Goal: Task Accomplishment & Management: Use online tool/utility

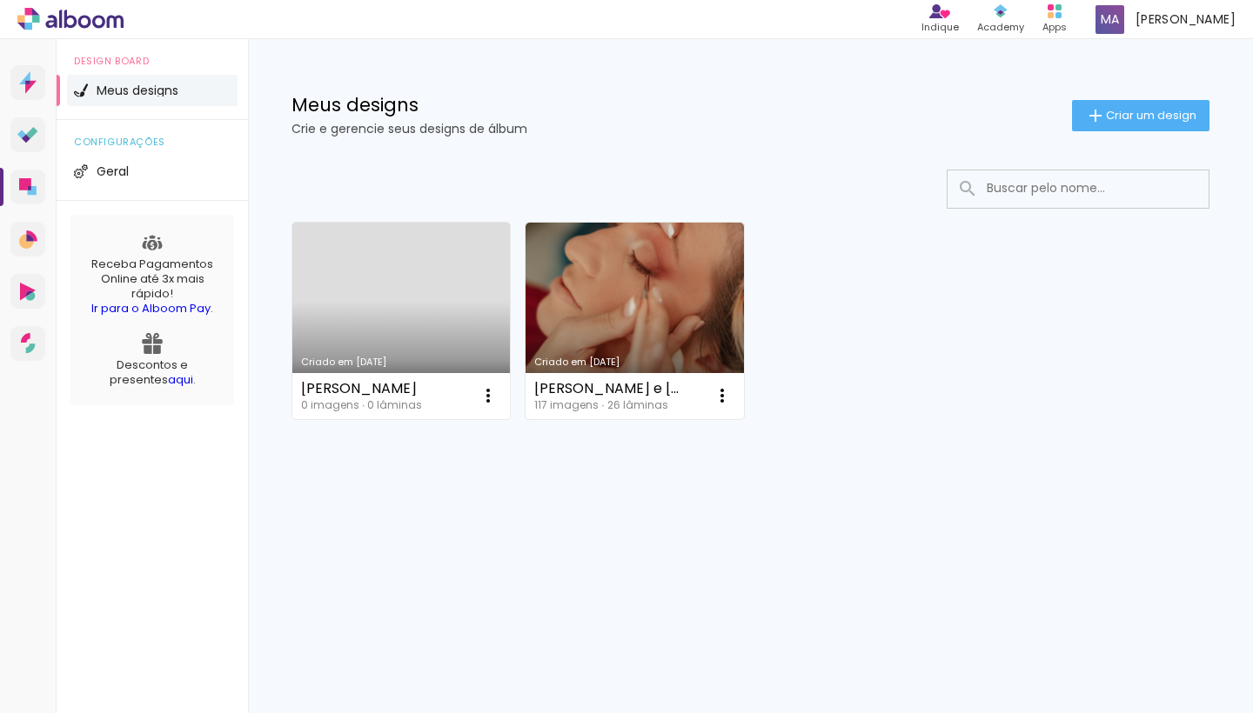
click at [342, 284] on link "Criado em [DATE]" at bounding box center [400, 321] width 217 height 197
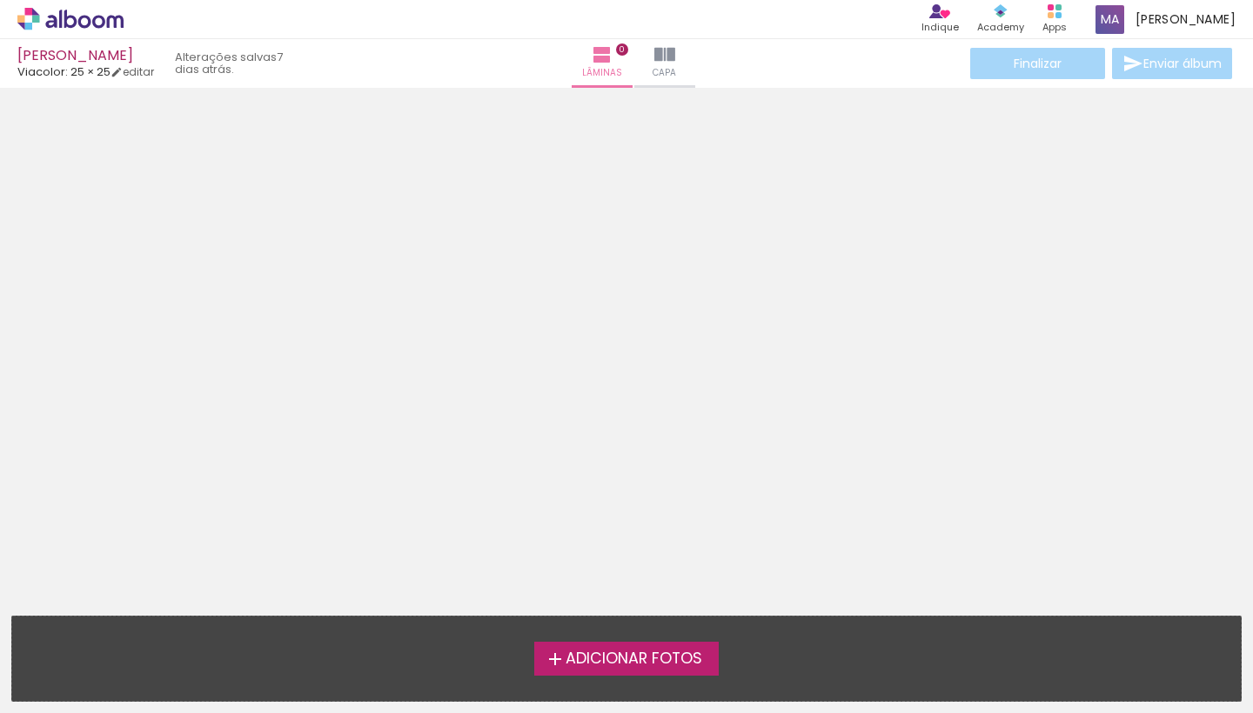
click at [672, 664] on span "Adicionar Fotos" at bounding box center [633, 660] width 137 height 16
click at [0, 0] on input "file" at bounding box center [0, 0] width 0 height 0
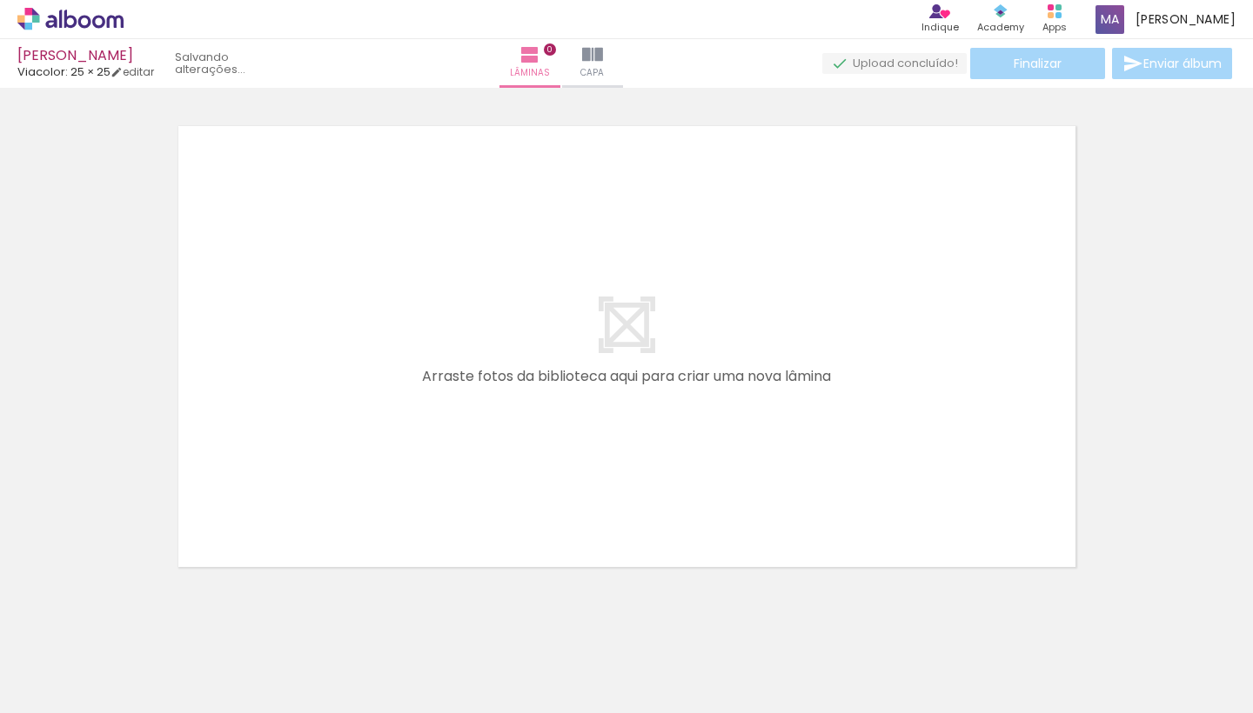
click at [65, 688] on span "Adicionar Fotos" at bounding box center [62, 689] width 52 height 19
click at [0, 0] on input "file" at bounding box center [0, 0] width 0 height 0
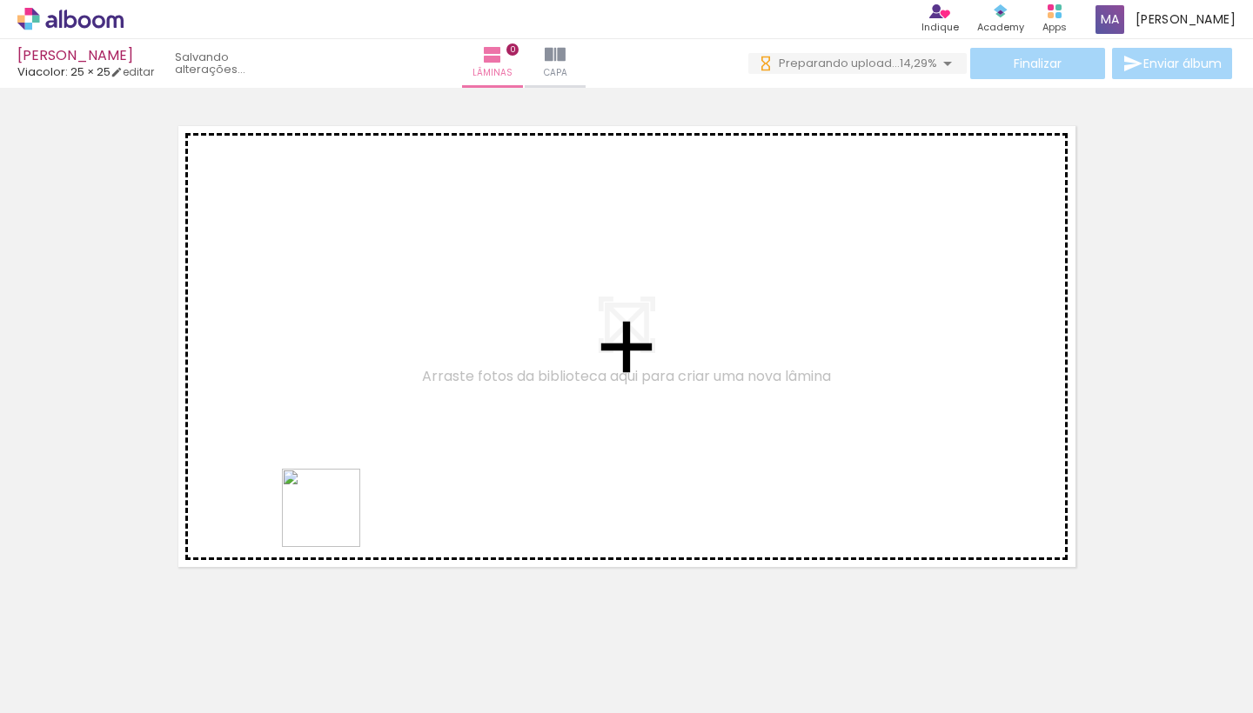
drag, startPoint x: 293, startPoint y: 672, endPoint x: 373, endPoint y: 398, distance: 286.3
click at [373, 398] on quentale-workspace at bounding box center [626, 356] width 1253 height 713
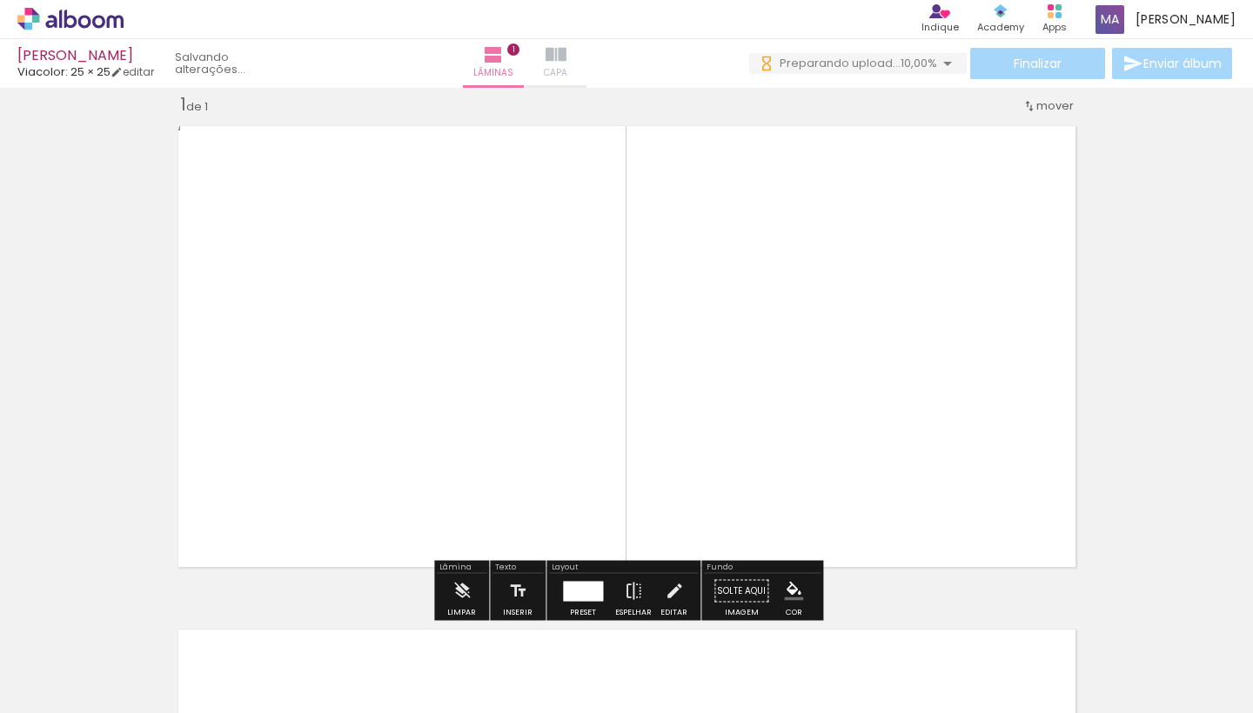
click at [566, 61] on iron-icon at bounding box center [555, 54] width 21 height 21
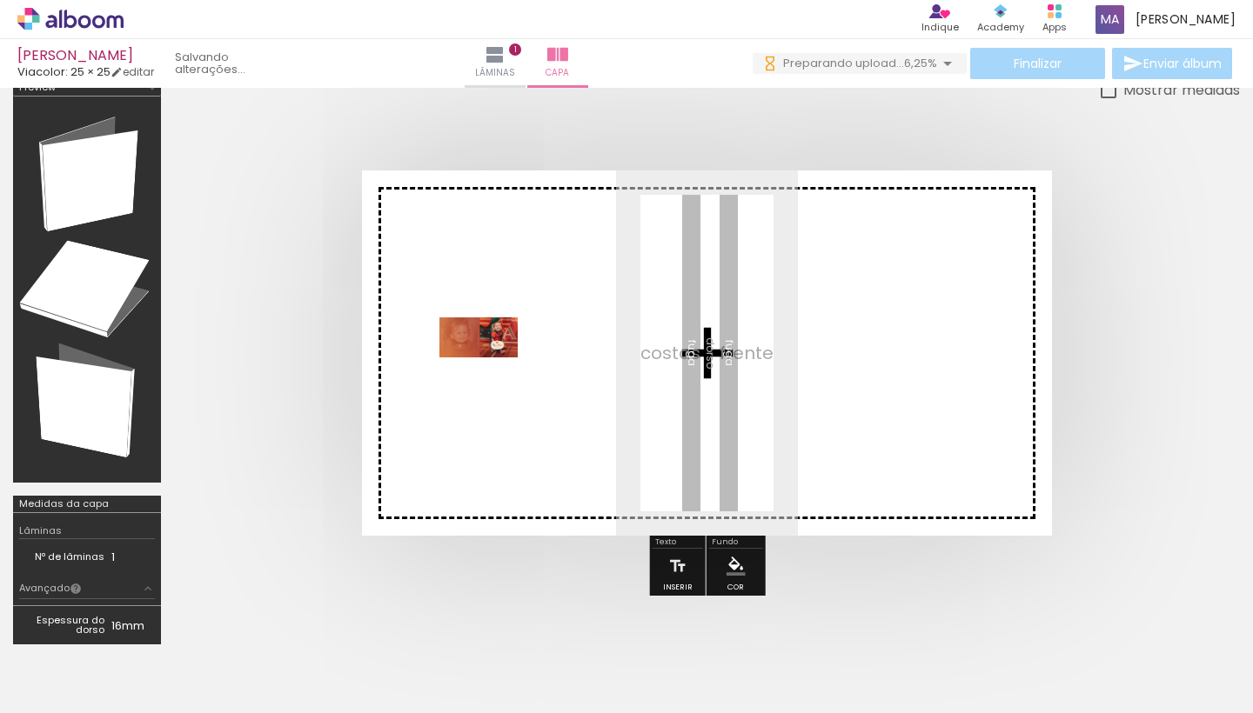
drag, startPoint x: 199, startPoint y: 665, endPoint x: 492, endPoint y: 370, distance: 415.9
click at [492, 370] on quentale-workspace at bounding box center [626, 356] width 1253 height 713
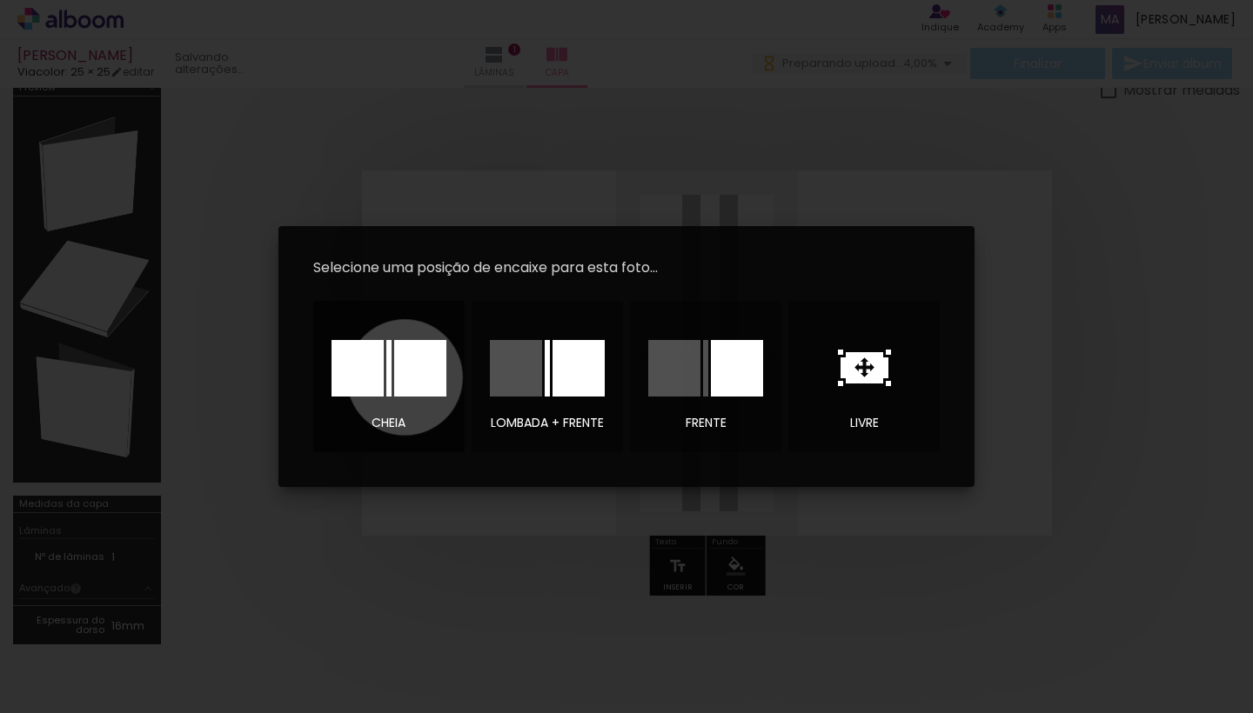
click at [405, 378] on div at bounding box center [420, 368] width 52 height 57
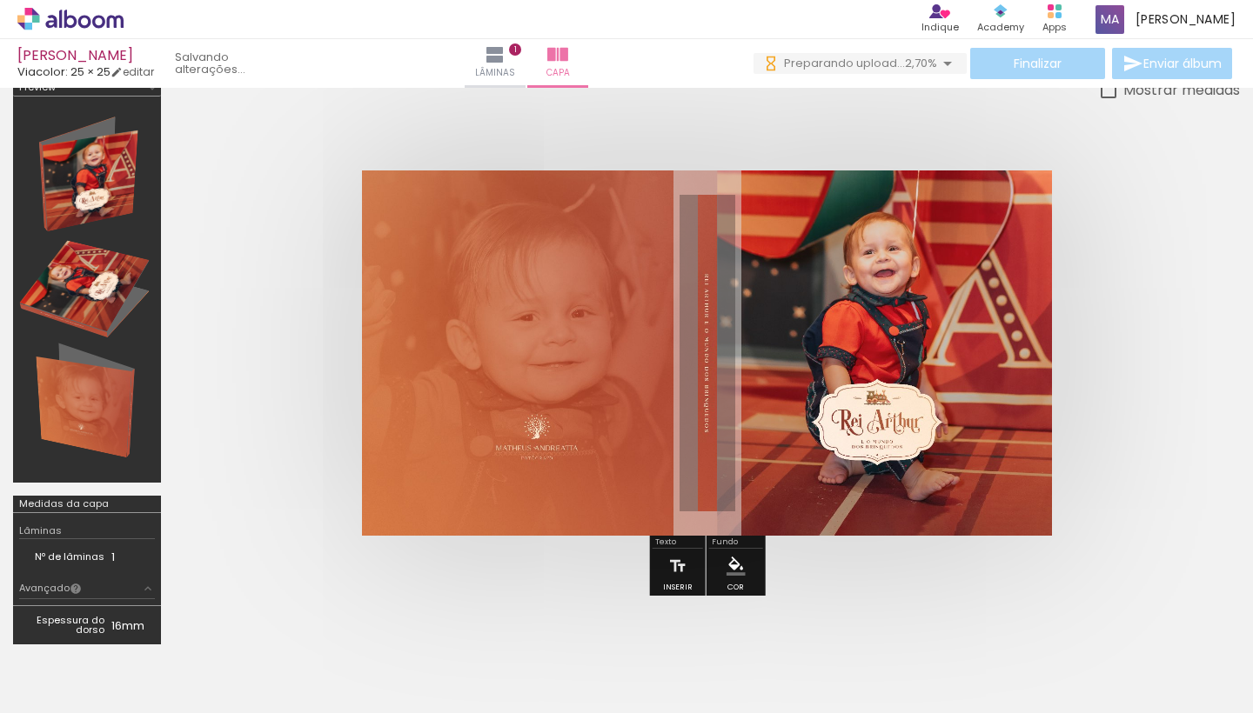
click at [361, 643] on div at bounding box center [369, 654] width 86 height 57
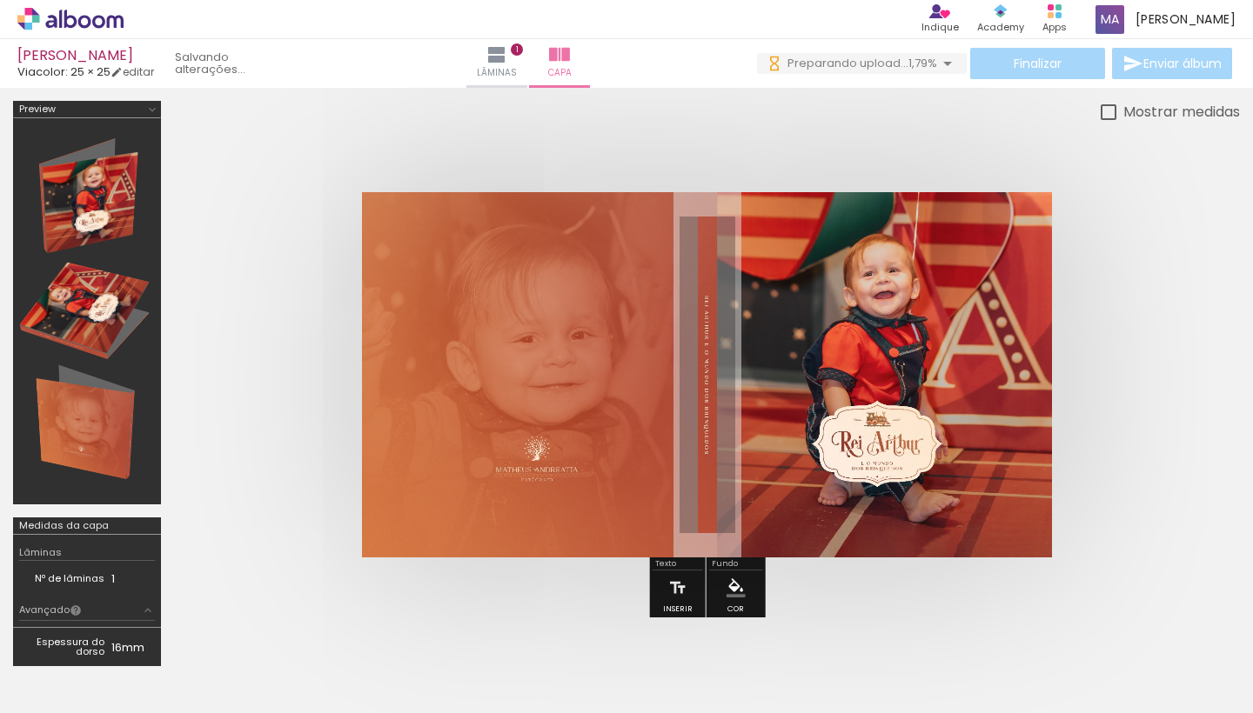
click at [1083, 234] on quentale-cover at bounding box center [707, 374] width 927 height 365
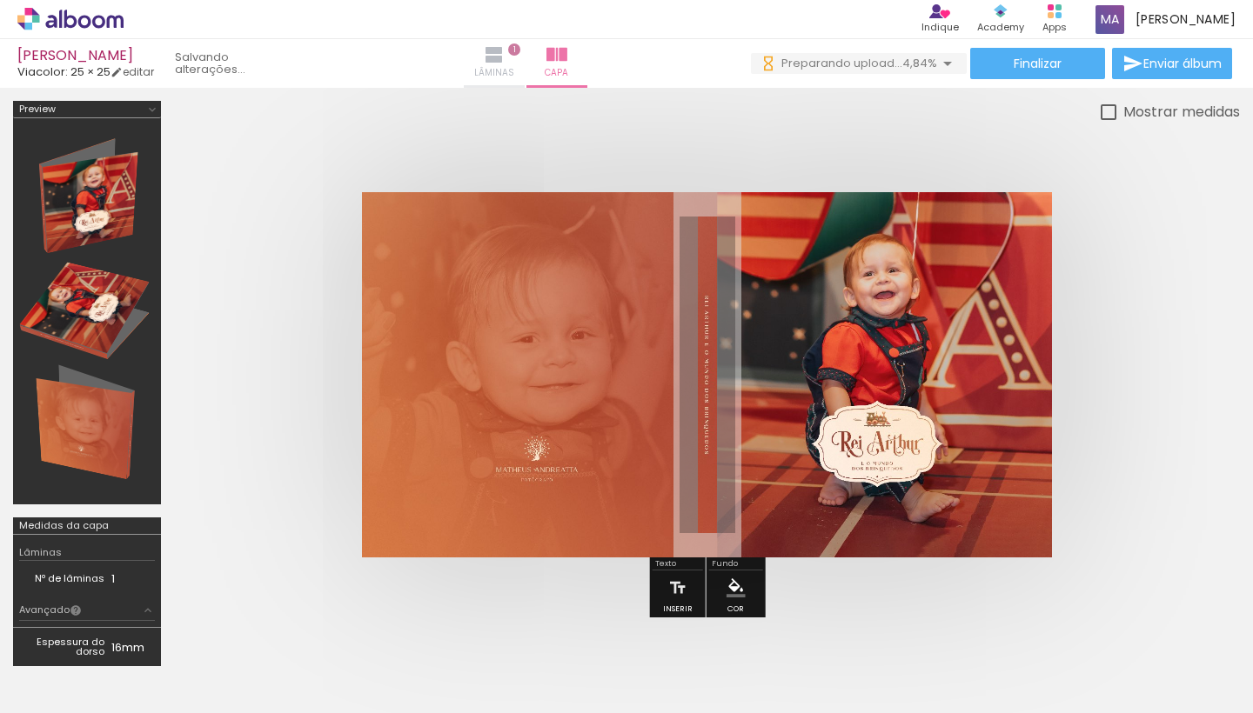
click at [514, 72] on span "Lâminas" at bounding box center [494, 73] width 40 height 16
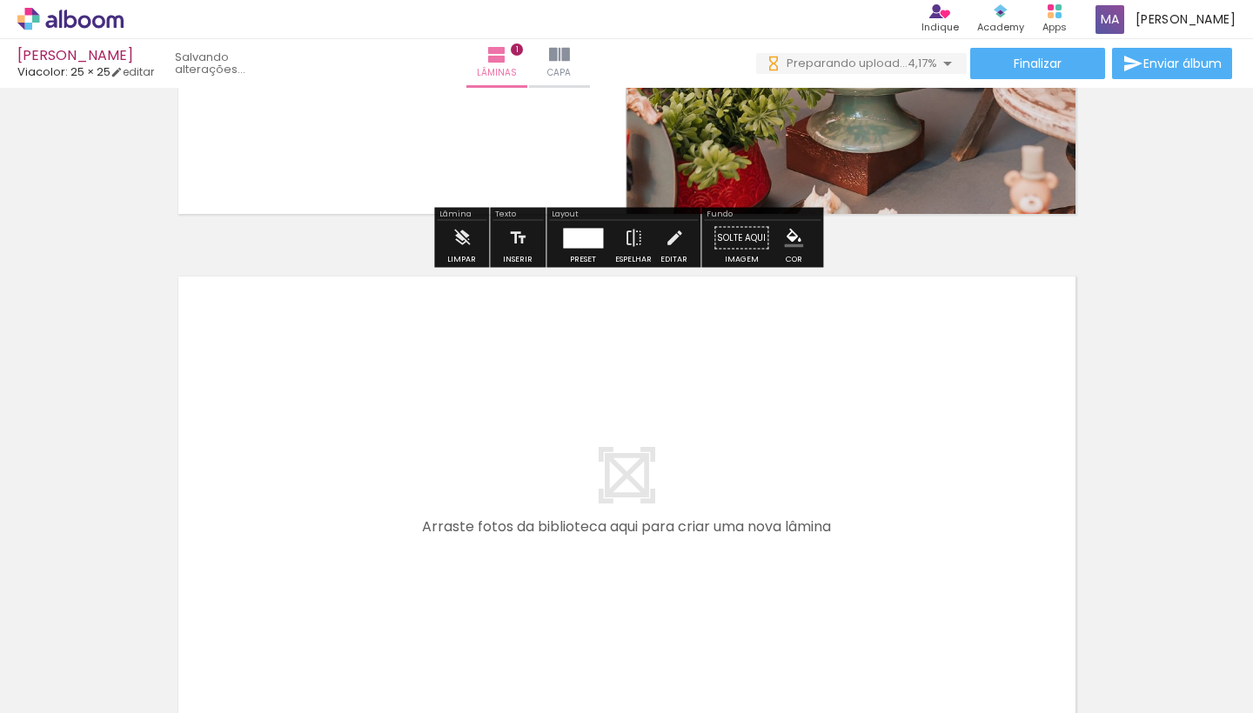
drag, startPoint x: 383, startPoint y: 665, endPoint x: 388, endPoint y: 456, distance: 208.9
click at [388, 456] on quentale-workspace at bounding box center [626, 356] width 1253 height 713
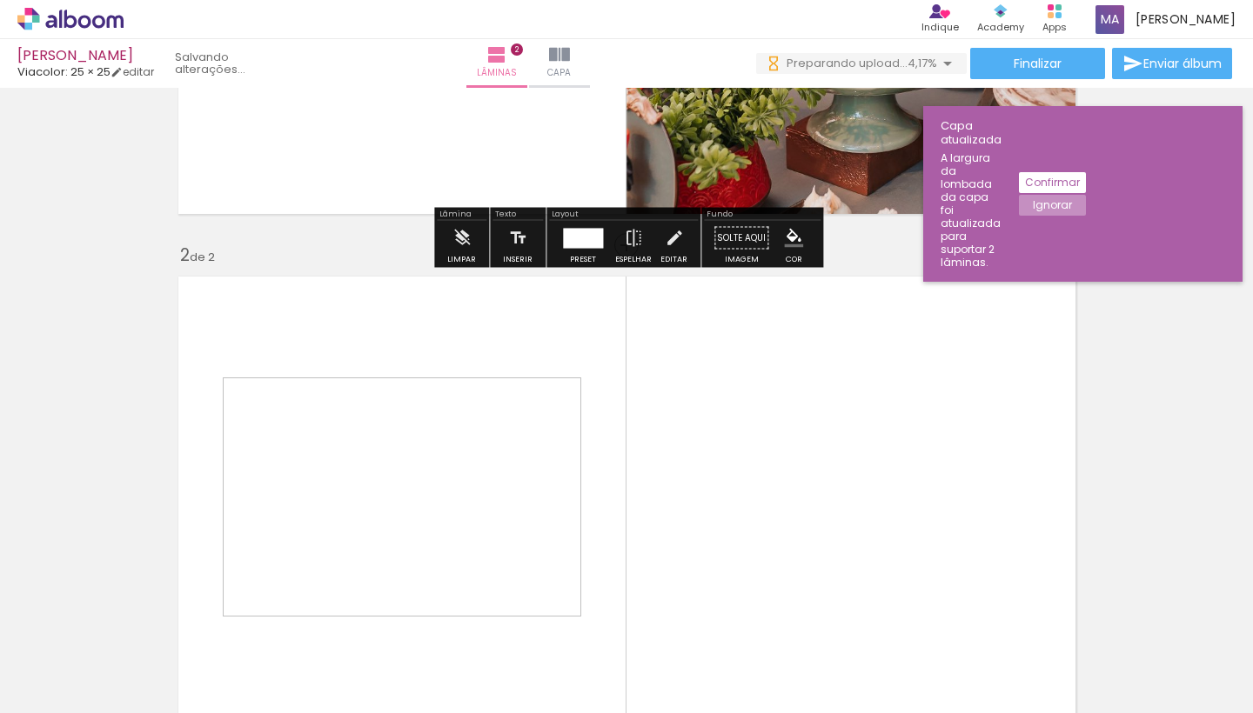
scroll to position [525, 0]
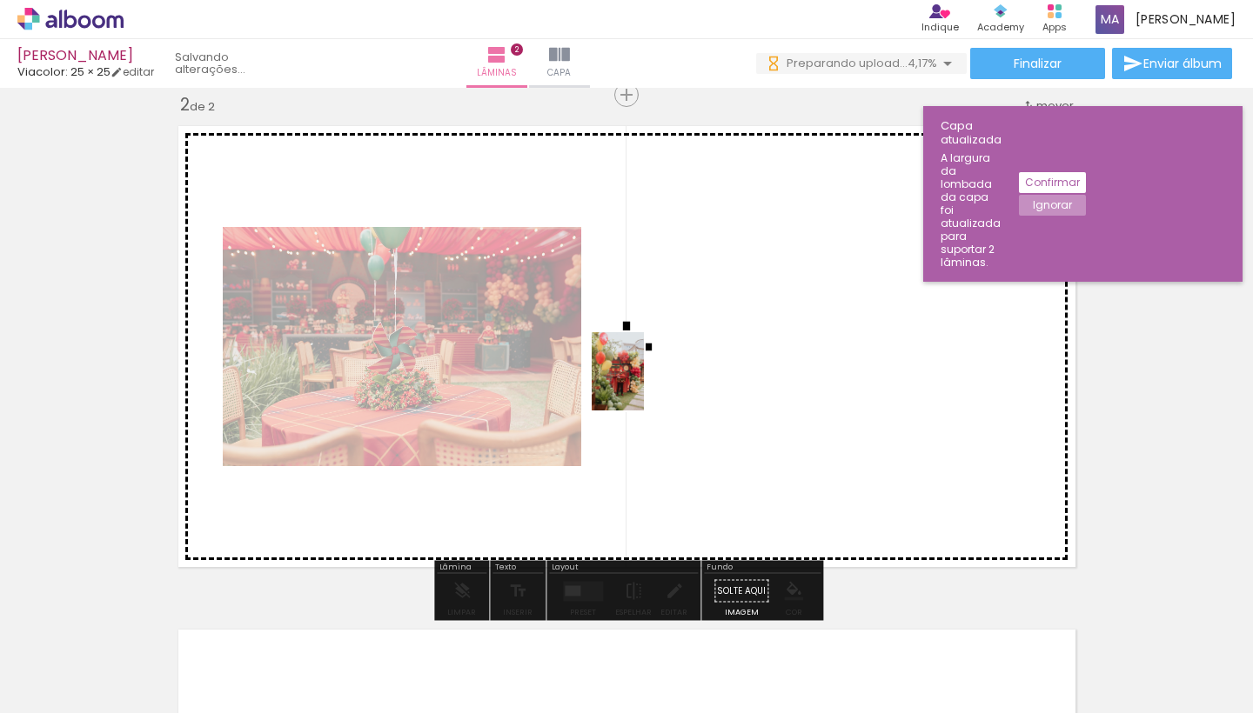
drag, startPoint x: 477, startPoint y: 652, endPoint x: 644, endPoint y: 385, distance: 315.0
click at [644, 385] on quentale-workspace at bounding box center [626, 356] width 1253 height 713
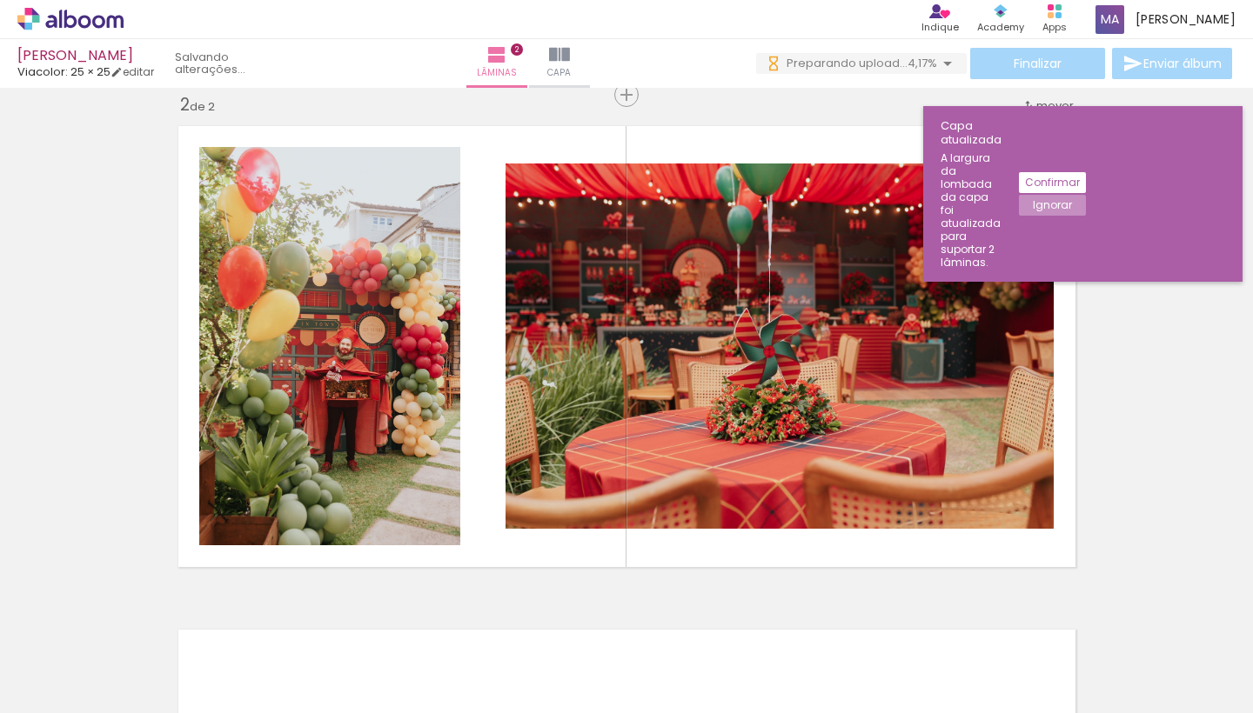
scroll to position [0, 0]
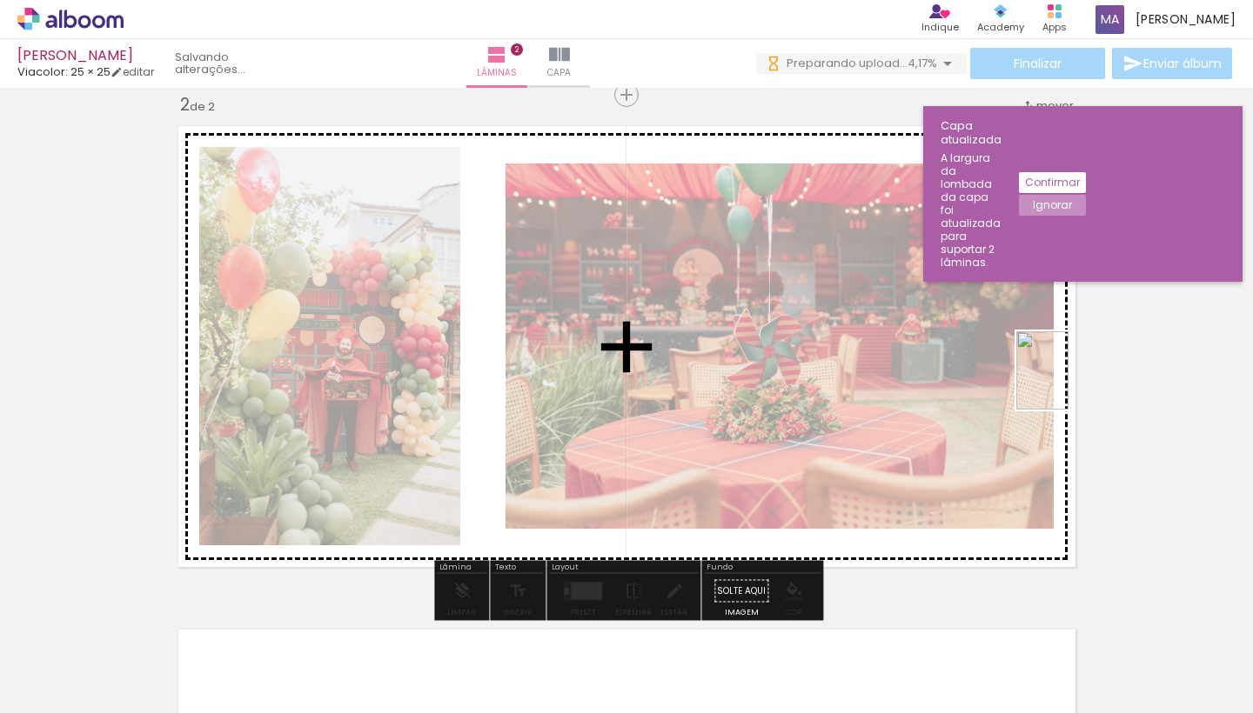
drag, startPoint x: 615, startPoint y: 668, endPoint x: 1068, endPoint y: 384, distance: 535.1
click at [1068, 384] on quentale-workspace at bounding box center [626, 356] width 1253 height 713
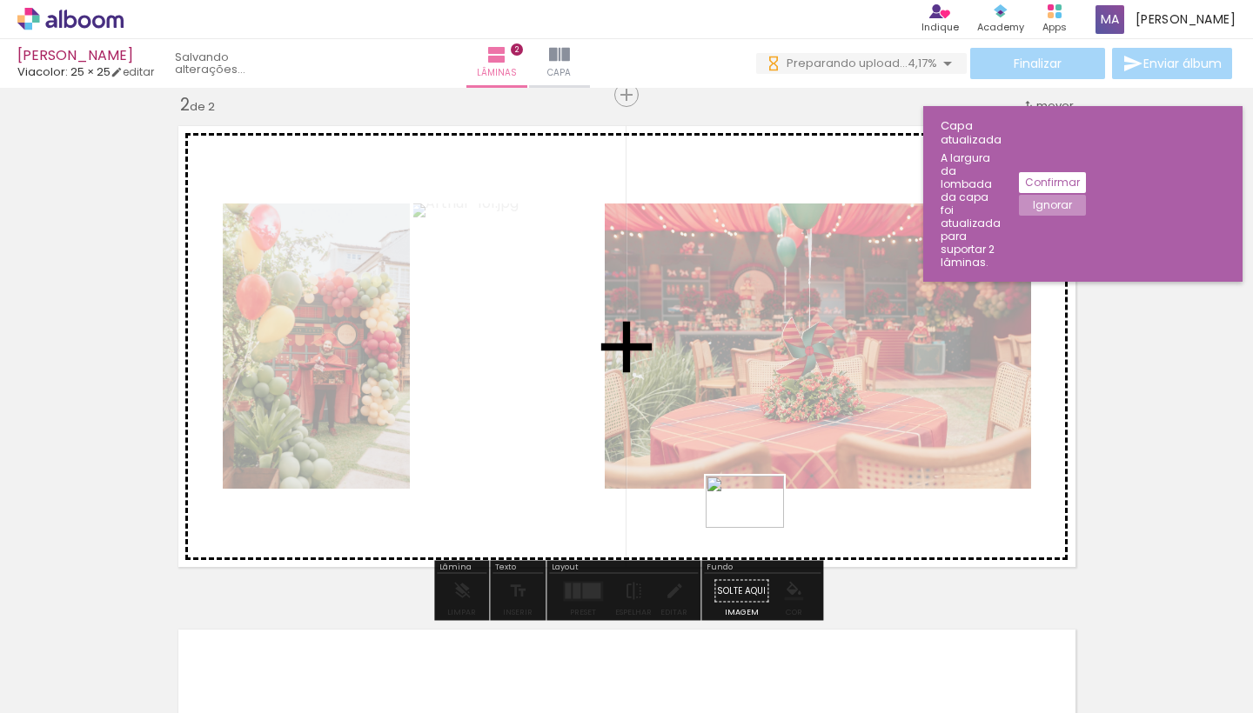
drag, startPoint x: 739, startPoint y: 668, endPoint x: 758, endPoint y: 528, distance: 141.4
click at [758, 528] on quentale-workspace at bounding box center [626, 356] width 1253 height 713
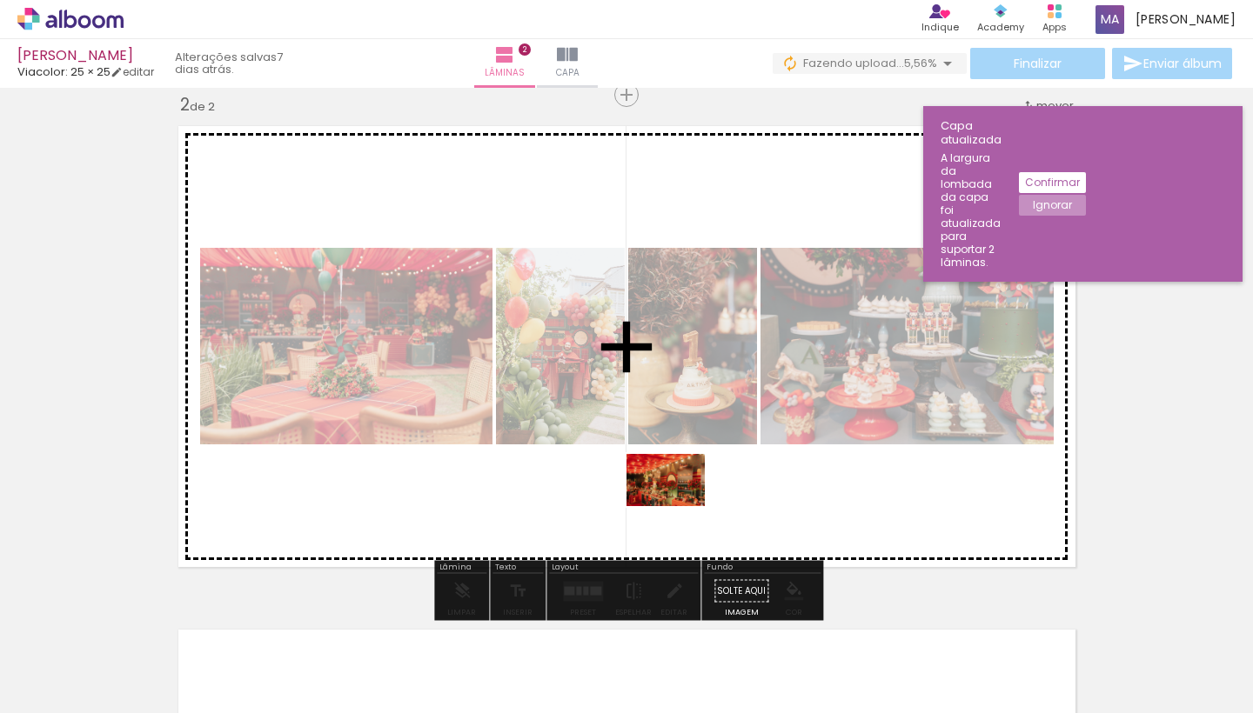
drag, startPoint x: 676, startPoint y: 671, endPoint x: 679, endPoint y: 506, distance: 164.4
click at [679, 506] on quentale-workspace at bounding box center [626, 356] width 1253 height 713
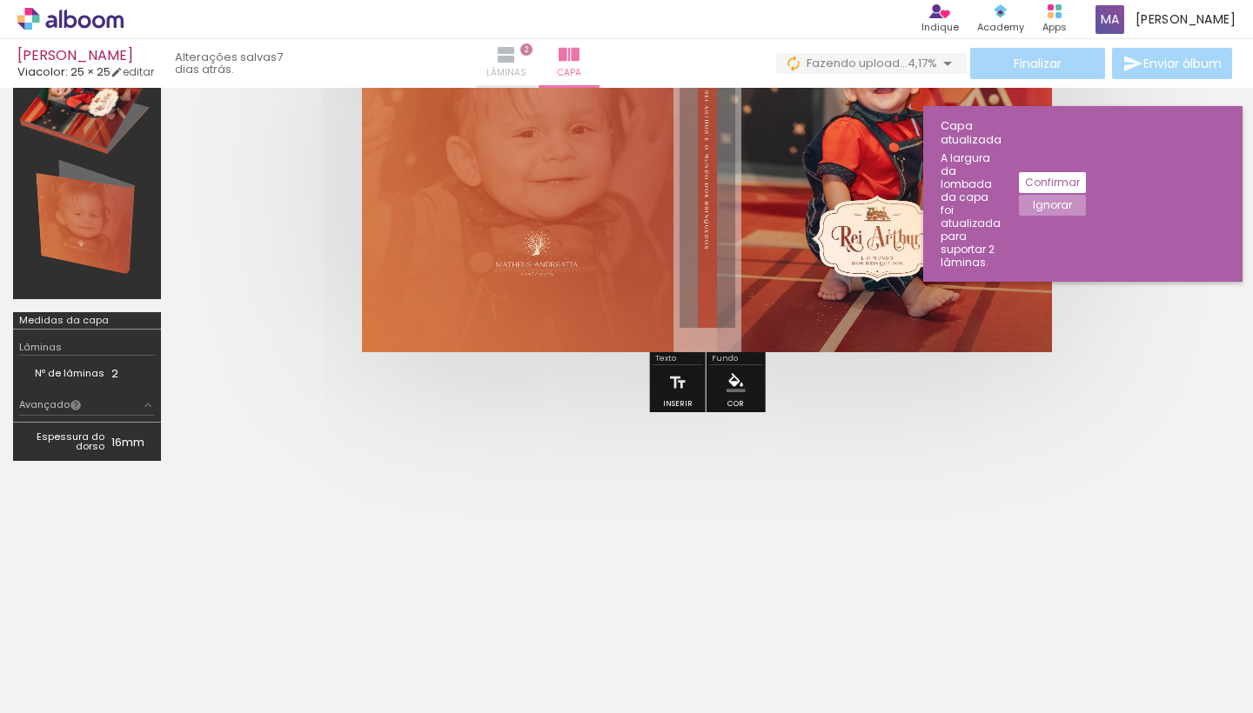
click at [526, 70] on span "Lâminas" at bounding box center [506, 73] width 40 height 16
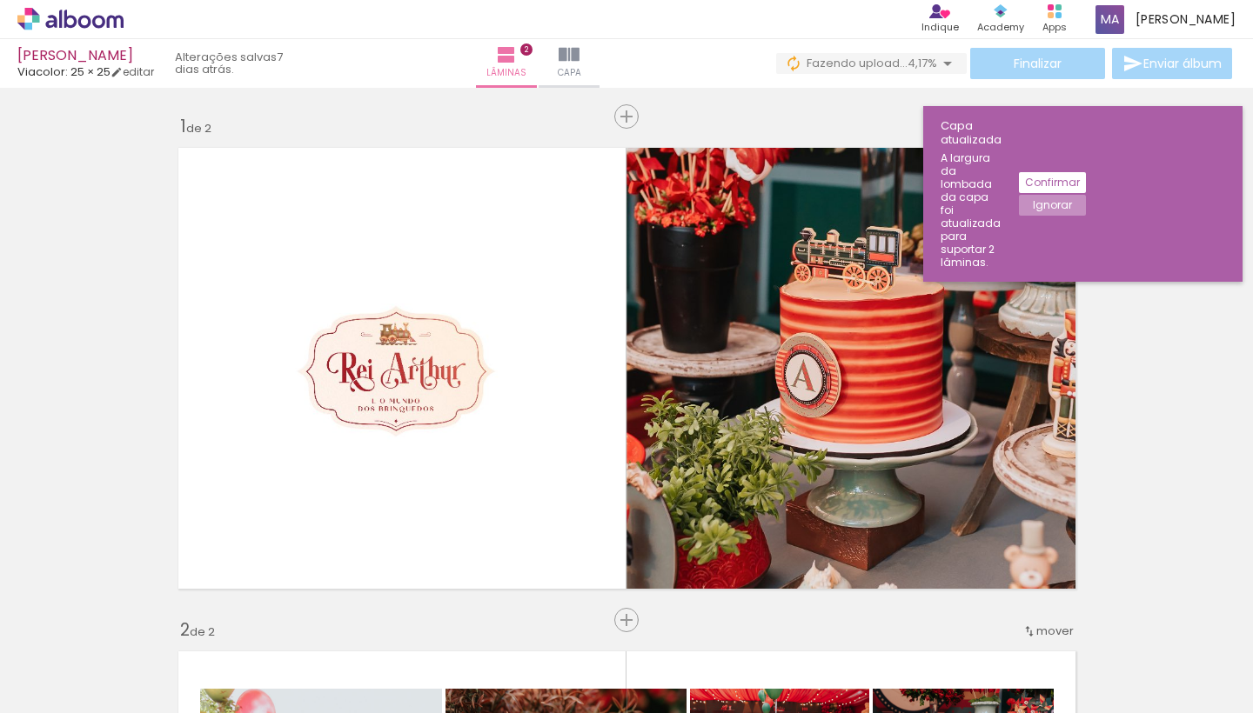
click at [0, 0] on slot "Confirmar" at bounding box center [0, 0] width 0 height 0
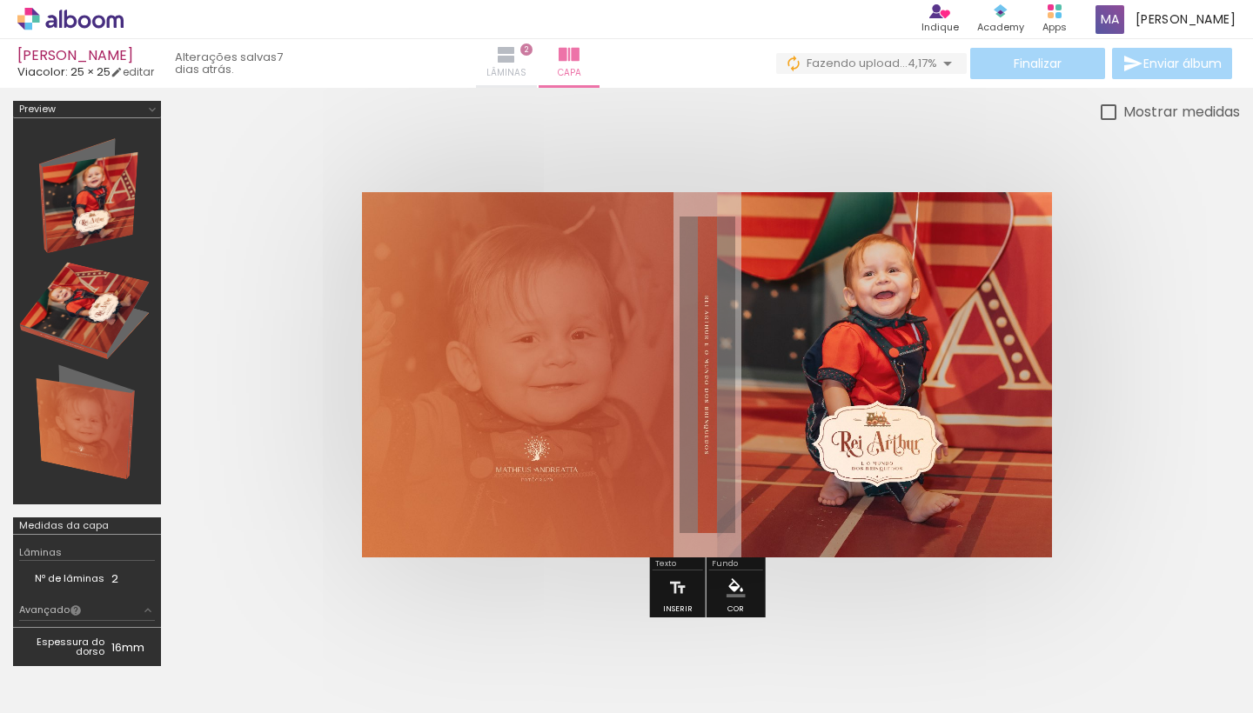
click at [517, 56] on iron-icon at bounding box center [506, 54] width 21 height 21
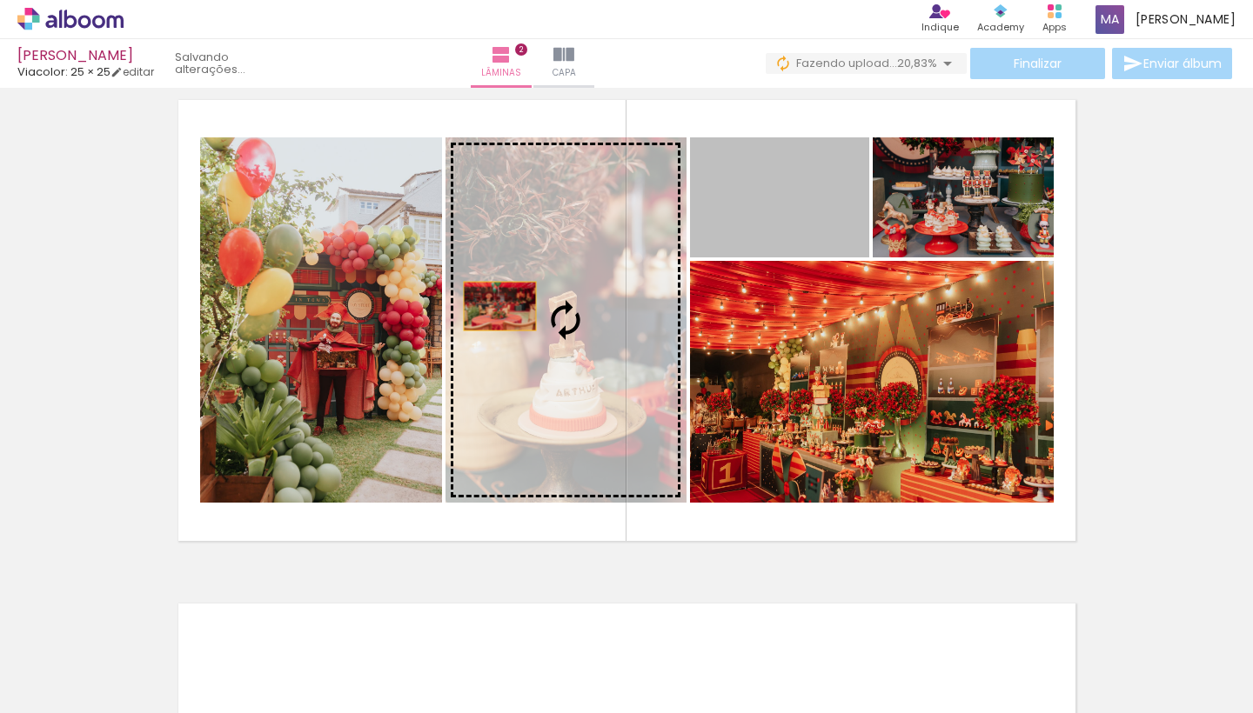
drag, startPoint x: 793, startPoint y: 217, endPoint x: 494, endPoint y: 303, distance: 311.2
click at [0, 0] on slot at bounding box center [0, 0] width 0 height 0
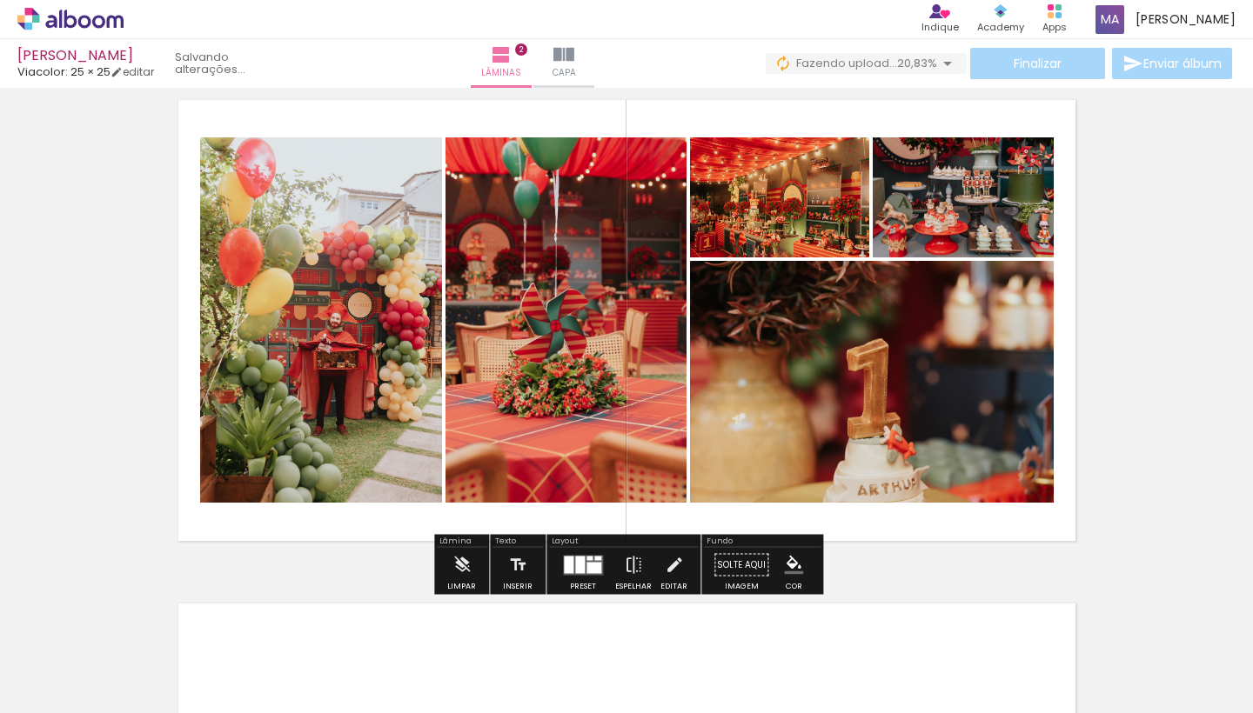
drag, startPoint x: 909, startPoint y: 311, endPoint x: 810, endPoint y: 194, distance: 153.1
click at [0, 0] on slot at bounding box center [0, 0] width 0 height 0
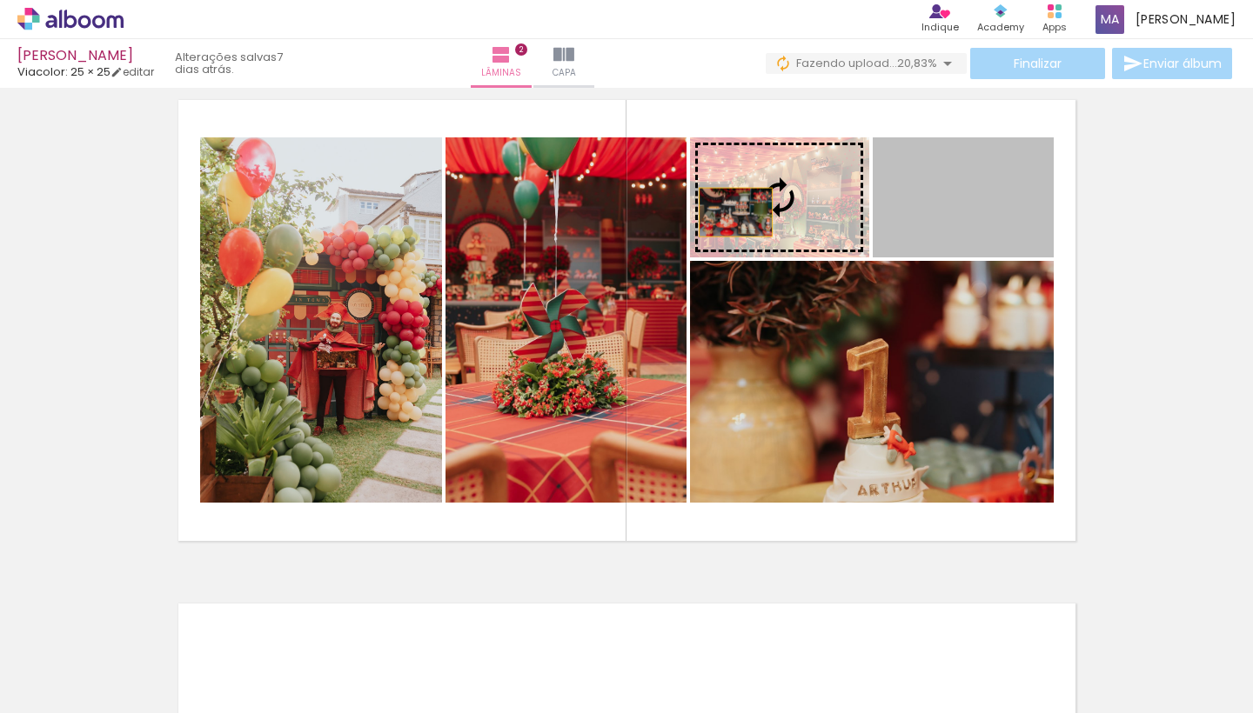
drag, startPoint x: 959, startPoint y: 200, endPoint x: 719, endPoint y: 211, distance: 240.4
click at [0, 0] on slot at bounding box center [0, 0] width 0 height 0
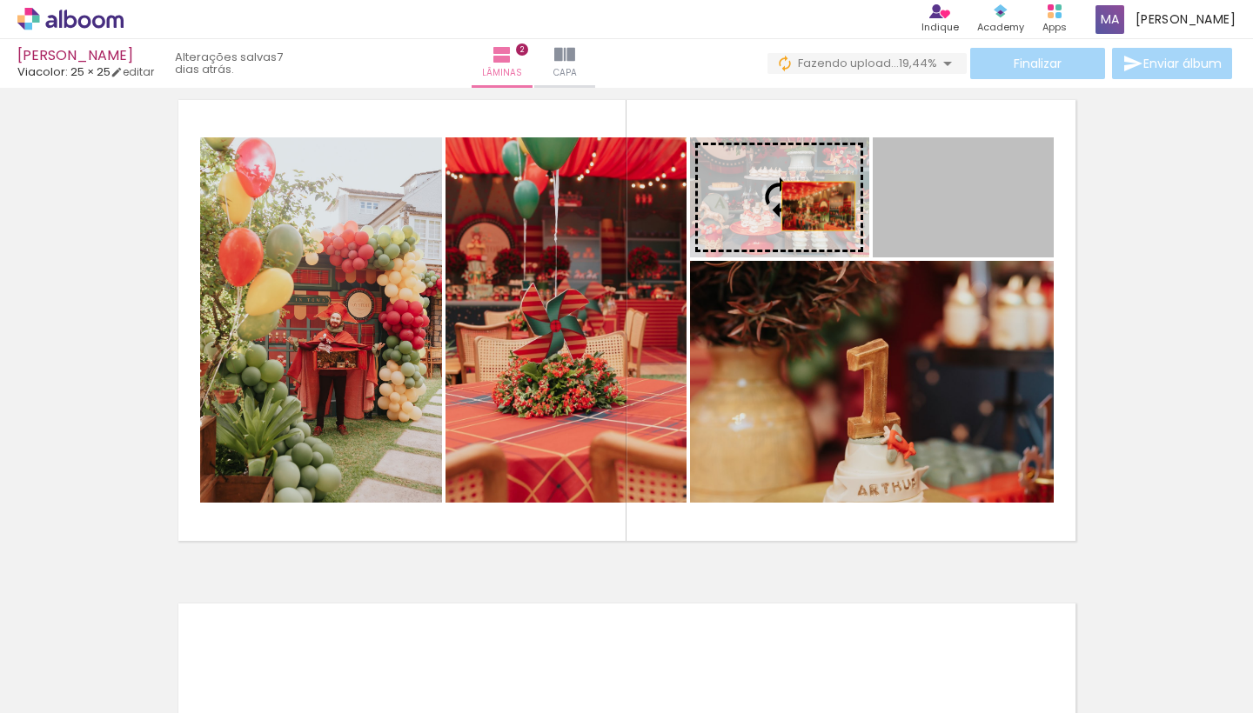
drag, startPoint x: 1020, startPoint y: 207, endPoint x: 808, endPoint y: 206, distance: 211.4
click at [0, 0] on slot at bounding box center [0, 0] width 0 height 0
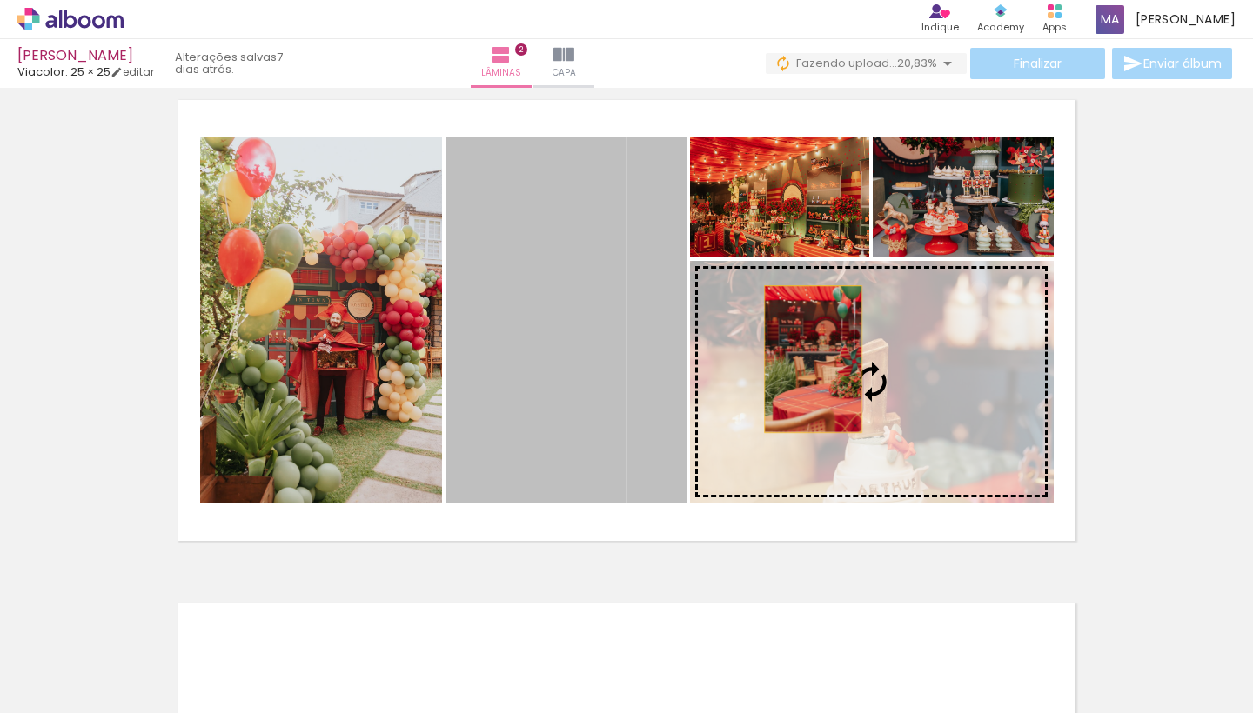
drag, startPoint x: 581, startPoint y: 276, endPoint x: 829, endPoint y: 371, distance: 265.5
click at [0, 0] on slot at bounding box center [0, 0] width 0 height 0
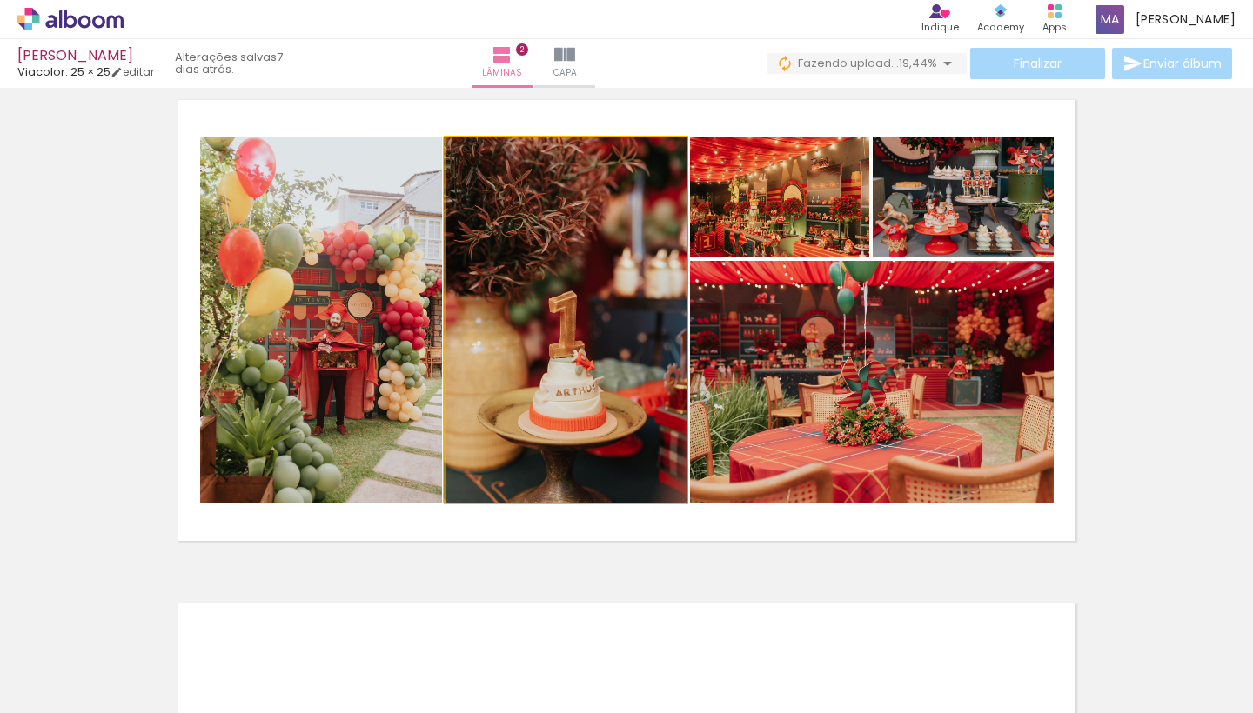
click at [596, 395] on quentale-photo at bounding box center [565, 319] width 241 height 365
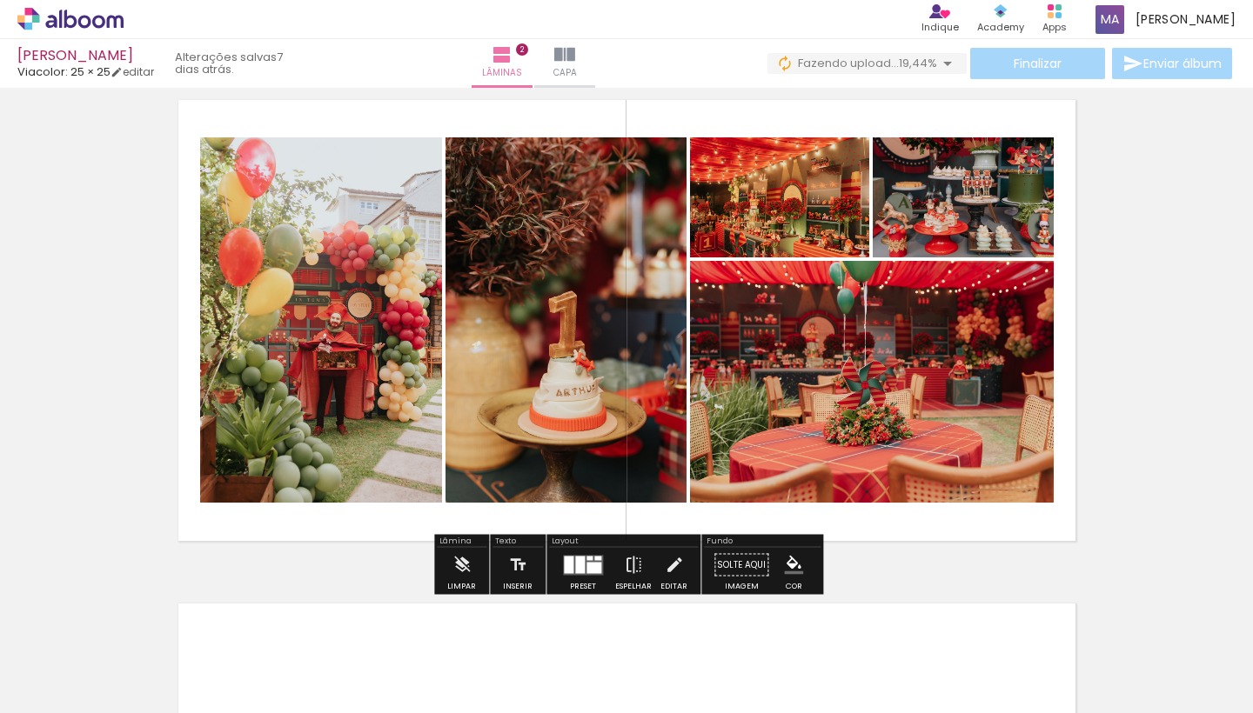
click at [596, 395] on quentale-photo at bounding box center [565, 319] width 241 height 365
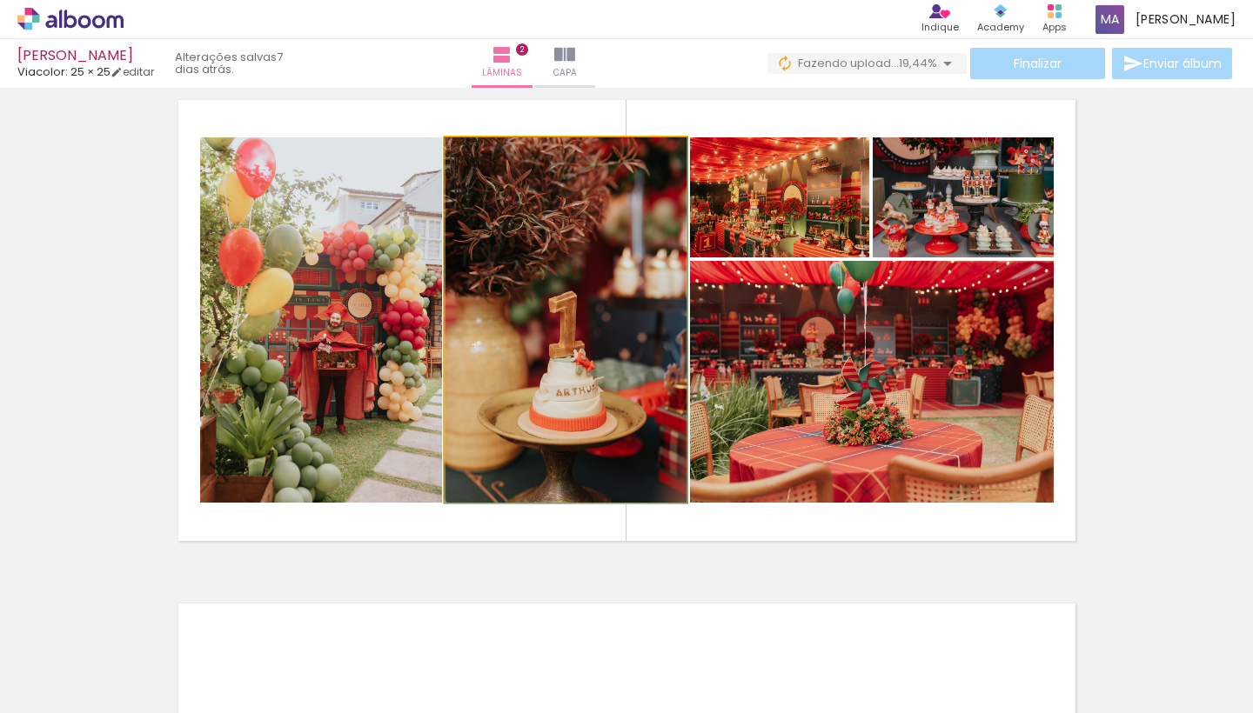
click at [596, 395] on quentale-photo at bounding box center [565, 319] width 241 height 365
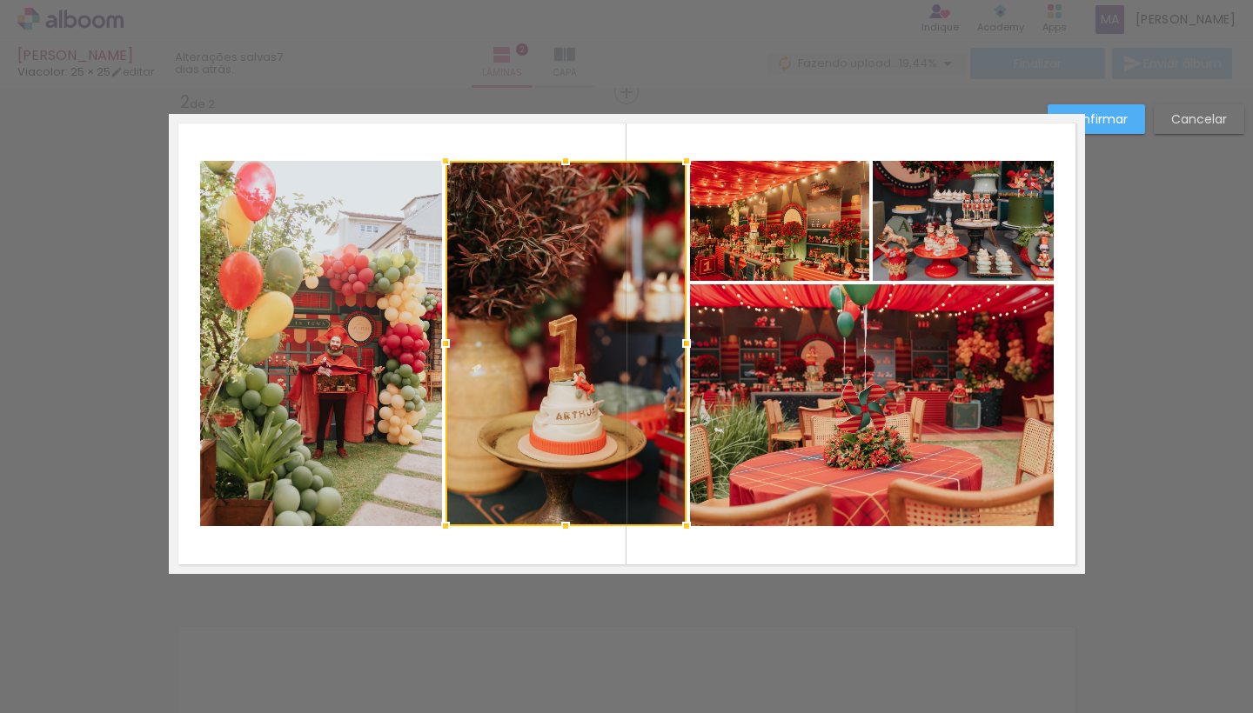
scroll to position [525, 0]
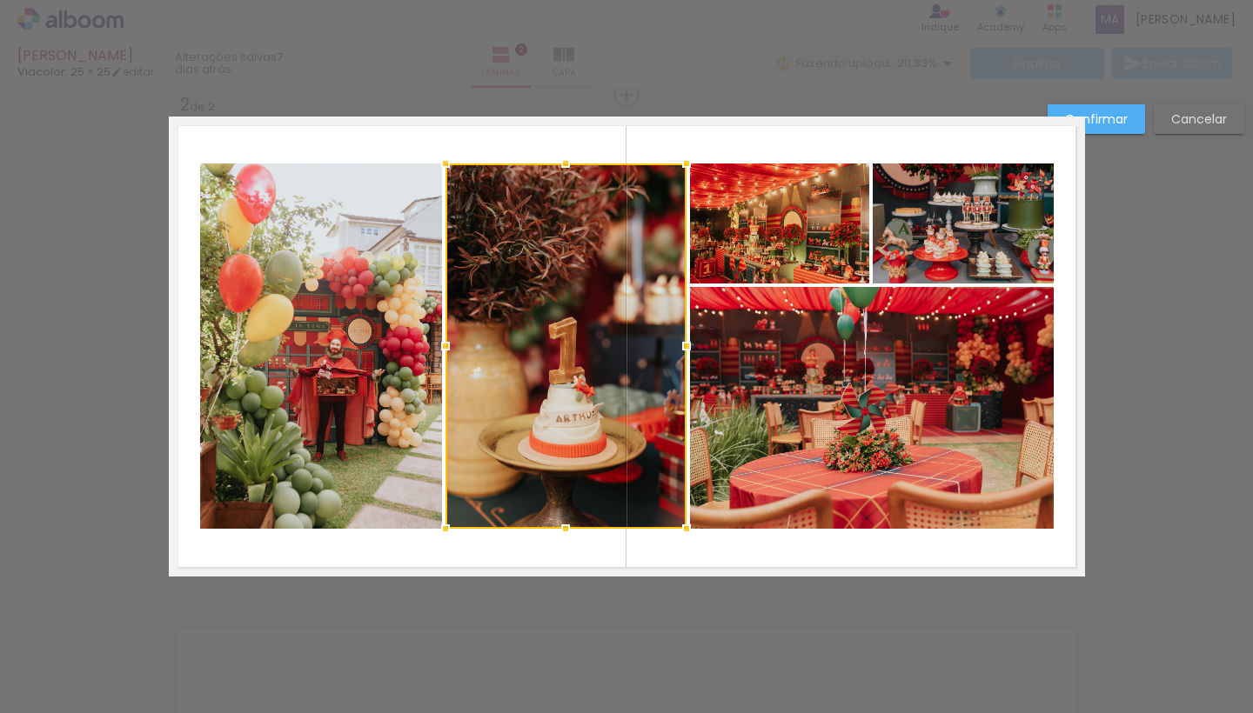
click at [1142, 236] on div "Confirmar Cancelar" at bounding box center [626, 338] width 1253 height 1553
click at [0, 0] on slot "Confirmar" at bounding box center [0, 0] width 0 height 0
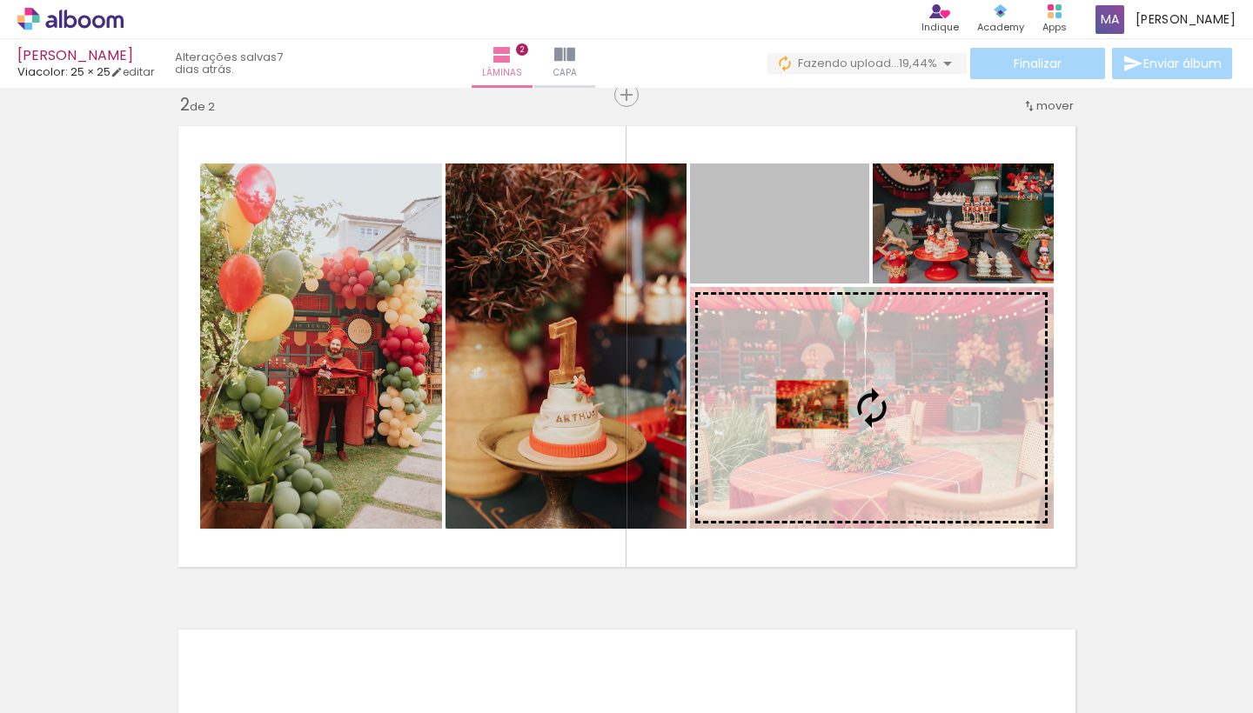
drag, startPoint x: 808, startPoint y: 215, endPoint x: 812, endPoint y: 405, distance: 189.7
click at [0, 0] on slot at bounding box center [0, 0] width 0 height 0
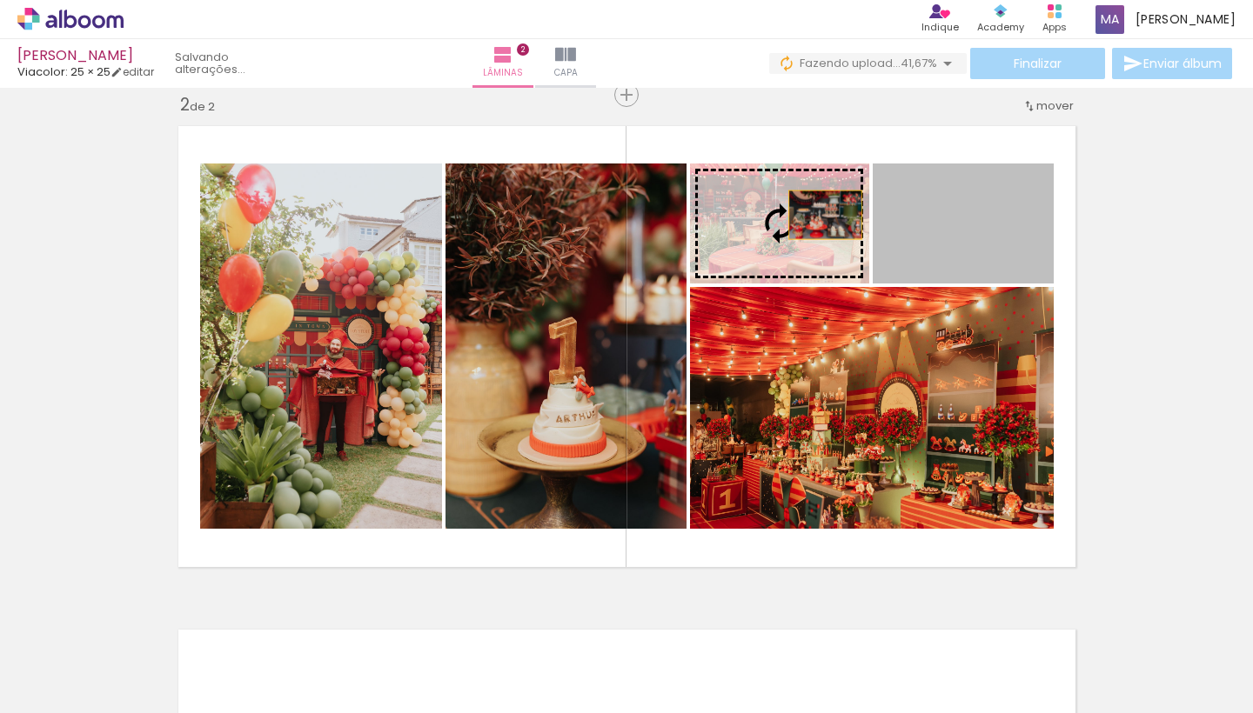
drag, startPoint x: 964, startPoint y: 215, endPoint x: 791, endPoint y: 215, distance: 173.1
click at [0, 0] on slot at bounding box center [0, 0] width 0 height 0
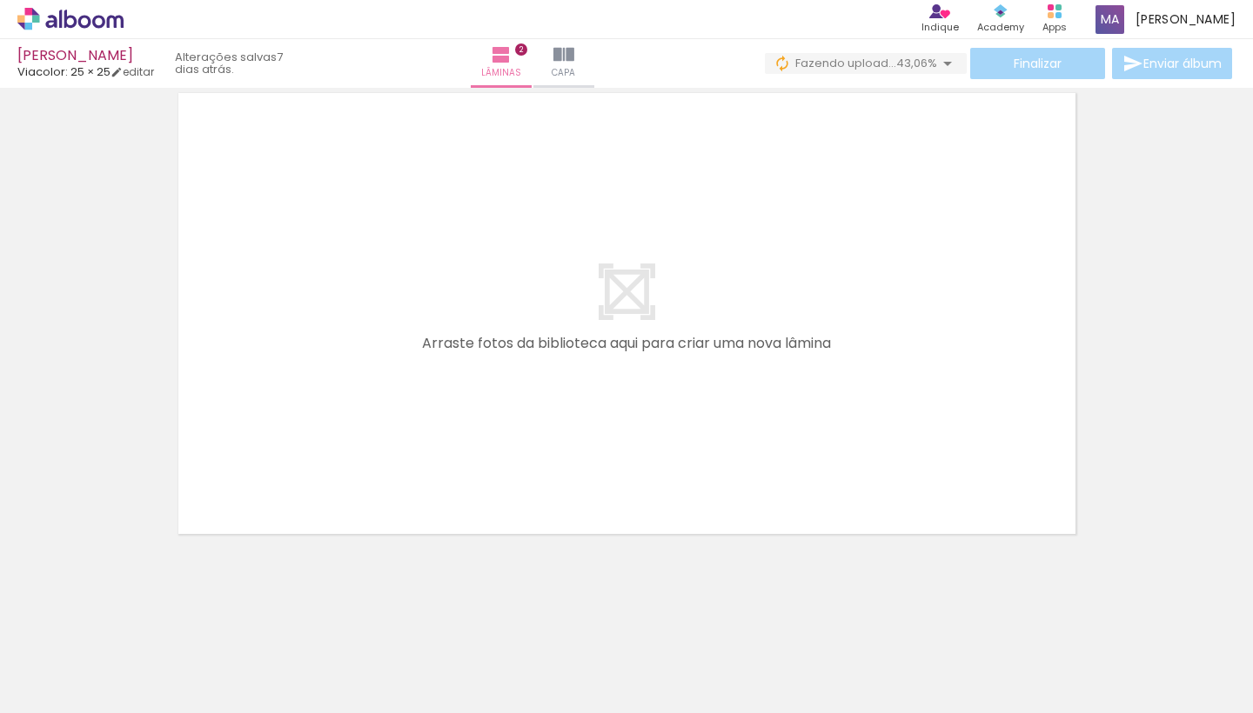
scroll to position [1062, 0]
click at [311, 672] on div at bounding box center [271, 654] width 78 height 39
click at [311, 663] on div at bounding box center [271, 654] width 78 height 39
click at [311, 656] on div at bounding box center [271, 654] width 78 height 39
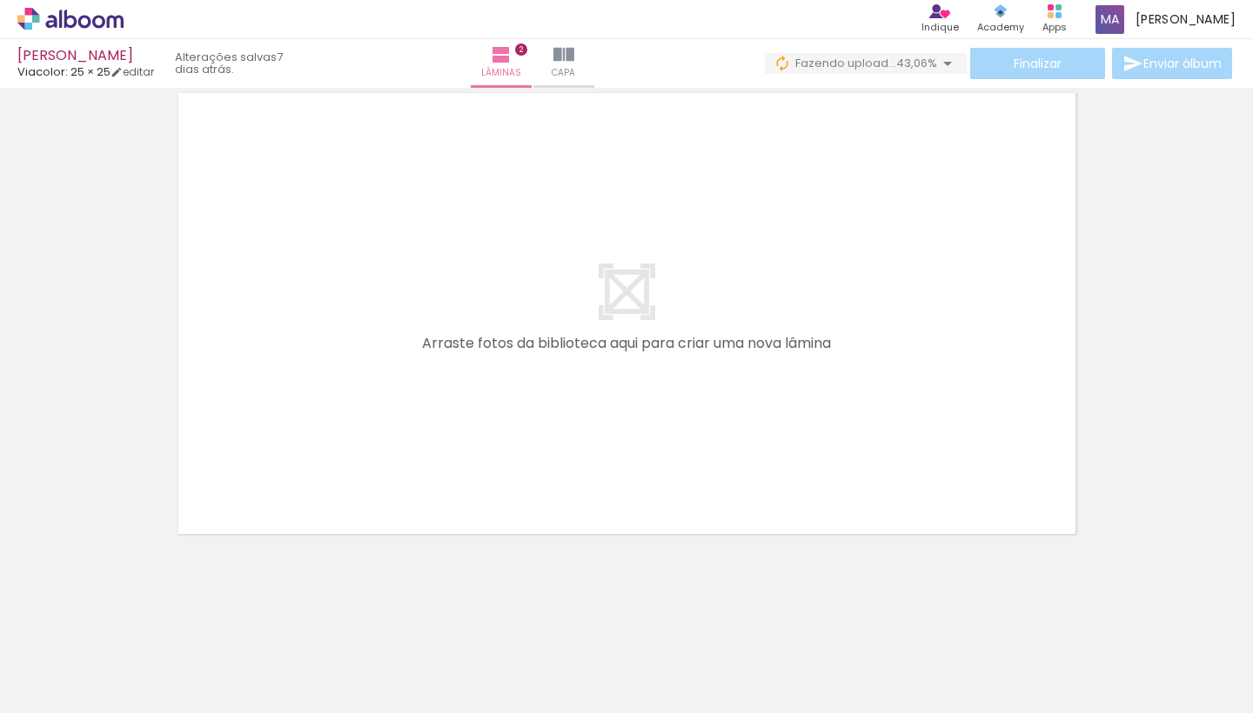
drag, startPoint x: 606, startPoint y: 661, endPoint x: 576, endPoint y: 507, distance: 156.8
click at [576, 507] on quentale-workspace at bounding box center [626, 356] width 1253 height 713
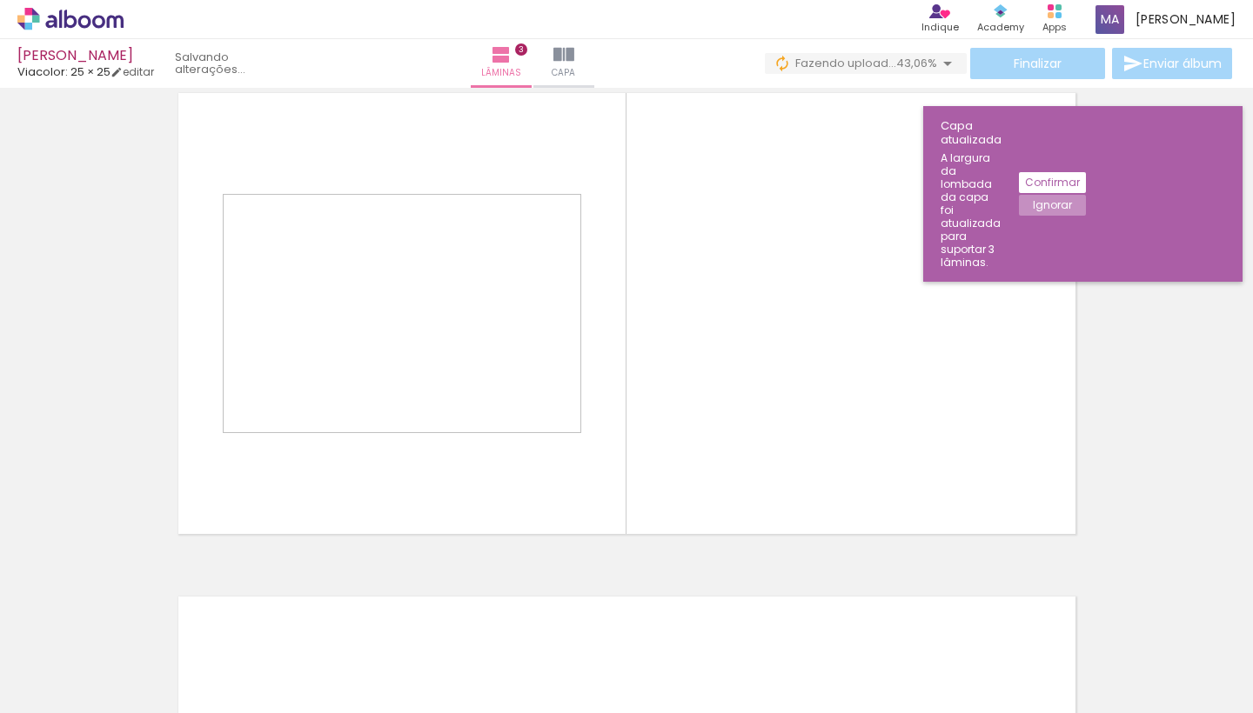
scroll to position [1029, 0]
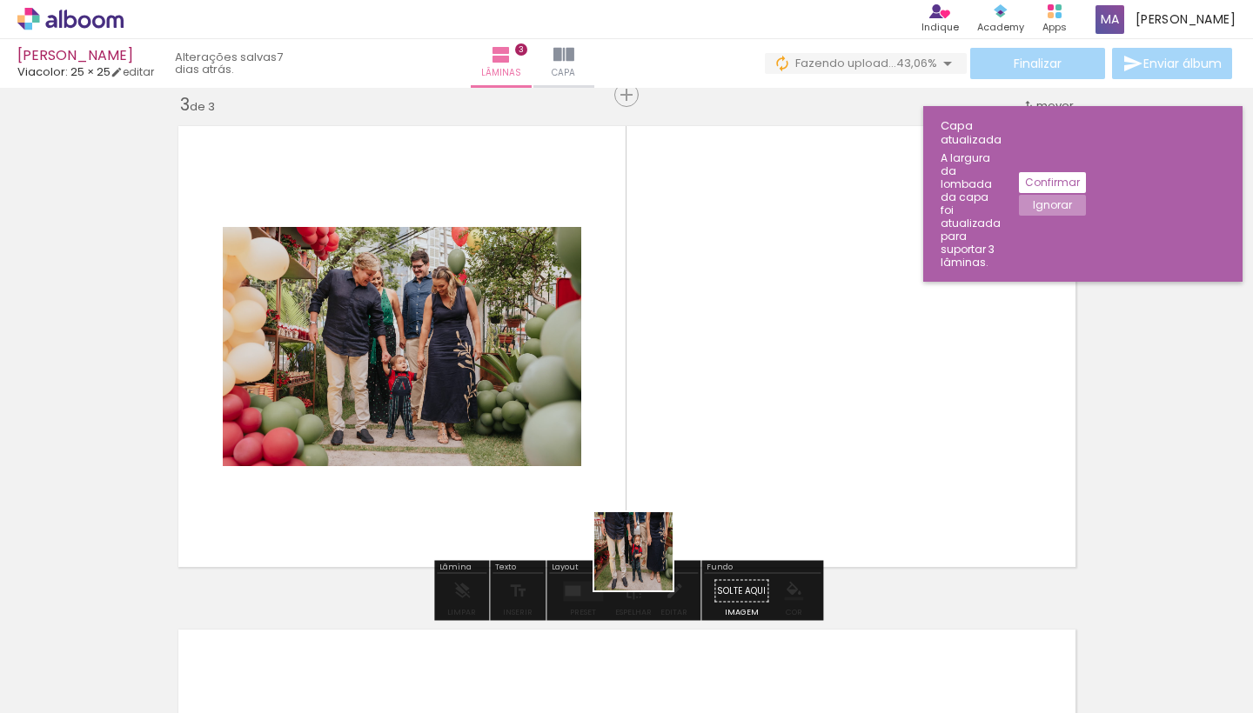
drag, startPoint x: 646, startPoint y: 670, endPoint x: 674, endPoint y: 582, distance: 92.2
click at [646, 523] on quentale-workspace at bounding box center [626, 356] width 1253 height 713
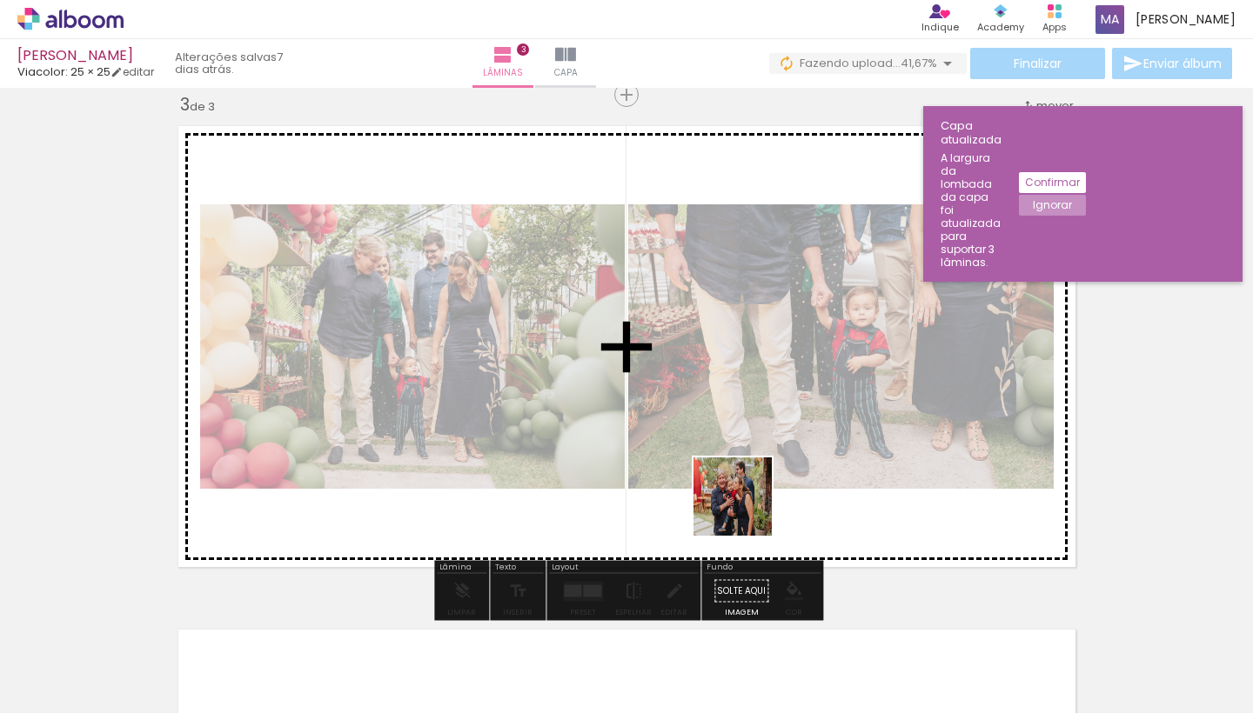
drag, startPoint x: 746, startPoint y: 659, endPoint x: 746, endPoint y: 498, distance: 160.9
click at [746, 499] on quentale-workspace at bounding box center [626, 356] width 1253 height 713
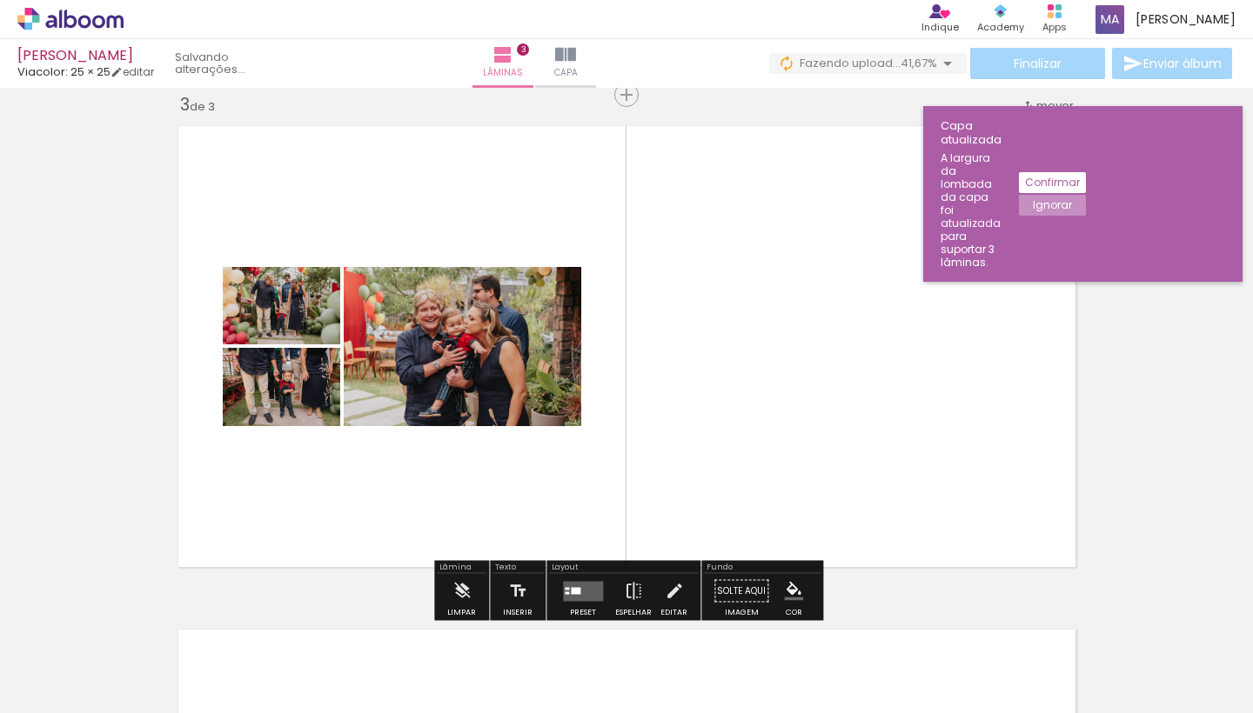
click at [485, 245] on quentale-layouter at bounding box center [627, 347] width 916 height 460
click at [0, 0] on slot "Ignorar" at bounding box center [0, 0] width 0 height 0
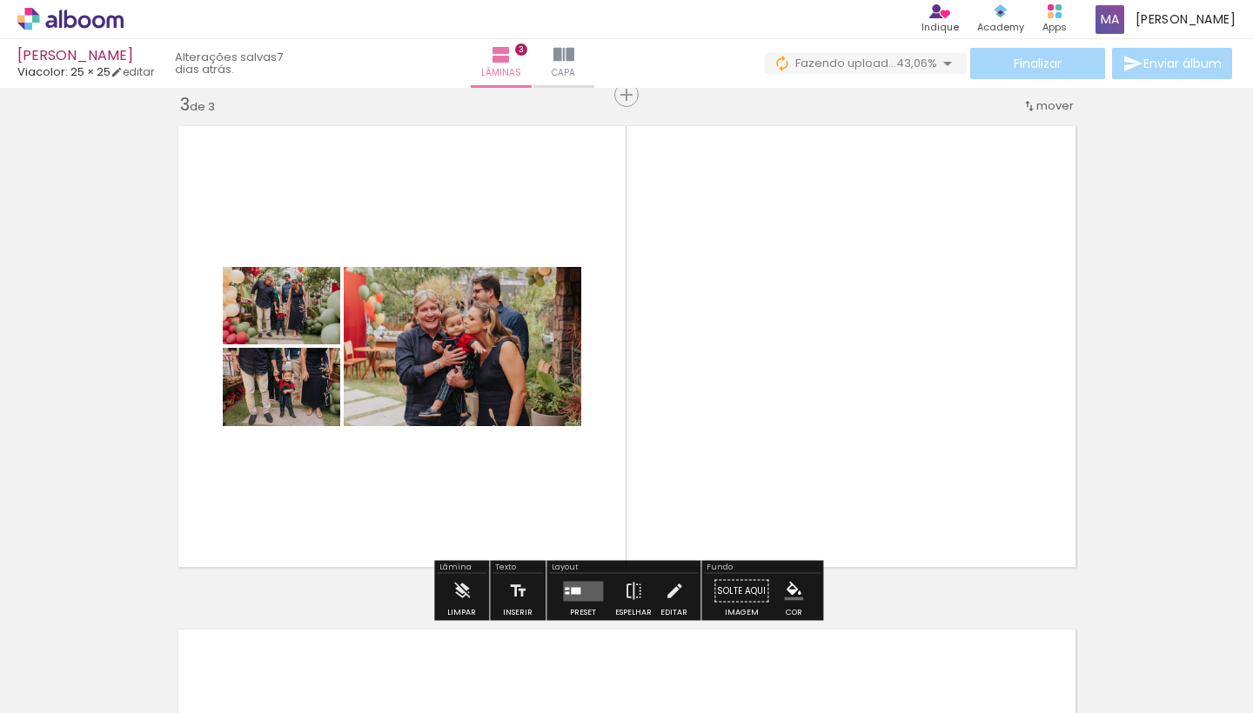
click at [545, 318] on quentale-photo at bounding box center [463, 346] width 238 height 159
click at [524, 384] on quentale-photo at bounding box center [463, 346] width 238 height 159
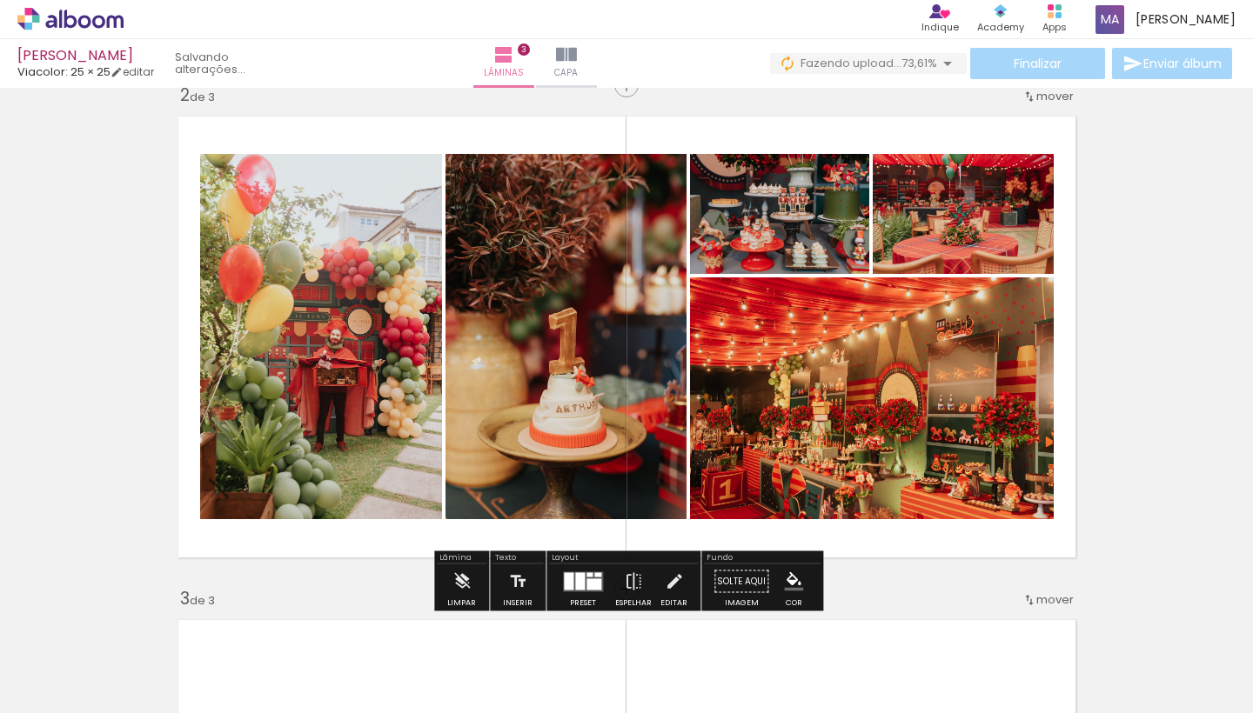
scroll to position [1033, 0]
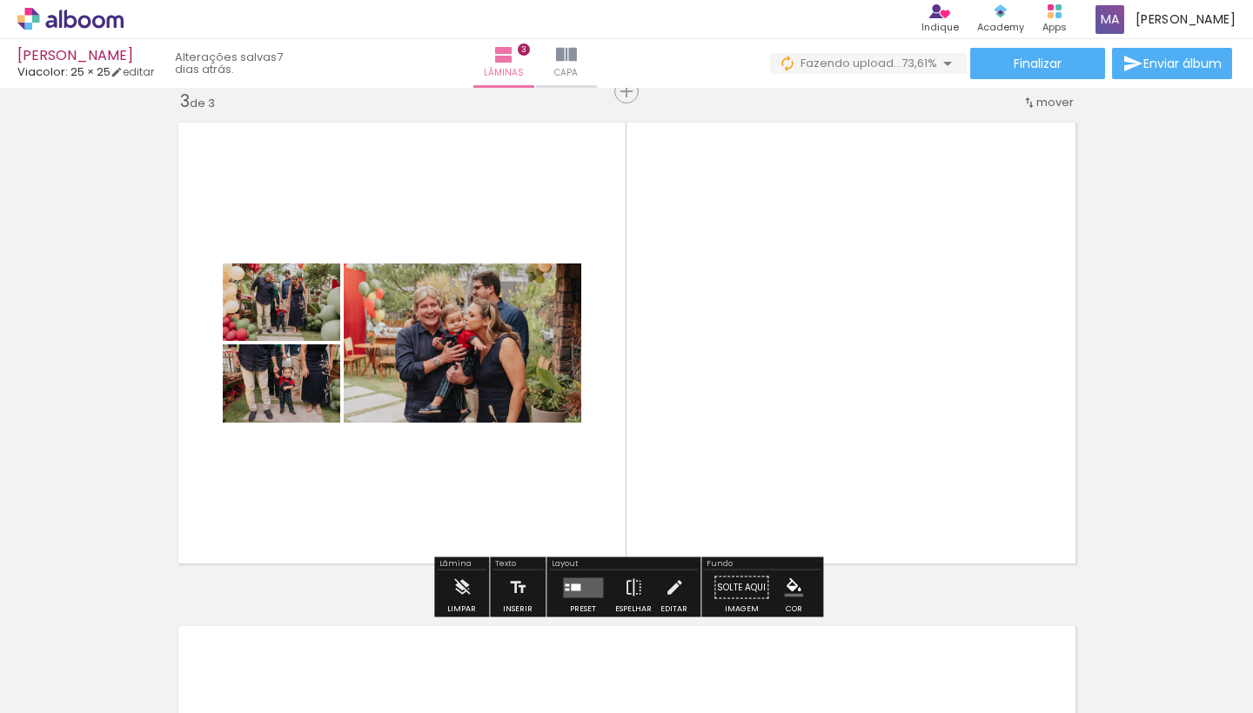
click at [574, 592] on quentale-layouter at bounding box center [583, 588] width 40 height 20
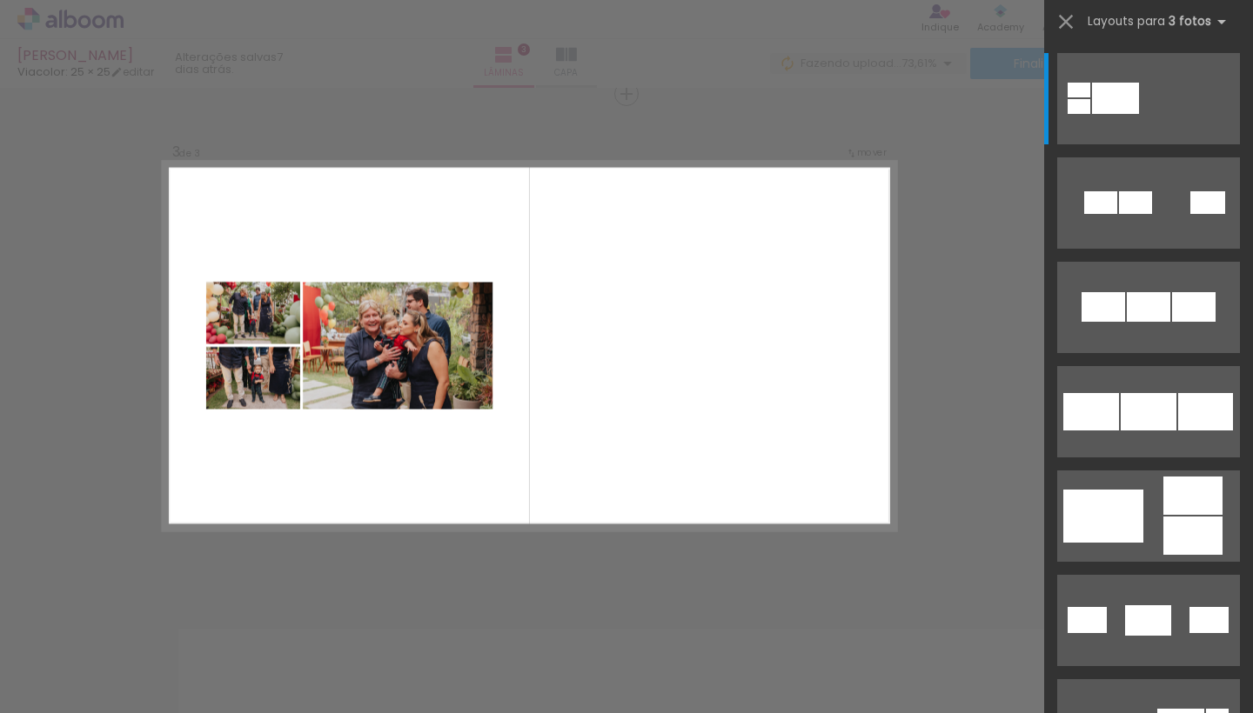
scroll to position [1029, 0]
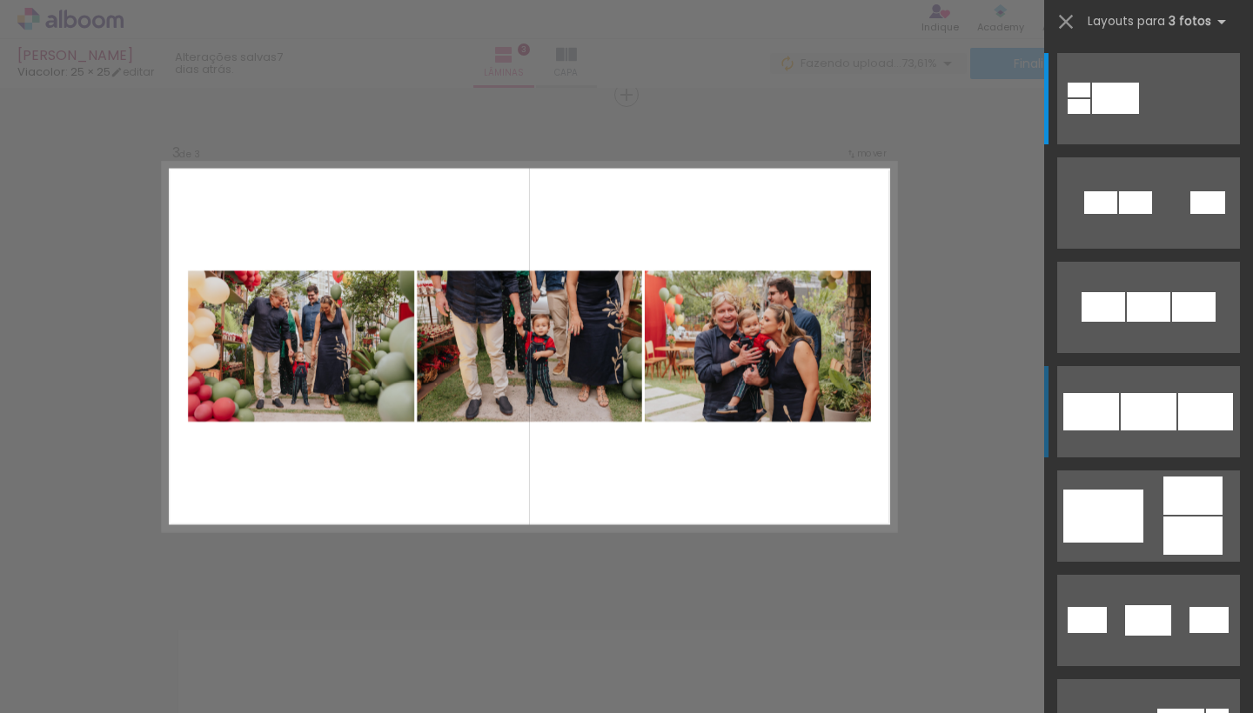
click at [1127, 322] on div at bounding box center [1148, 307] width 43 height 30
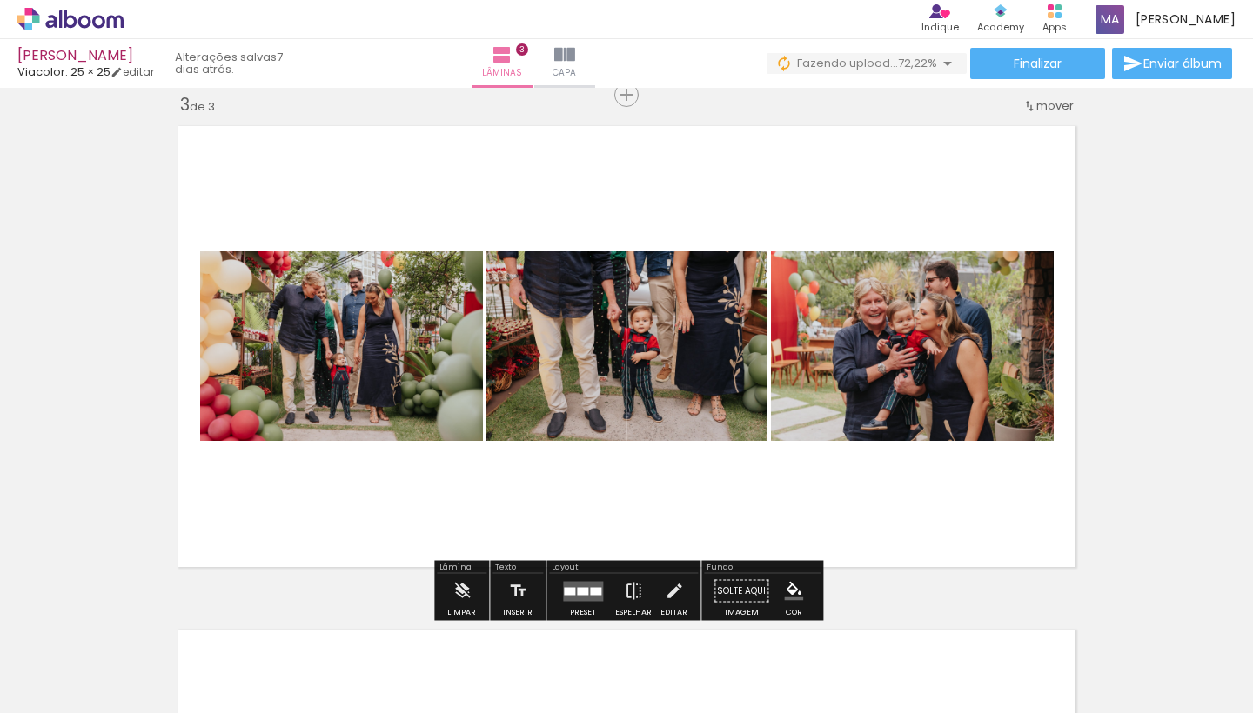
scroll to position [0, 244]
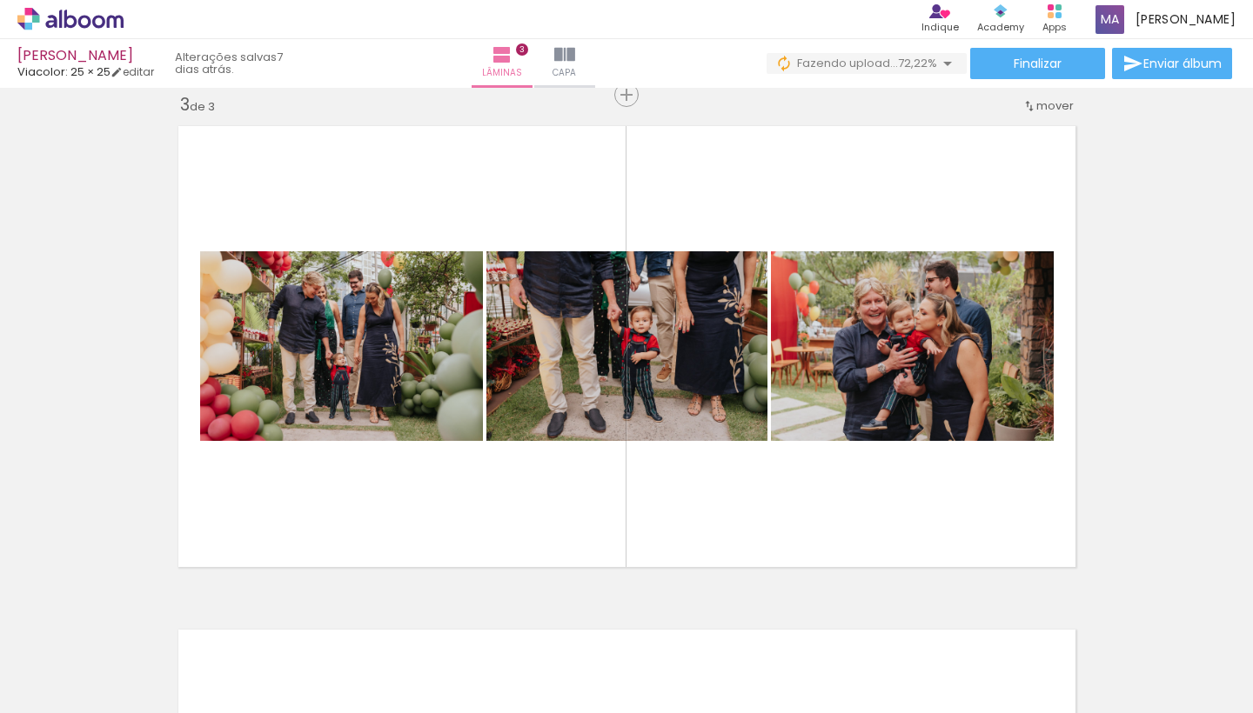
click at [82, 664] on input "Todas as fotos" at bounding box center [49, 660] width 66 height 15
click at [0, 0] on slot "Não utilizadas" at bounding box center [0, 0] width 0 height 0
type input "Não utilizadas"
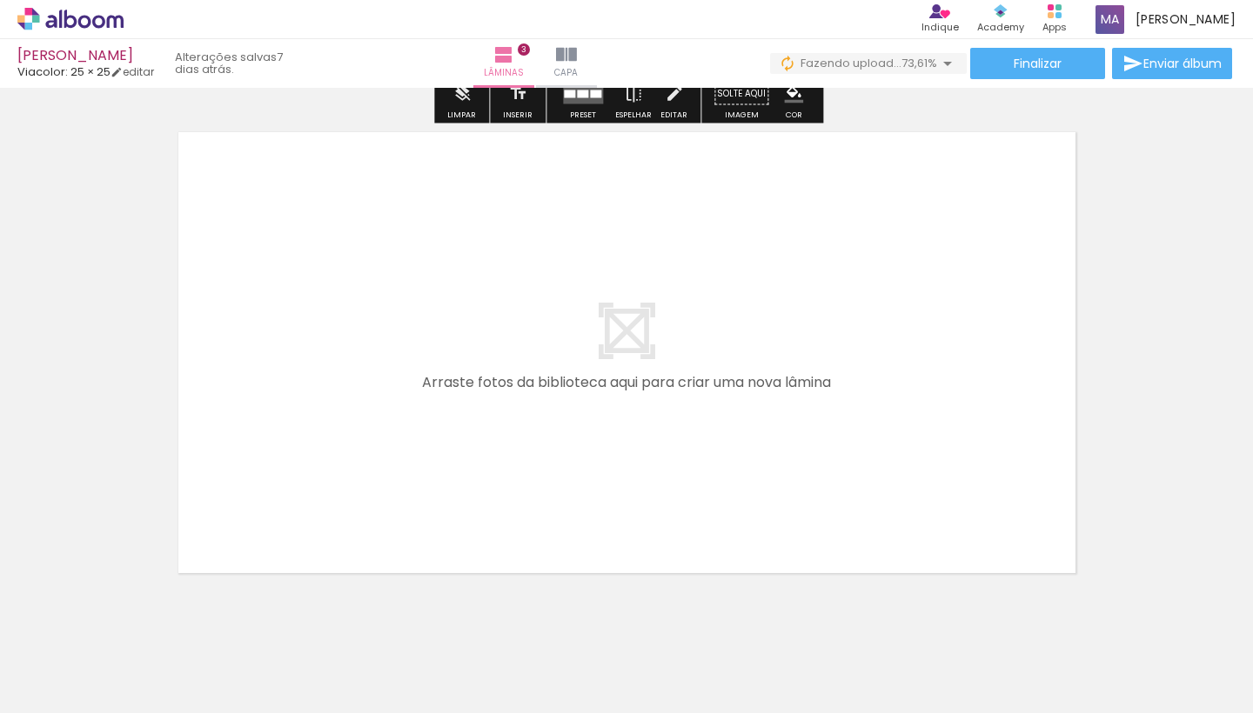
scroll to position [1543, 0]
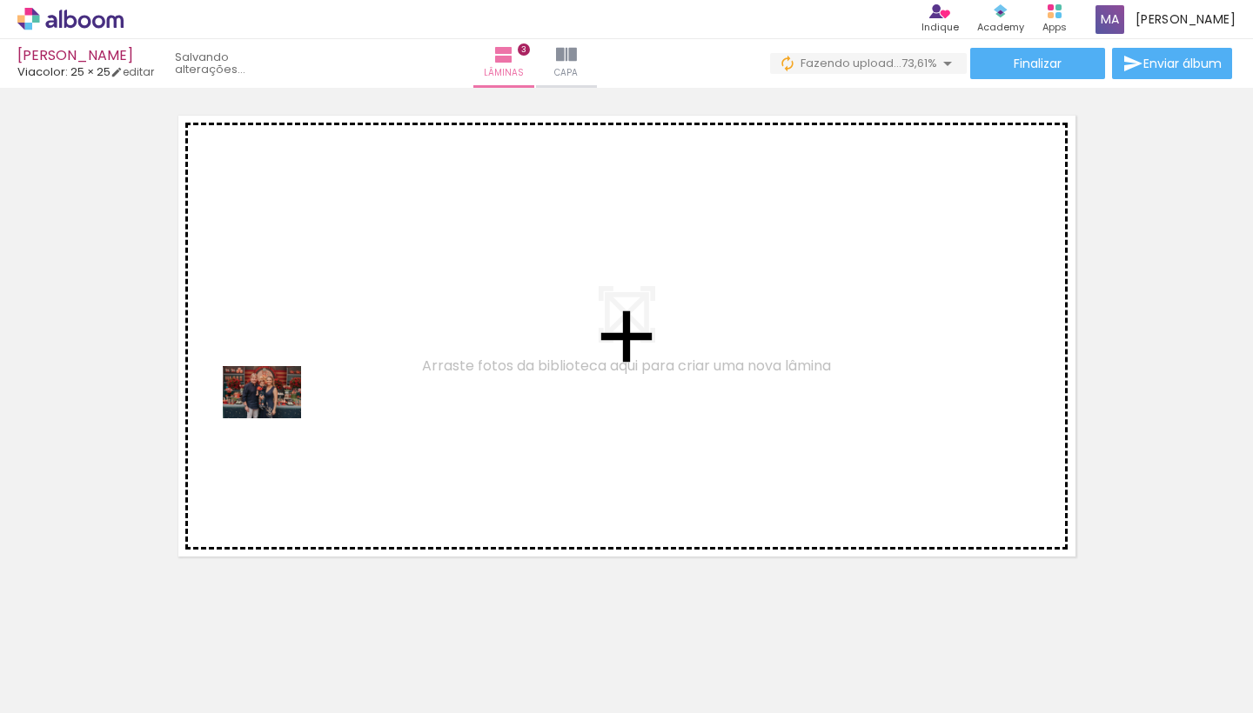
drag, startPoint x: 191, startPoint y: 674, endPoint x: 275, endPoint y: 418, distance: 269.1
click at [275, 418] on quentale-workspace at bounding box center [626, 356] width 1253 height 713
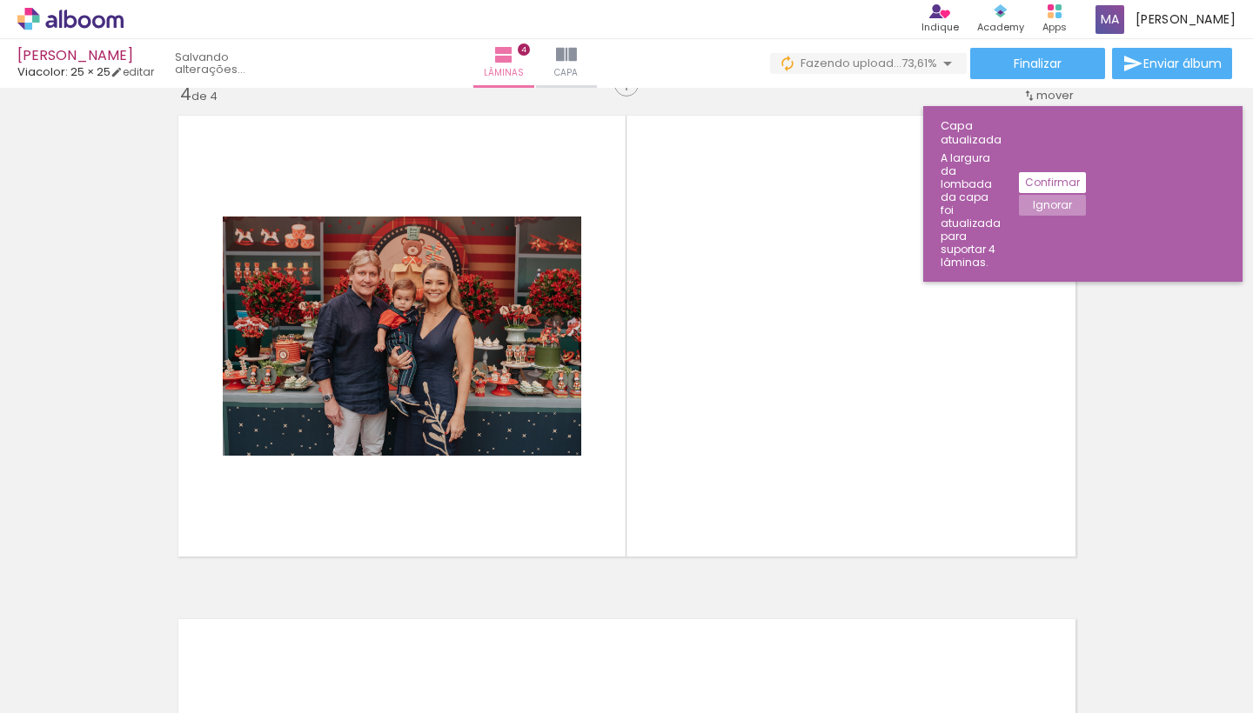
scroll to position [1533, 0]
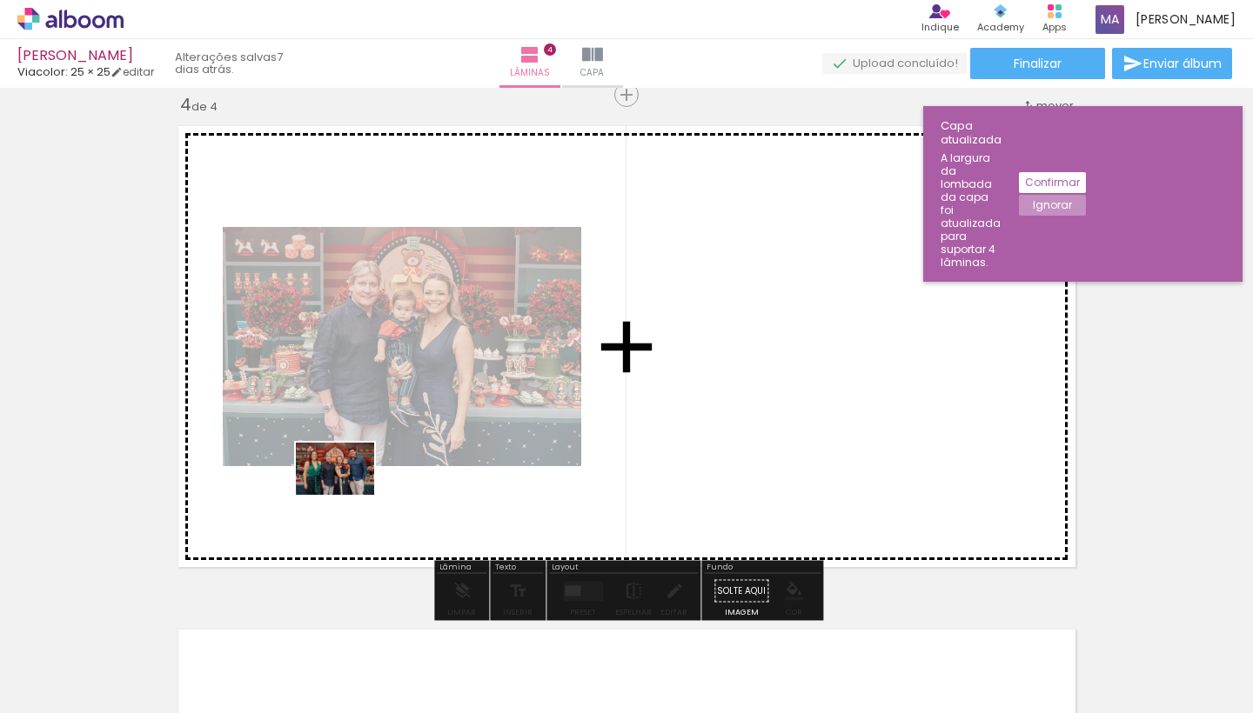
drag, startPoint x: 211, startPoint y: 670, endPoint x: 348, endPoint y: 495, distance: 221.9
click at [348, 495] on quentale-workspace at bounding box center [626, 356] width 1253 height 713
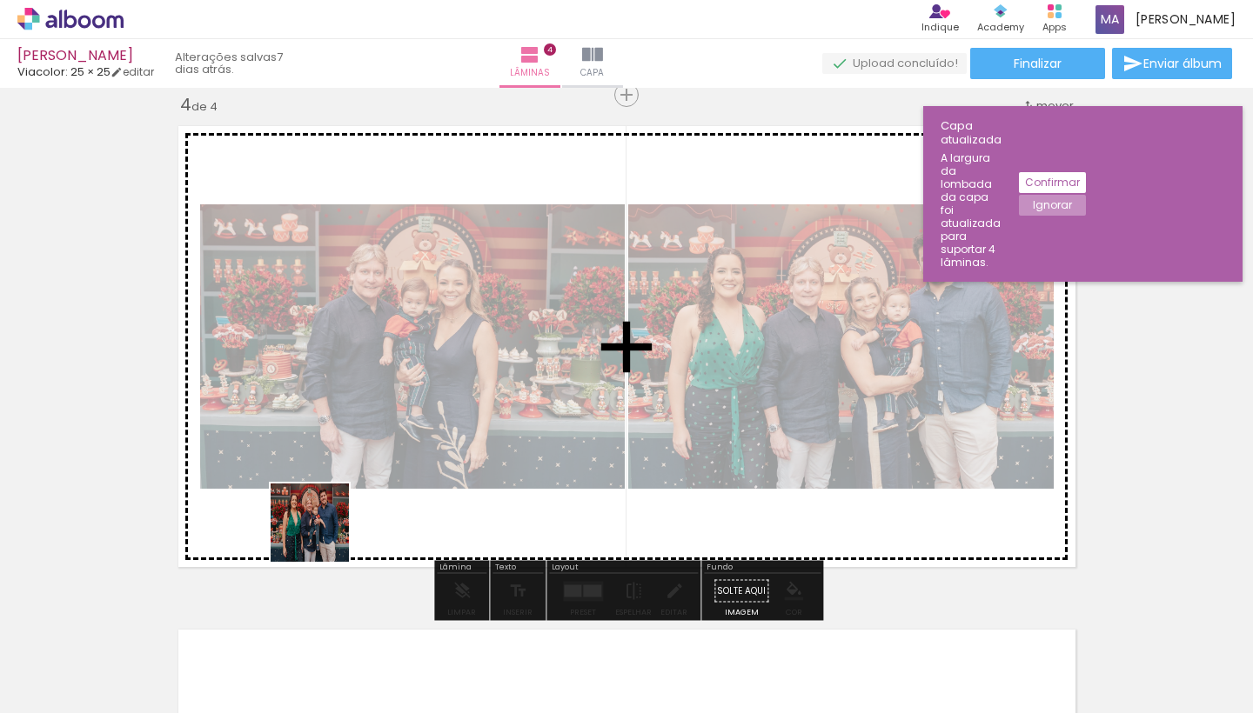
drag, startPoint x: 208, startPoint y: 655, endPoint x: 326, endPoint y: 535, distance: 168.6
click at [326, 535] on quentale-workspace at bounding box center [626, 356] width 1253 height 713
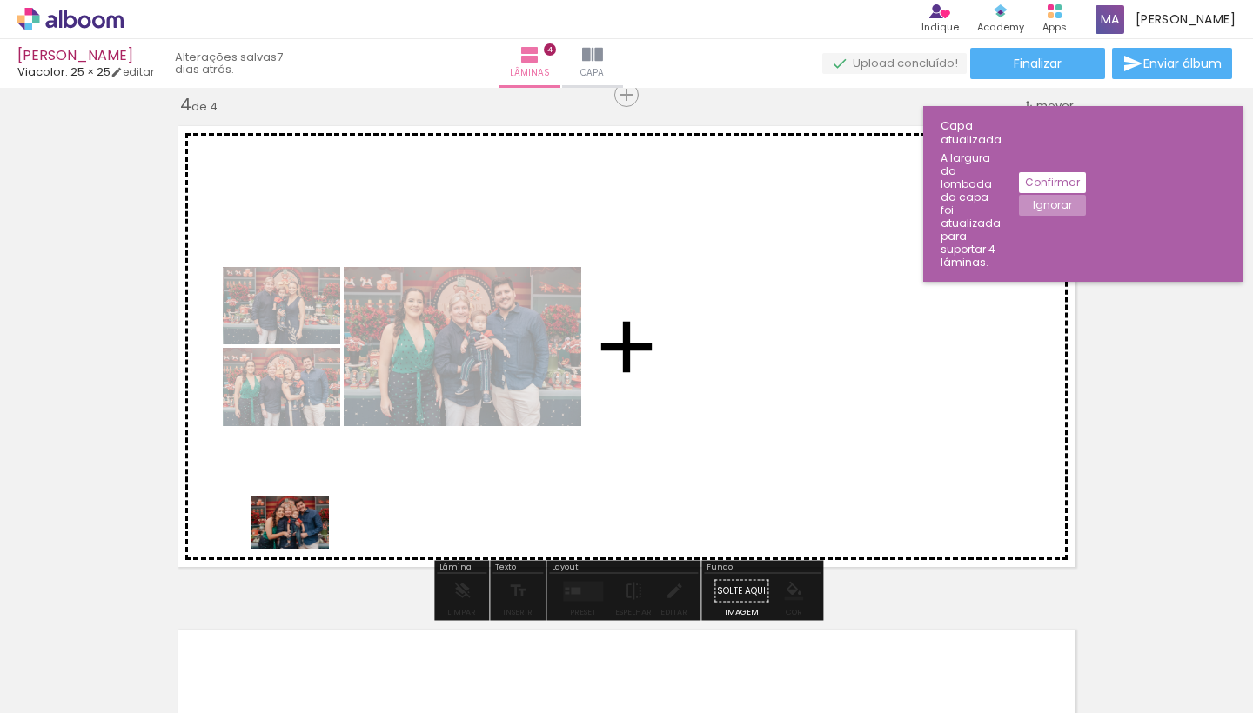
drag, startPoint x: 184, startPoint y: 672, endPoint x: 305, endPoint y: 546, distance: 174.7
click at [305, 546] on quentale-workspace at bounding box center [626, 356] width 1253 height 713
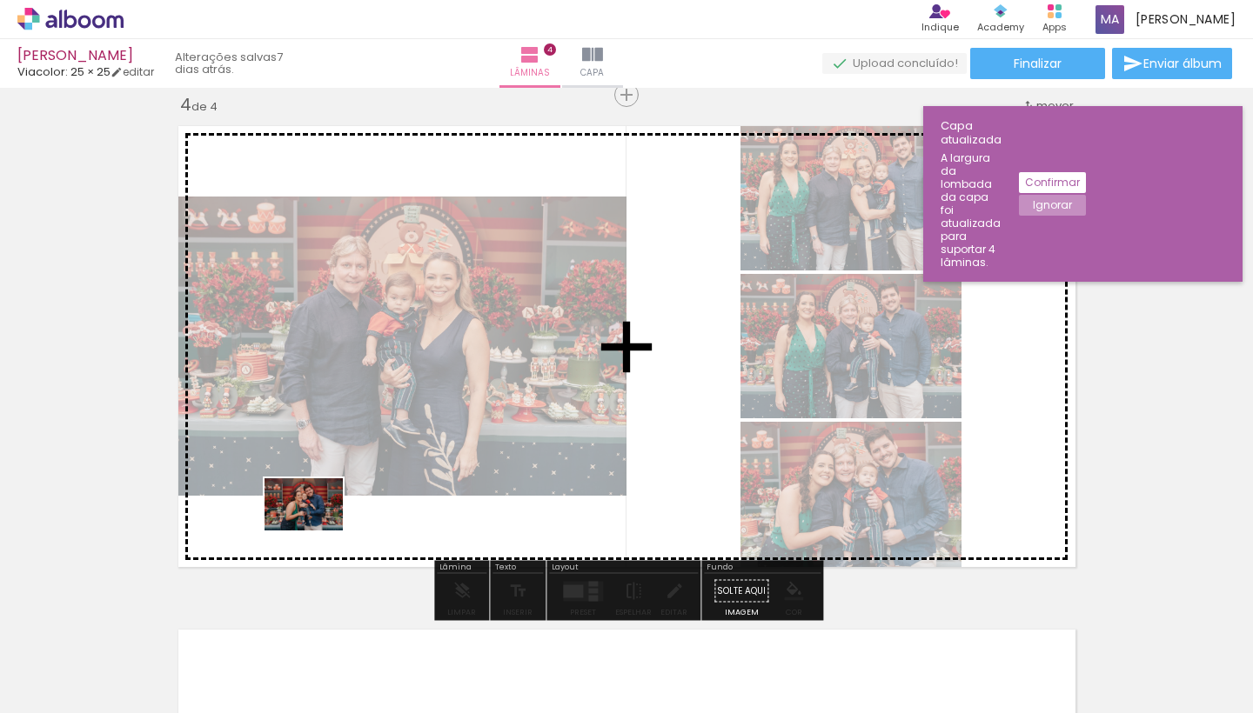
drag, startPoint x: 211, startPoint y: 666, endPoint x: 316, endPoint y: 532, distance: 169.8
click at [317, 531] on quentale-workspace at bounding box center [626, 356] width 1253 height 713
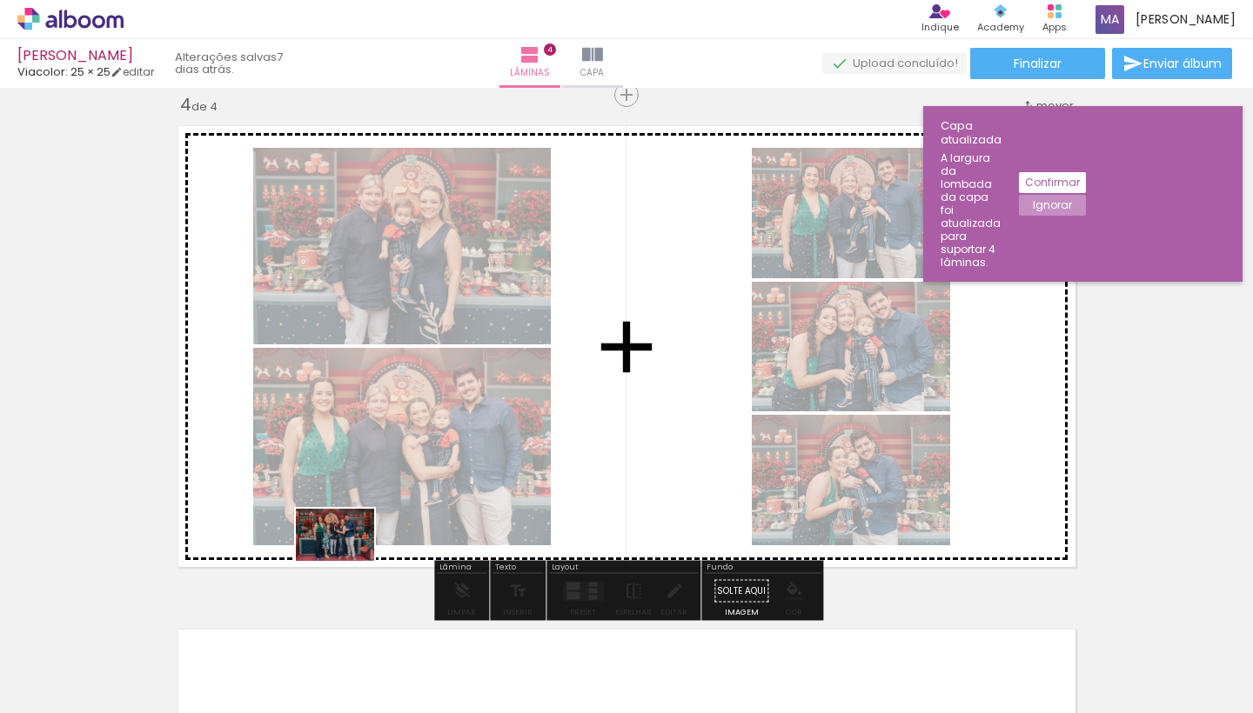
drag, startPoint x: 208, startPoint y: 667, endPoint x: 348, endPoint y: 561, distance: 175.7
click at [348, 561] on quentale-workspace at bounding box center [626, 356] width 1253 height 713
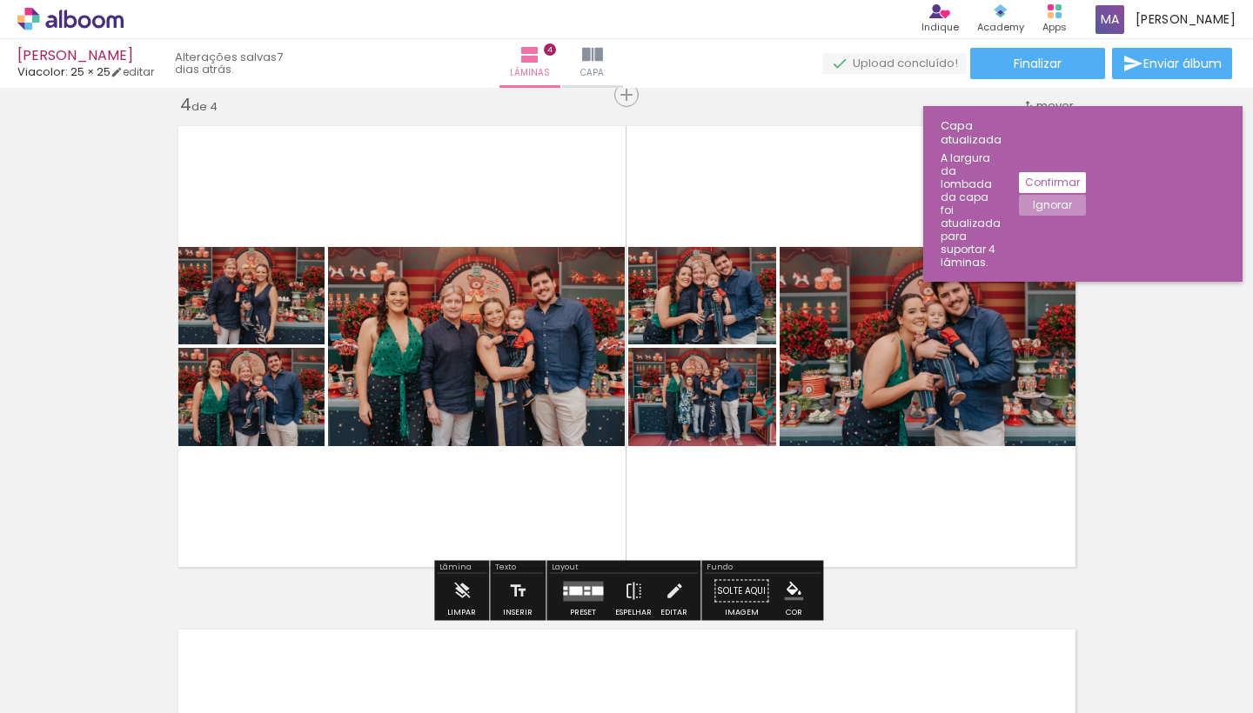
click at [648, 409] on quentale-photo at bounding box center [702, 397] width 148 height 98
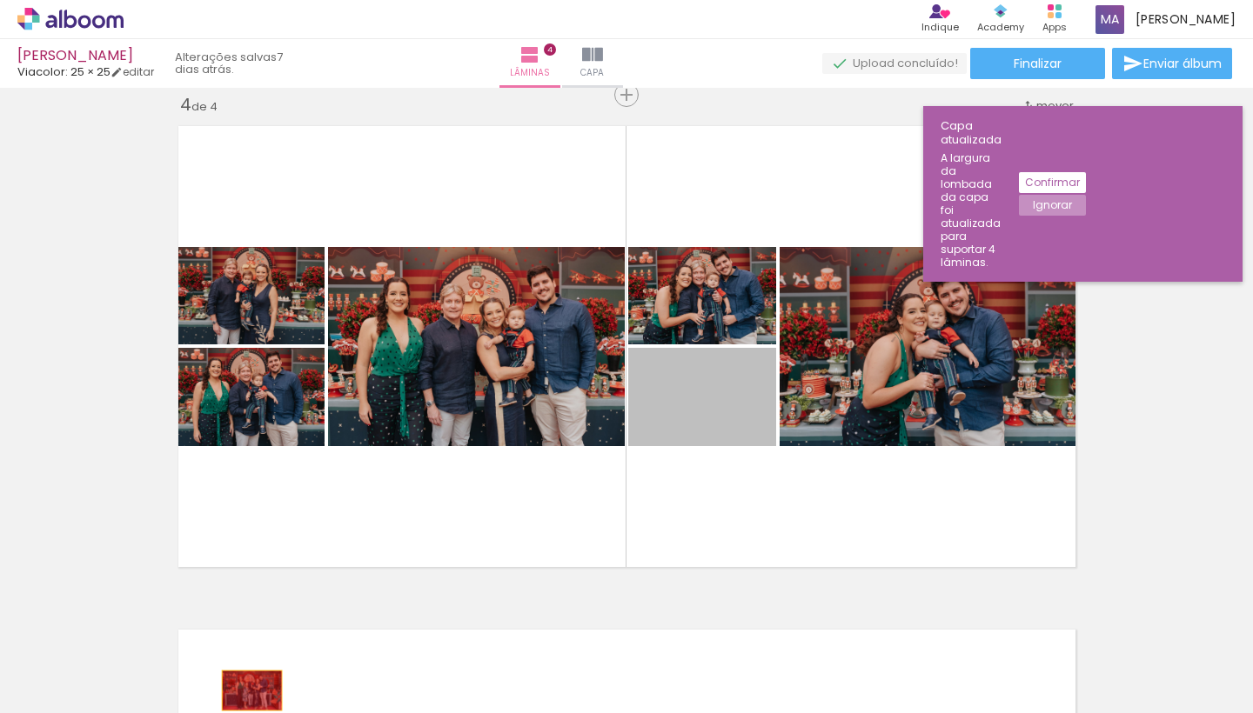
drag, startPoint x: 692, startPoint y: 421, endPoint x: 251, endPoint y: 690, distance: 515.8
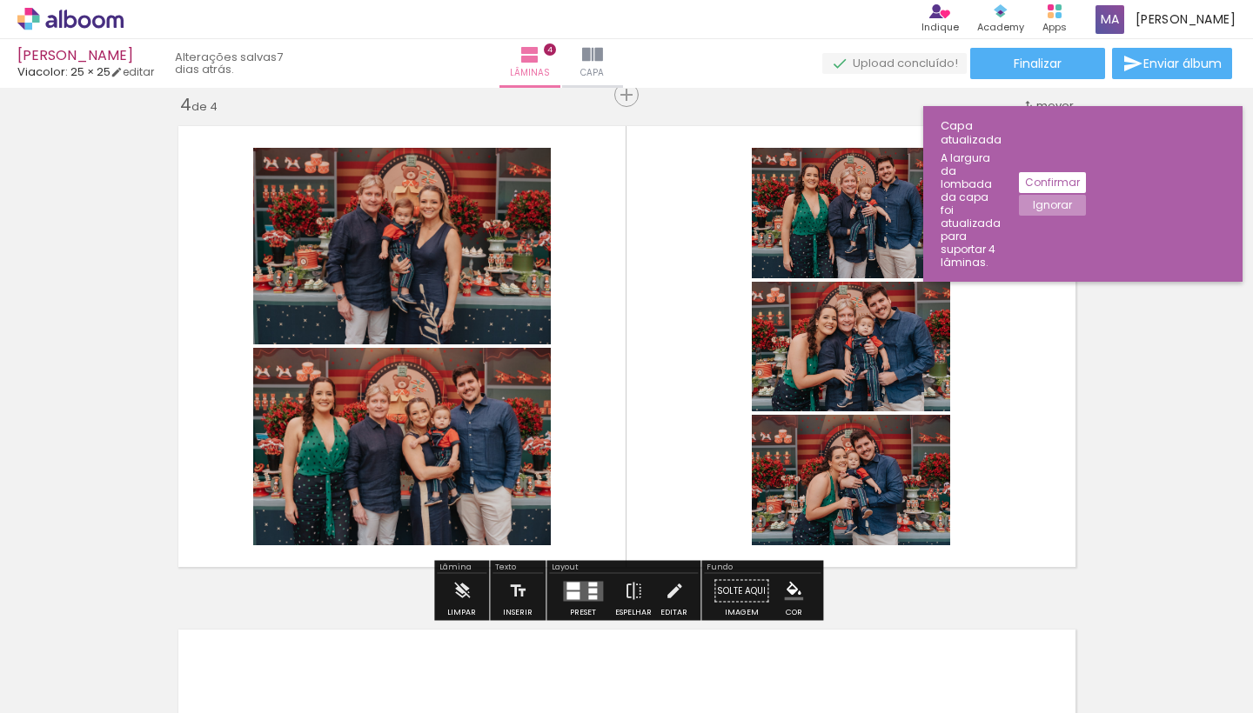
click at [689, 378] on quentale-layouter at bounding box center [627, 347] width 916 height 460
click at [0, 0] on slot "Ignorar" at bounding box center [0, 0] width 0 height 0
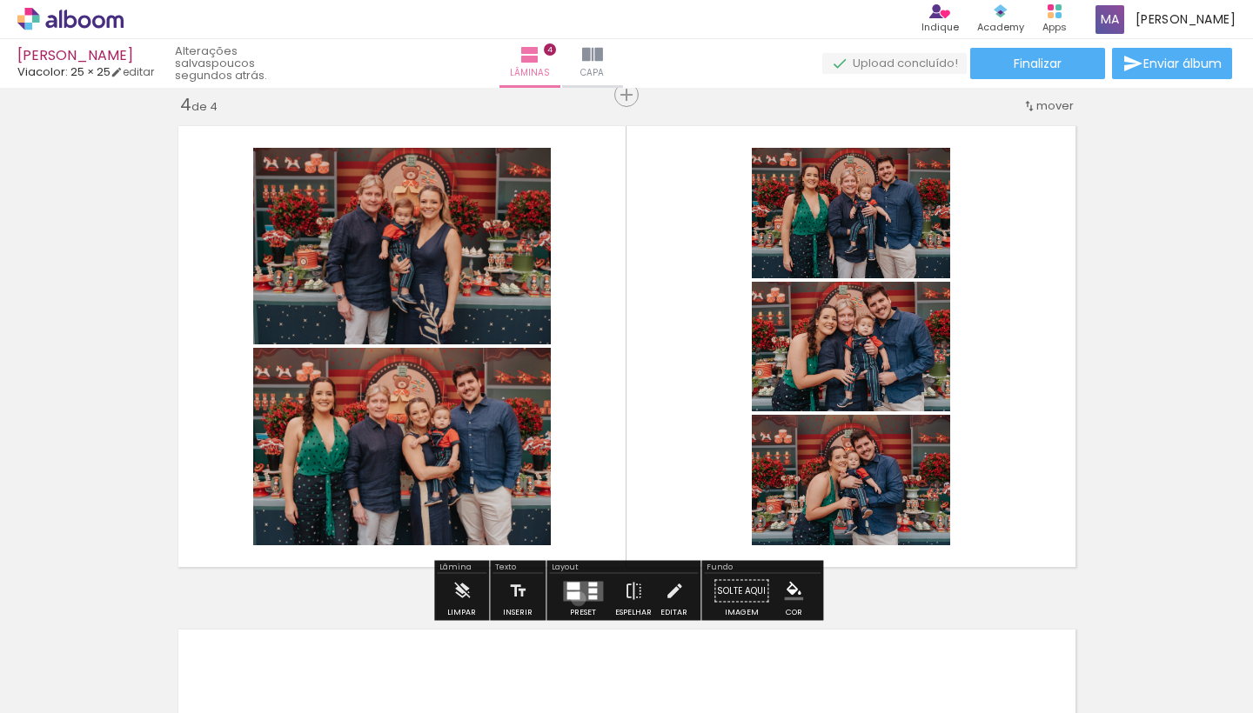
click at [574, 599] on div at bounding box center [572, 596] width 13 height 8
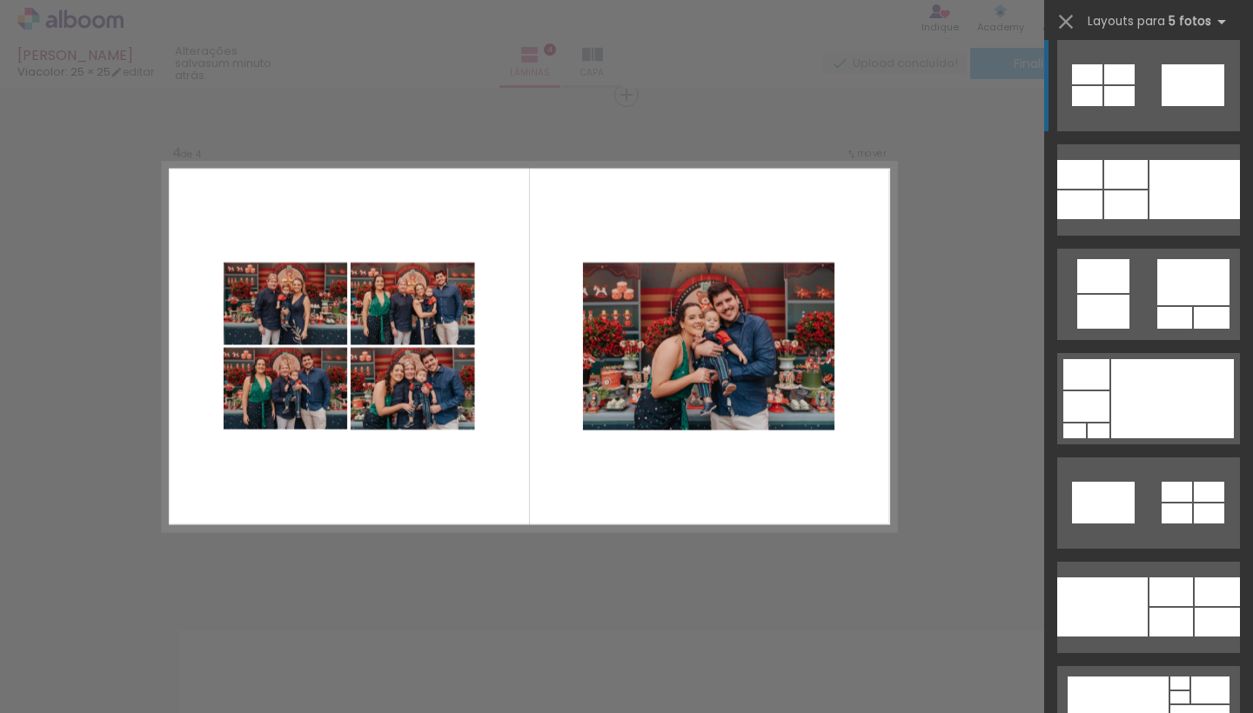
scroll to position [2984, 0]
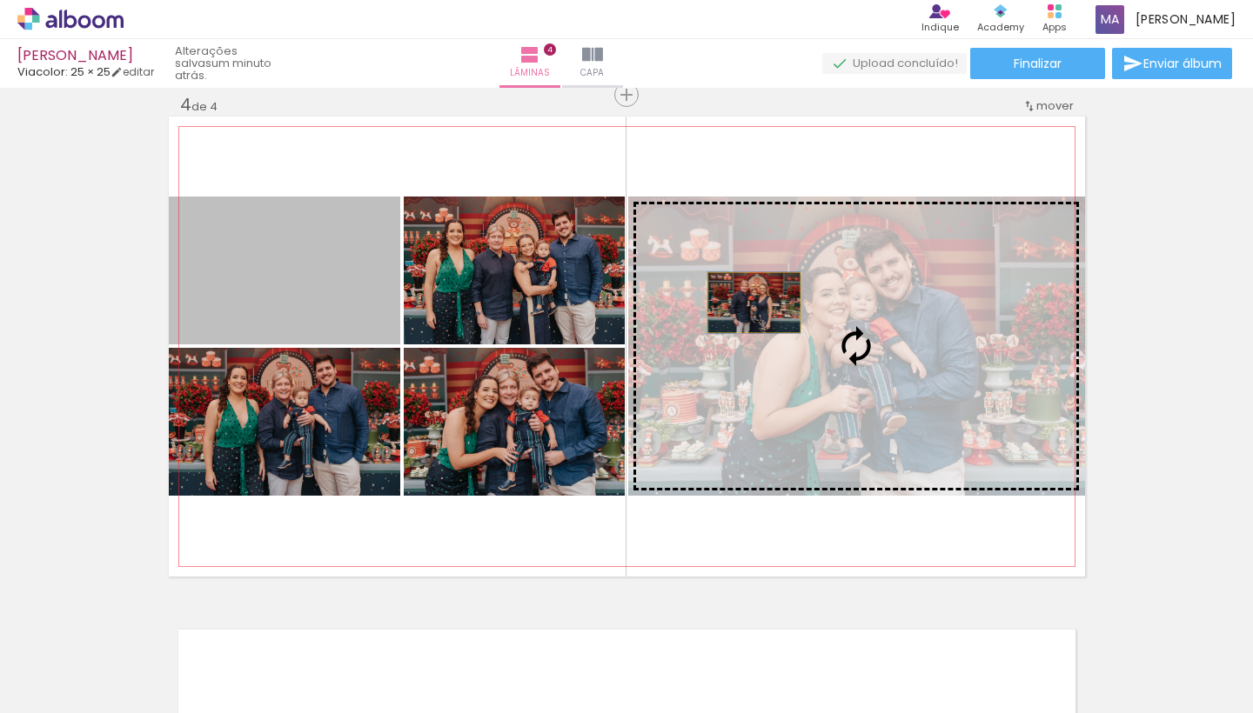
drag, startPoint x: 379, startPoint y: 298, endPoint x: 753, endPoint y: 303, distance: 374.1
click at [0, 0] on slot at bounding box center [0, 0] width 0 height 0
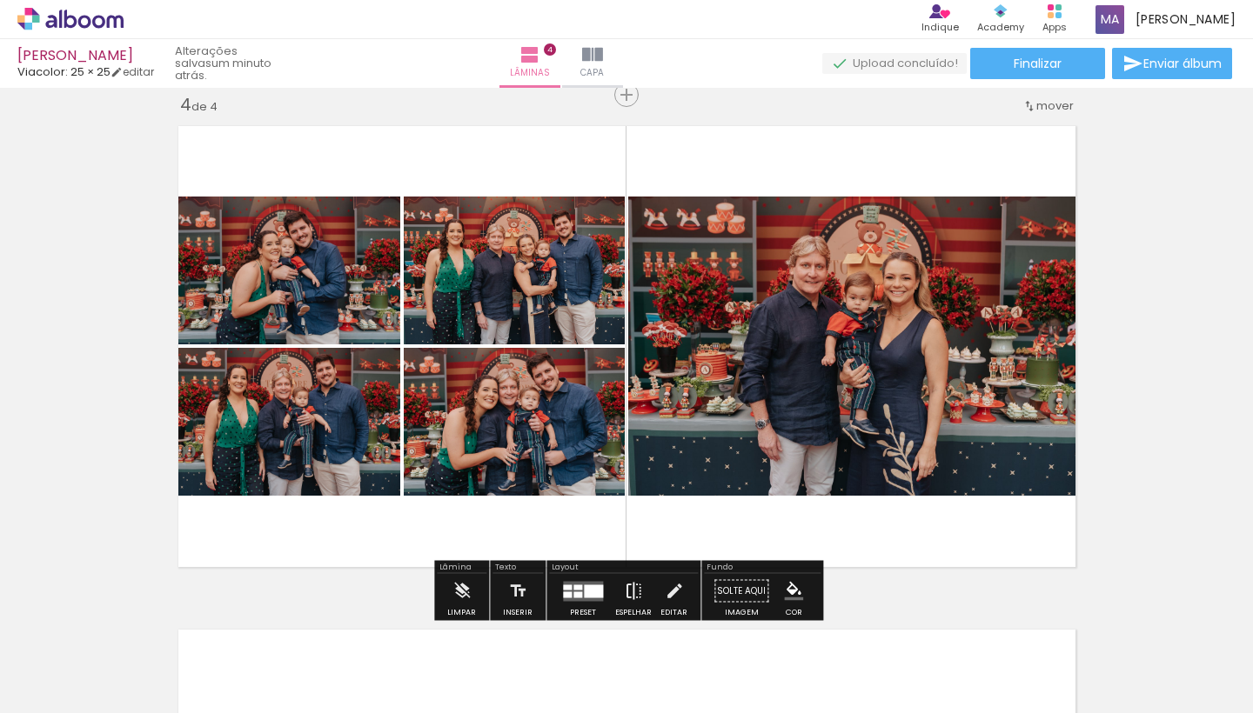
click at [632, 586] on iron-icon at bounding box center [633, 591] width 19 height 35
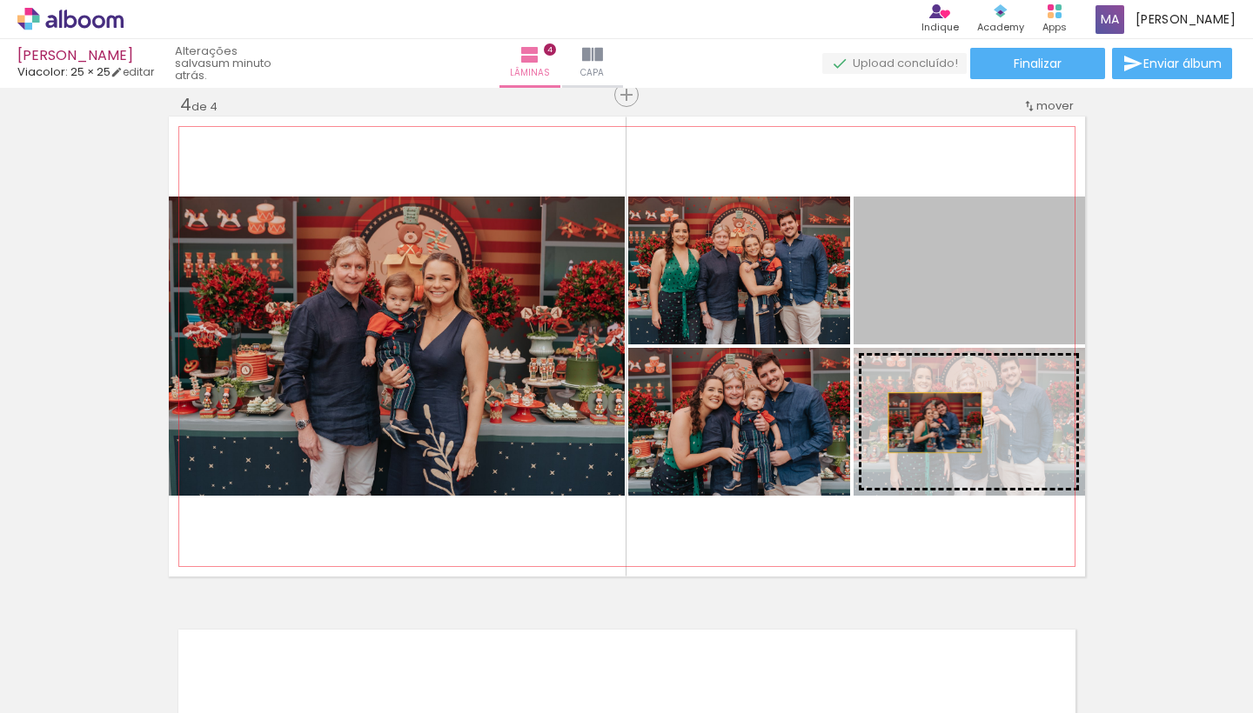
drag, startPoint x: 943, startPoint y: 266, endPoint x: 934, endPoint y: 423, distance: 156.8
click at [0, 0] on slot at bounding box center [0, 0] width 0 height 0
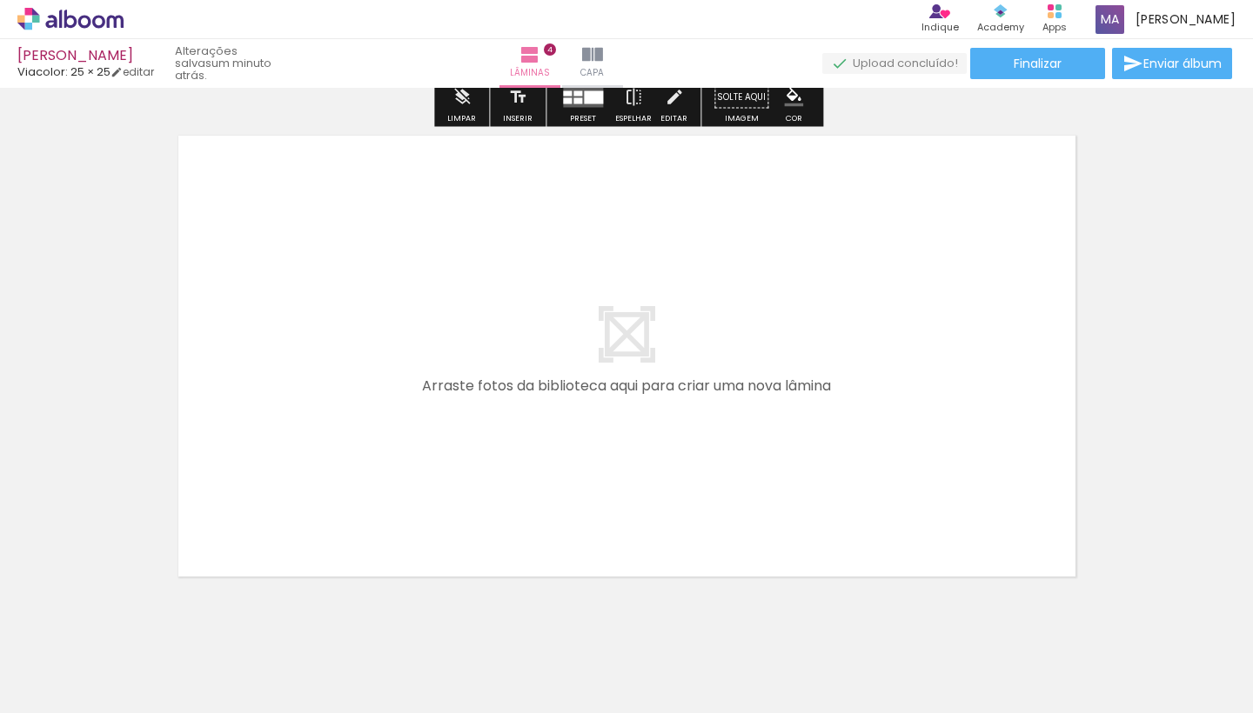
scroll to position [2029, 0]
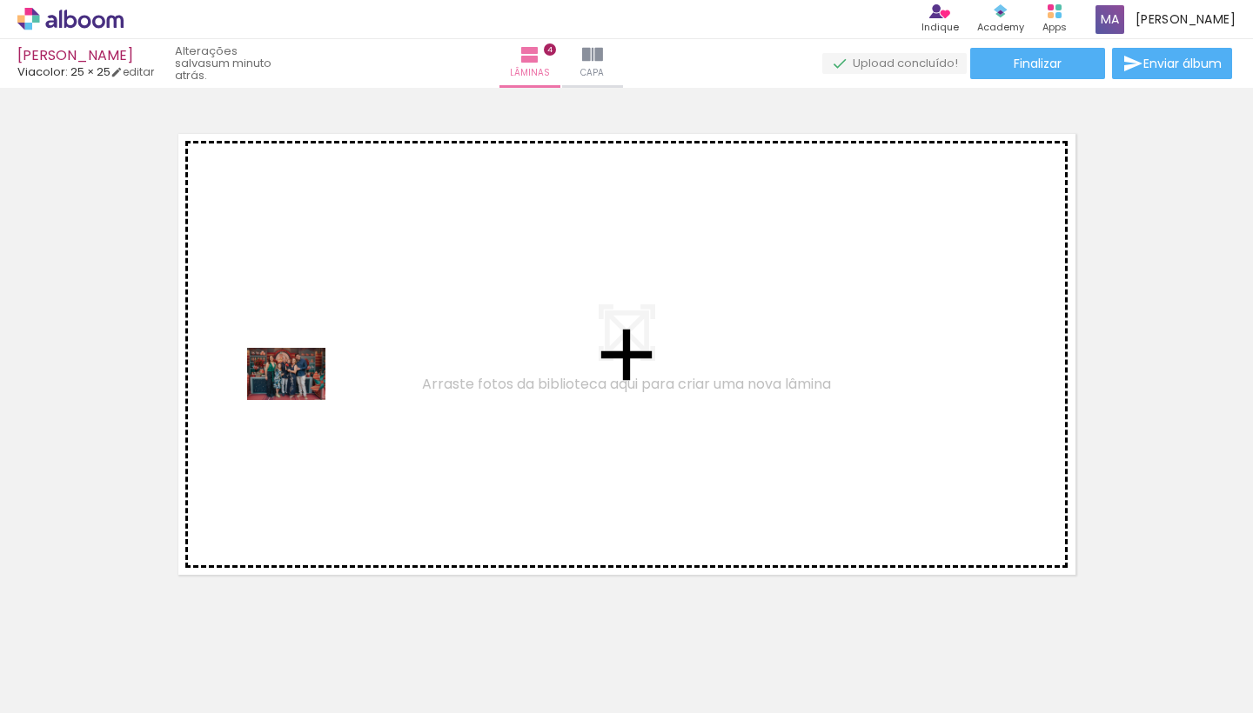
drag, startPoint x: 170, startPoint y: 665, endPoint x: 258, endPoint y: 637, distance: 93.0
click at [299, 399] on quentale-workspace at bounding box center [626, 356] width 1253 height 713
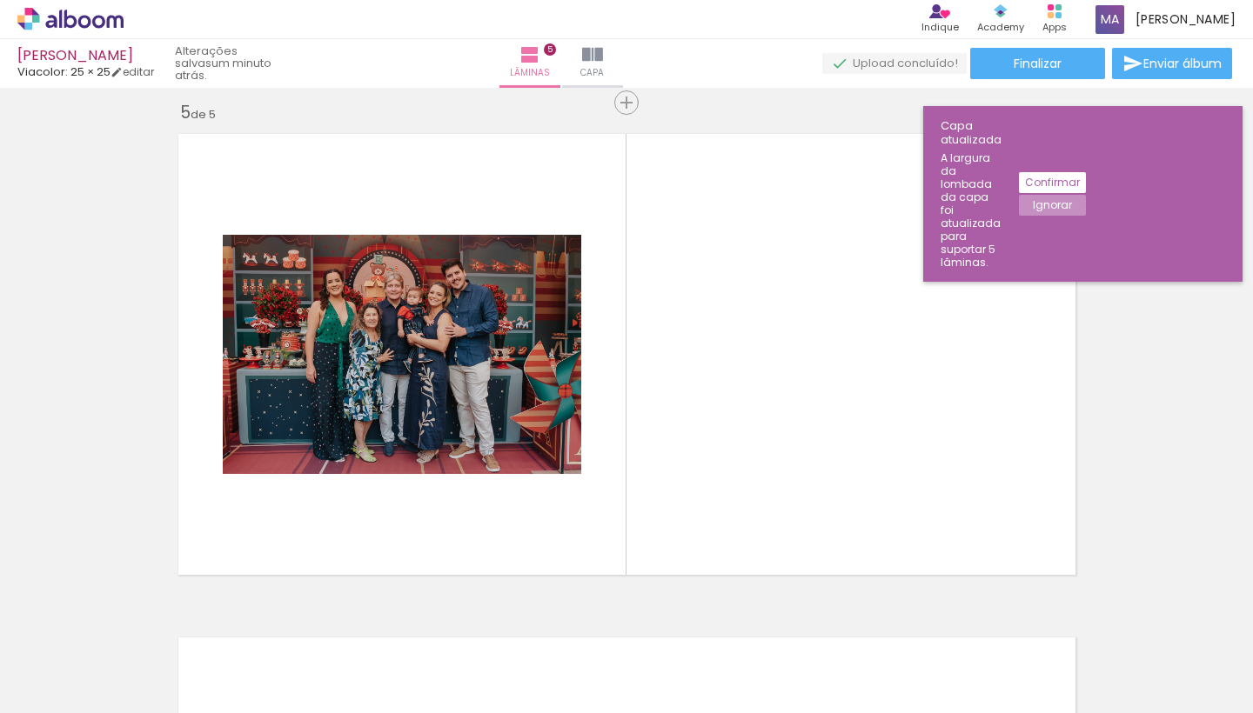
scroll to position [2037, 0]
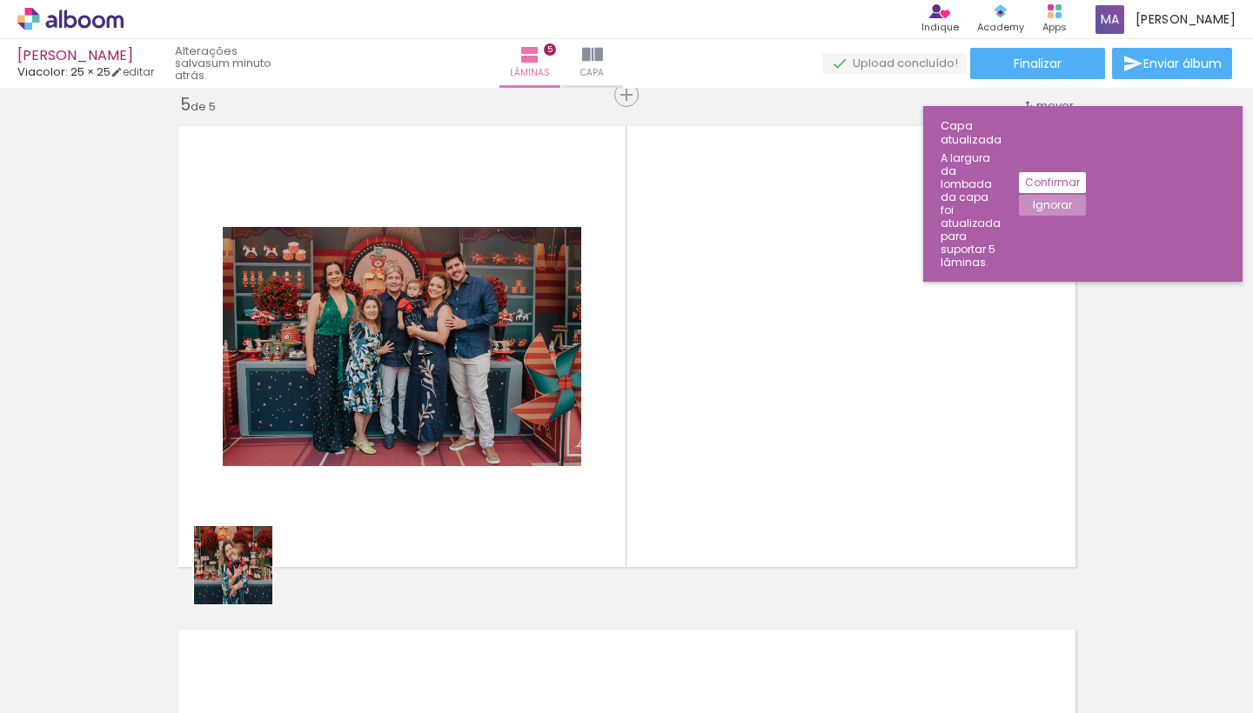
drag, startPoint x: 202, startPoint y: 666, endPoint x: 258, endPoint y: 565, distance: 115.3
click at [258, 565] on quentale-workspace at bounding box center [626, 356] width 1253 height 713
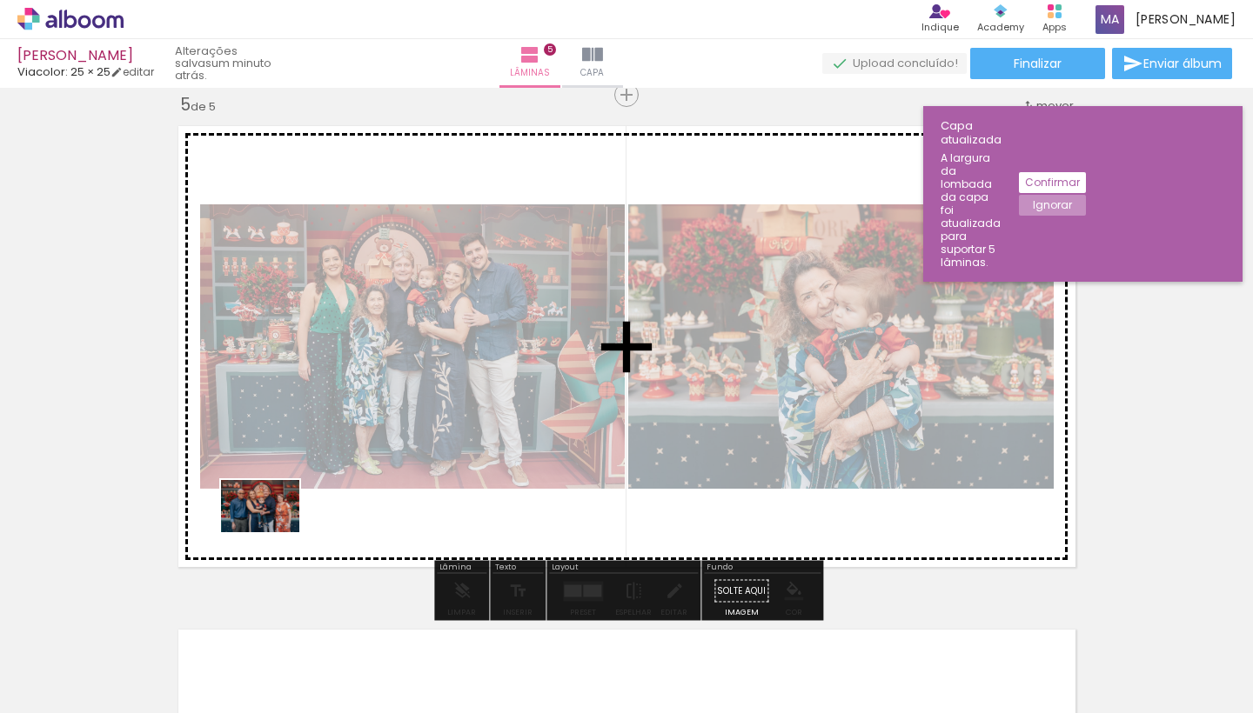
drag, startPoint x: 199, startPoint y: 636, endPoint x: 273, endPoint y: 532, distance: 127.2
click at [273, 532] on quentale-workspace at bounding box center [626, 356] width 1253 height 713
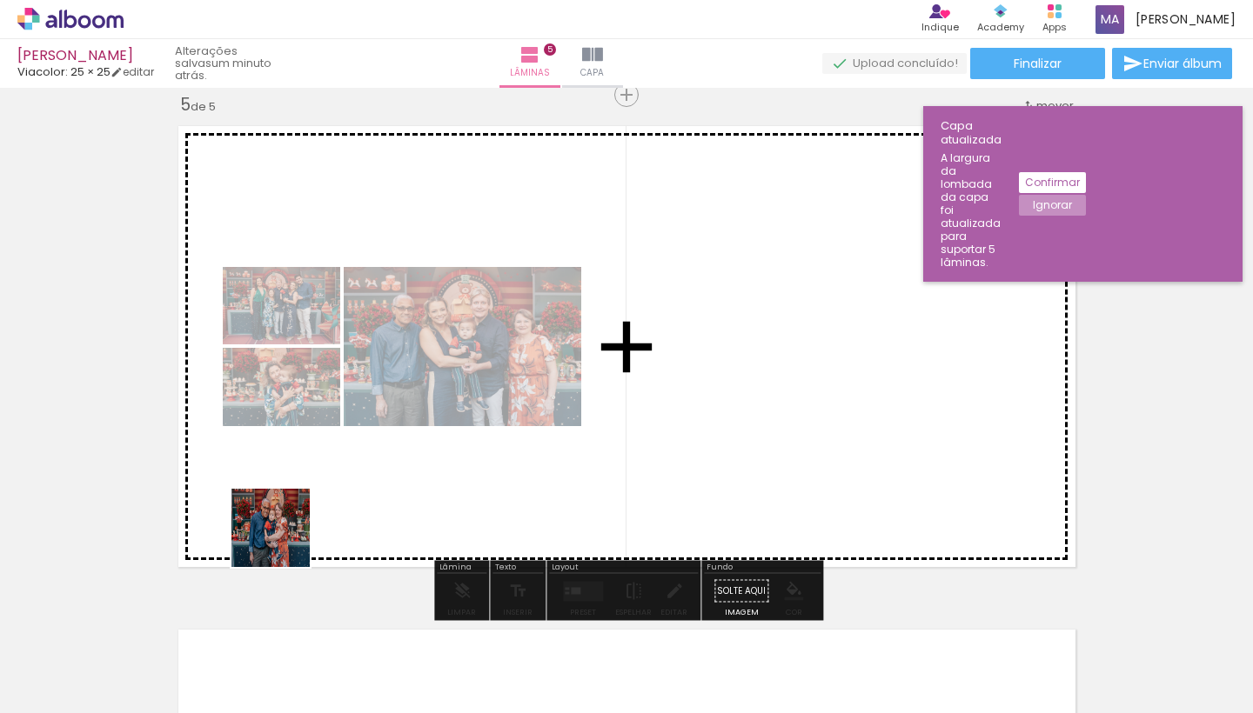
drag, startPoint x: 195, startPoint y: 659, endPoint x: 298, endPoint y: 528, distance: 166.0
click at [298, 528] on quentale-workspace at bounding box center [626, 356] width 1253 height 713
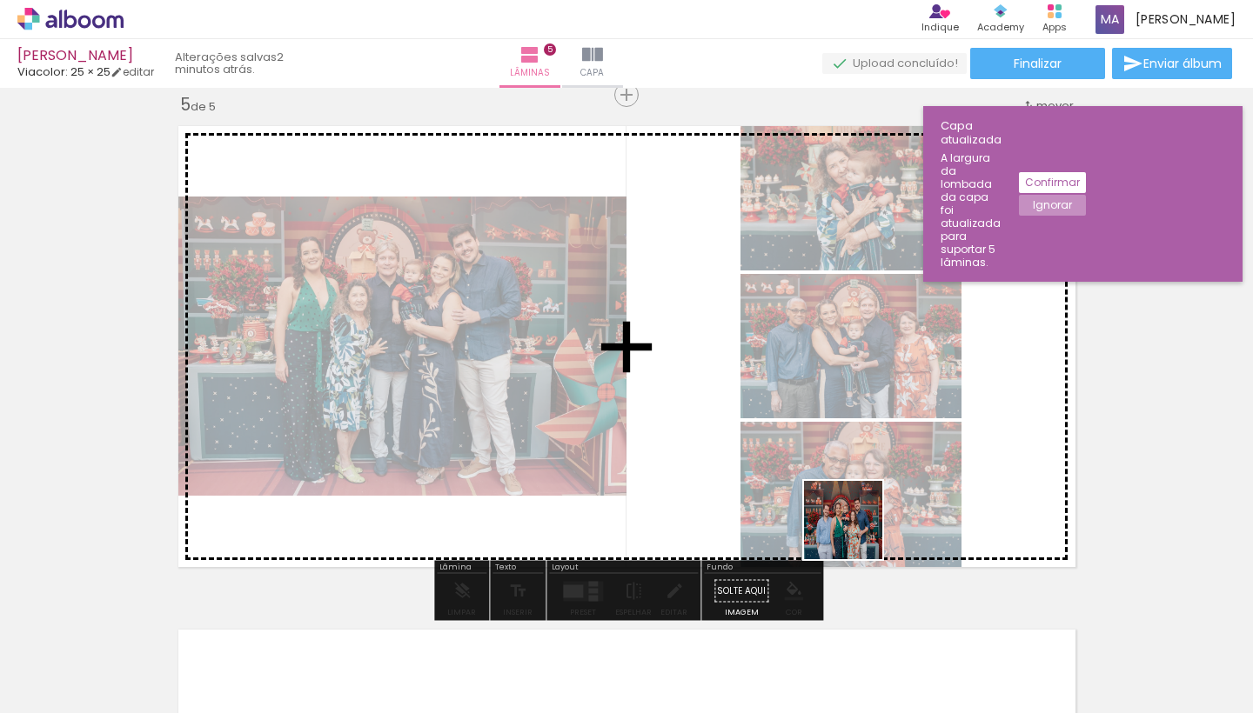
drag, startPoint x: 771, startPoint y: 658, endPoint x: 1012, endPoint y: 357, distance: 385.6
click at [1012, 357] on quentale-workspace at bounding box center [626, 356] width 1253 height 713
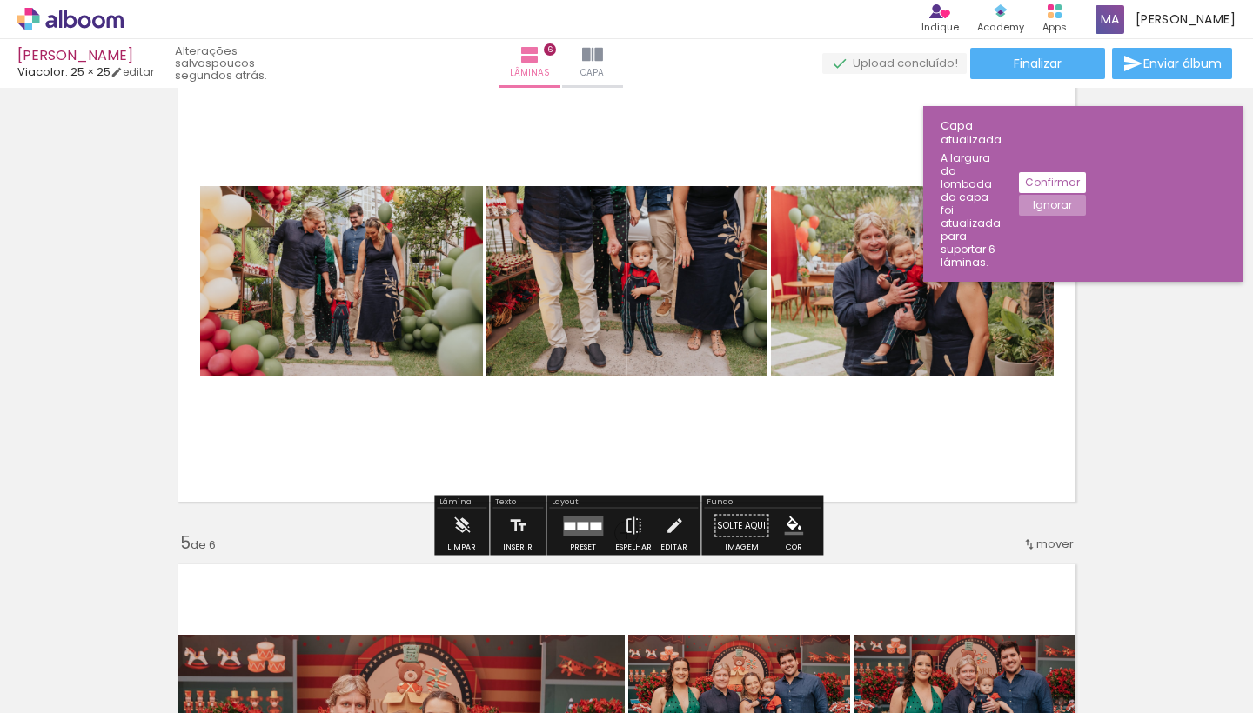
scroll to position [0, 411]
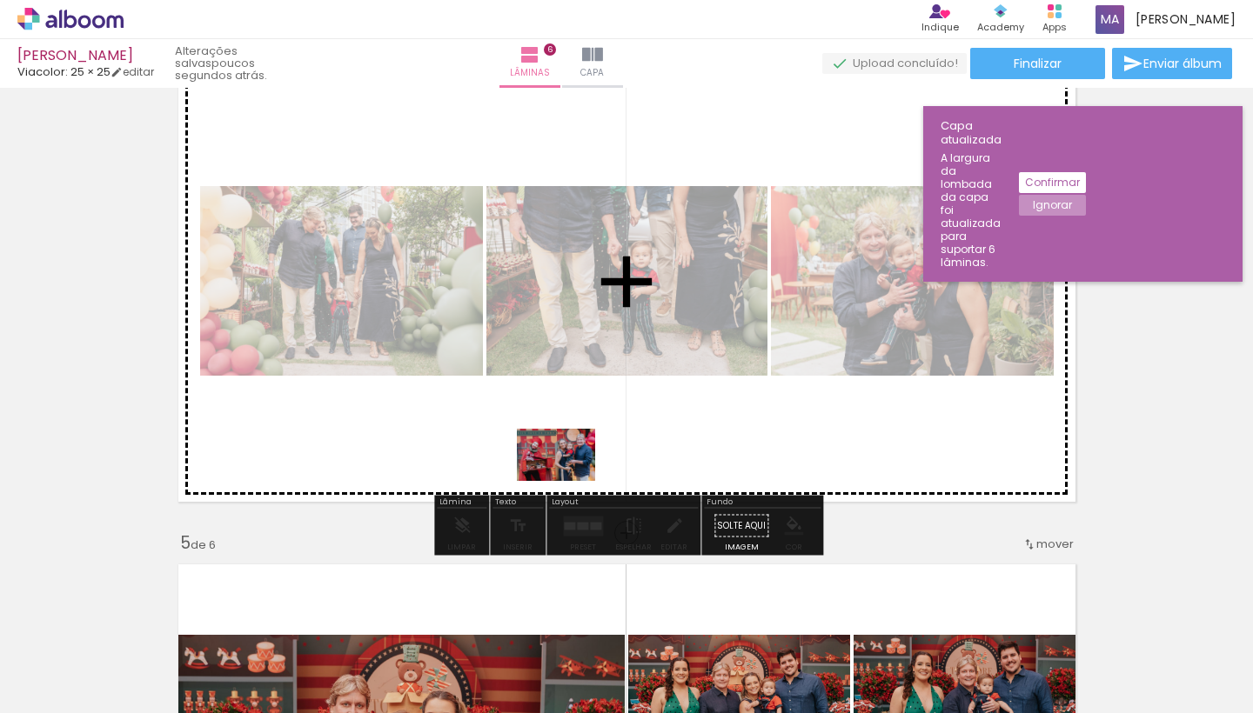
drag, startPoint x: 559, startPoint y: 657, endPoint x: 578, endPoint y: 449, distance: 208.7
click at [578, 449] on quentale-workspace at bounding box center [626, 356] width 1253 height 713
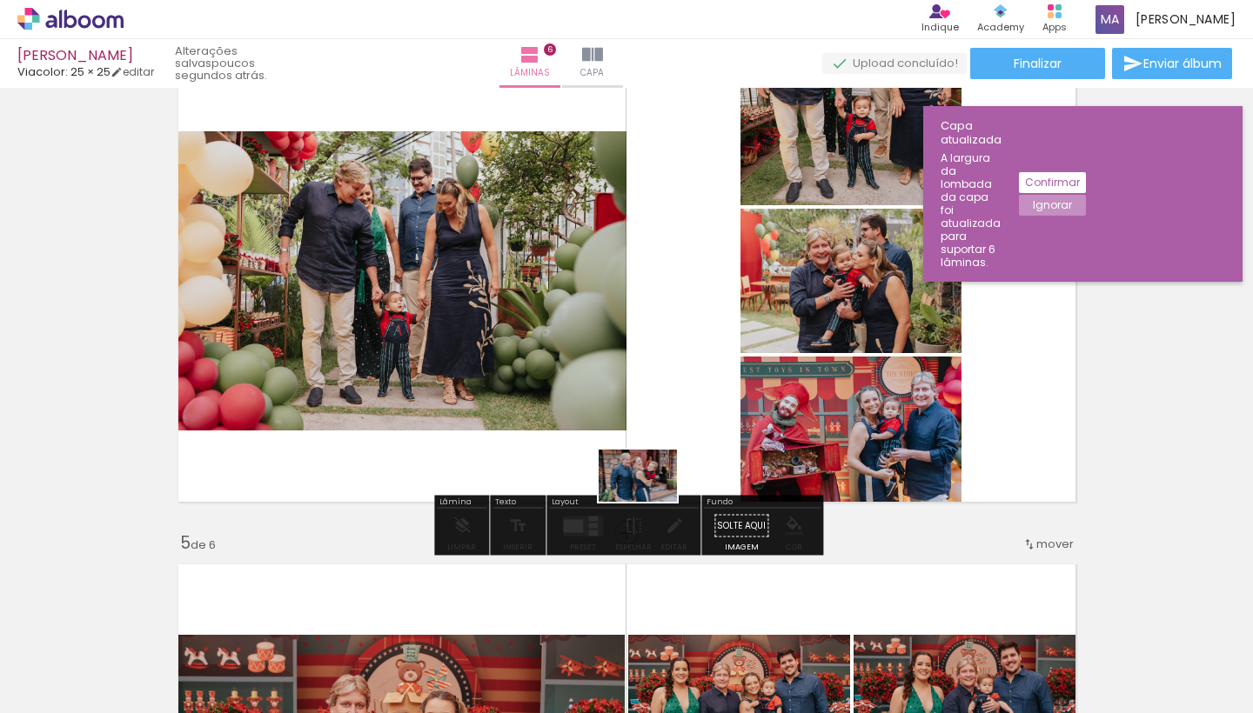
drag, startPoint x: 579, startPoint y: 667, endPoint x: 651, endPoint y: 499, distance: 182.4
click at [651, 499] on quentale-workspace at bounding box center [626, 356] width 1253 height 713
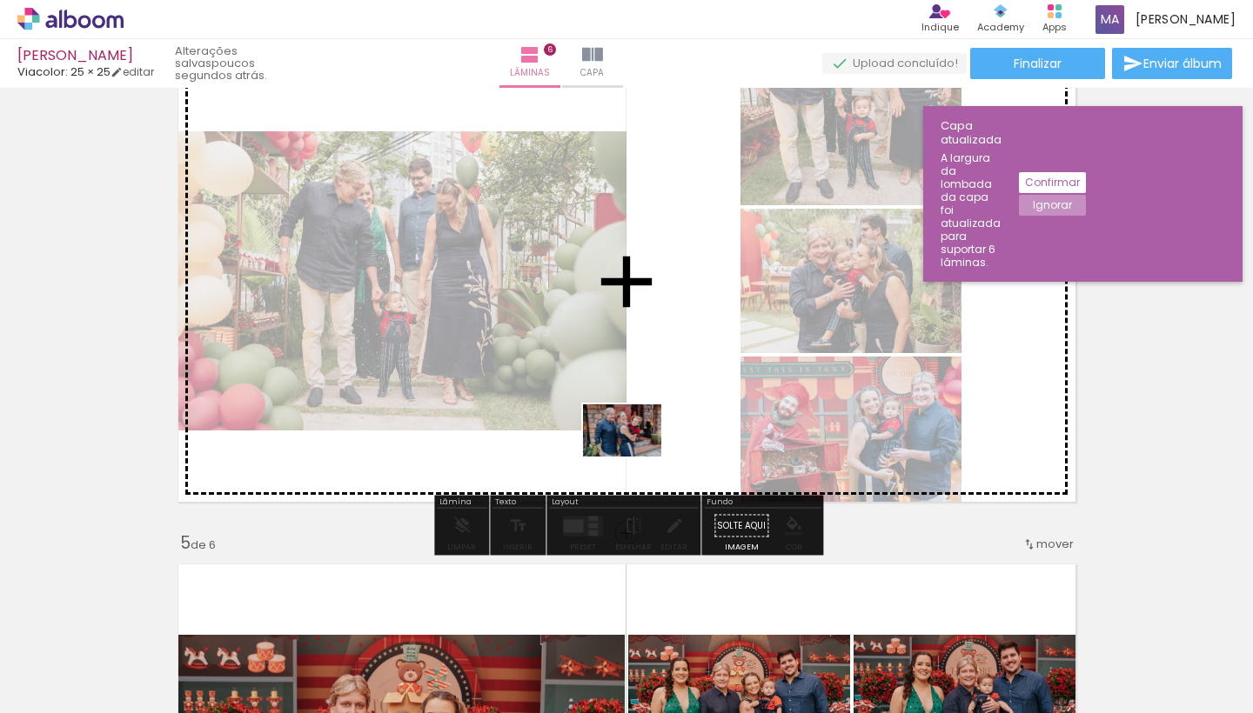
drag, startPoint x: 551, startPoint y: 638, endPoint x: 635, endPoint y: 457, distance: 199.7
click at [635, 457] on quentale-workspace at bounding box center [626, 356] width 1253 height 713
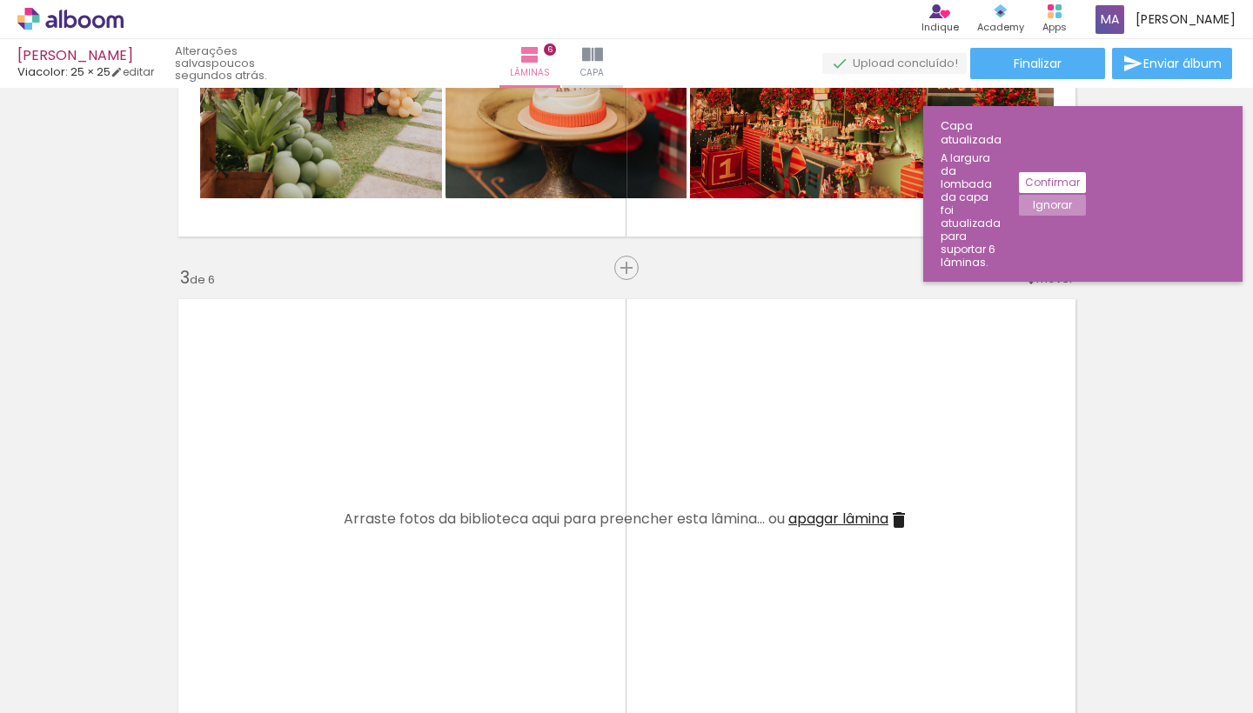
scroll to position [1038, 0]
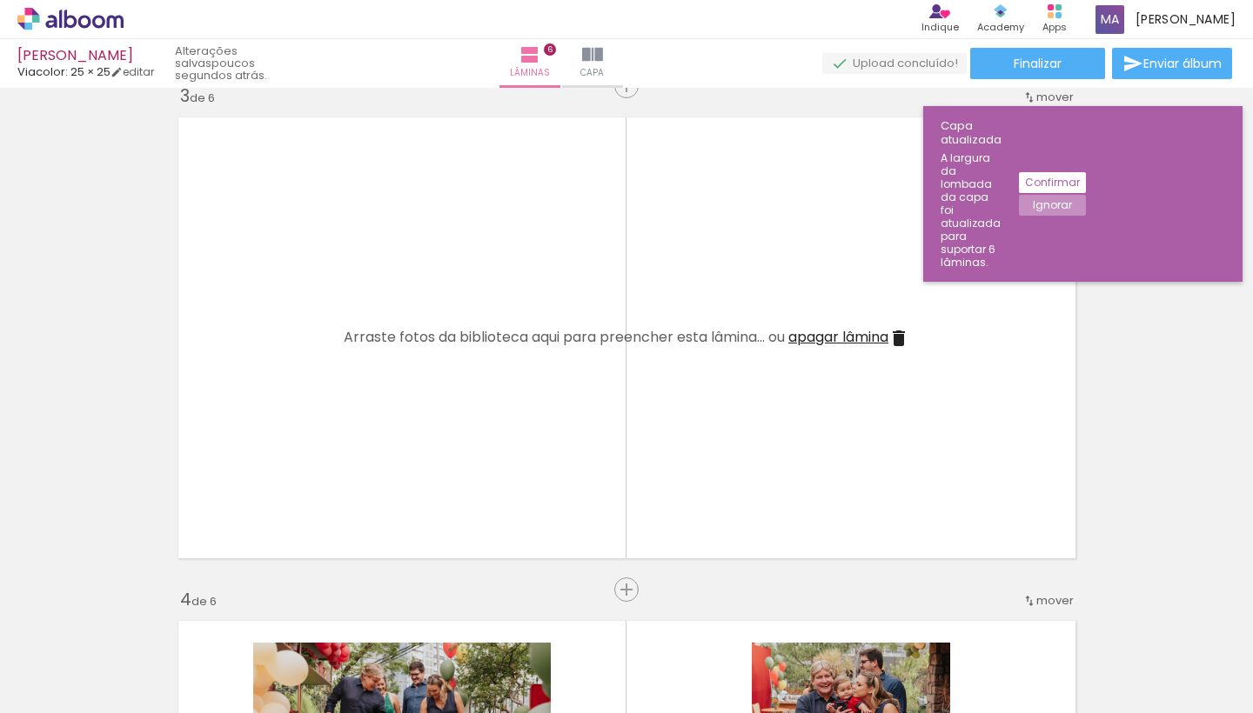
click at [861, 337] on span "apagar lâmina" at bounding box center [838, 337] width 100 height 20
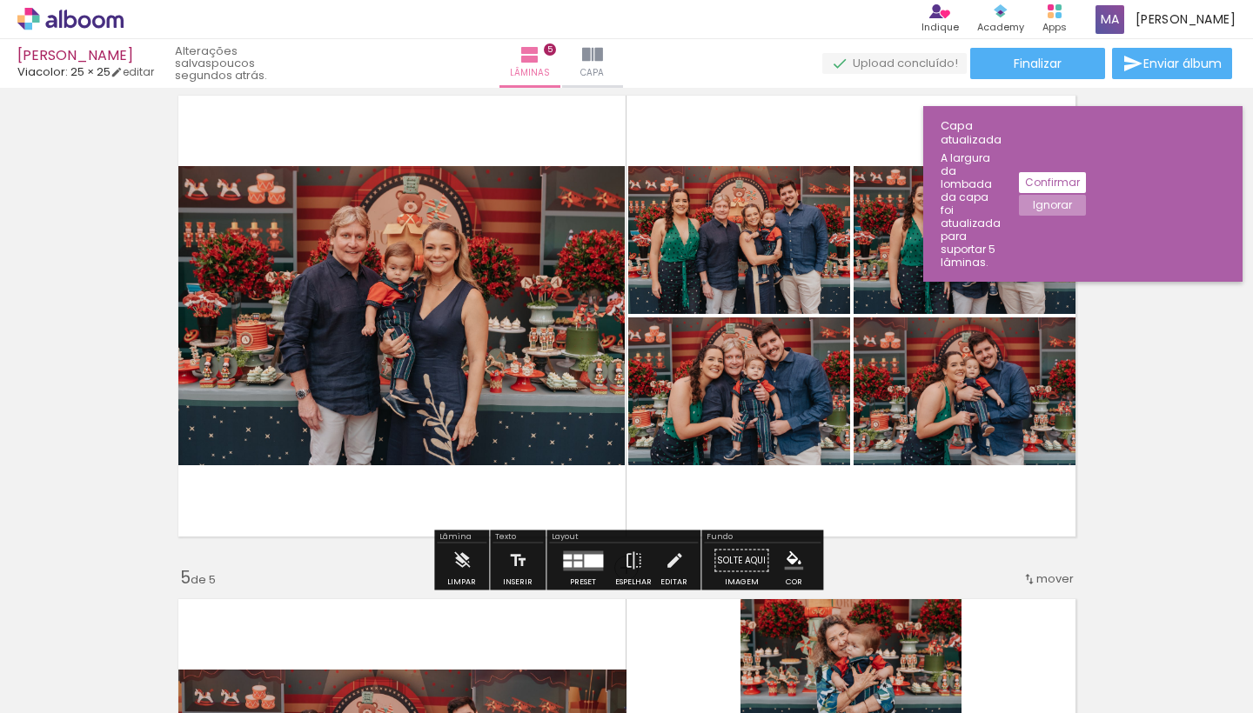
scroll to position [1663, 0]
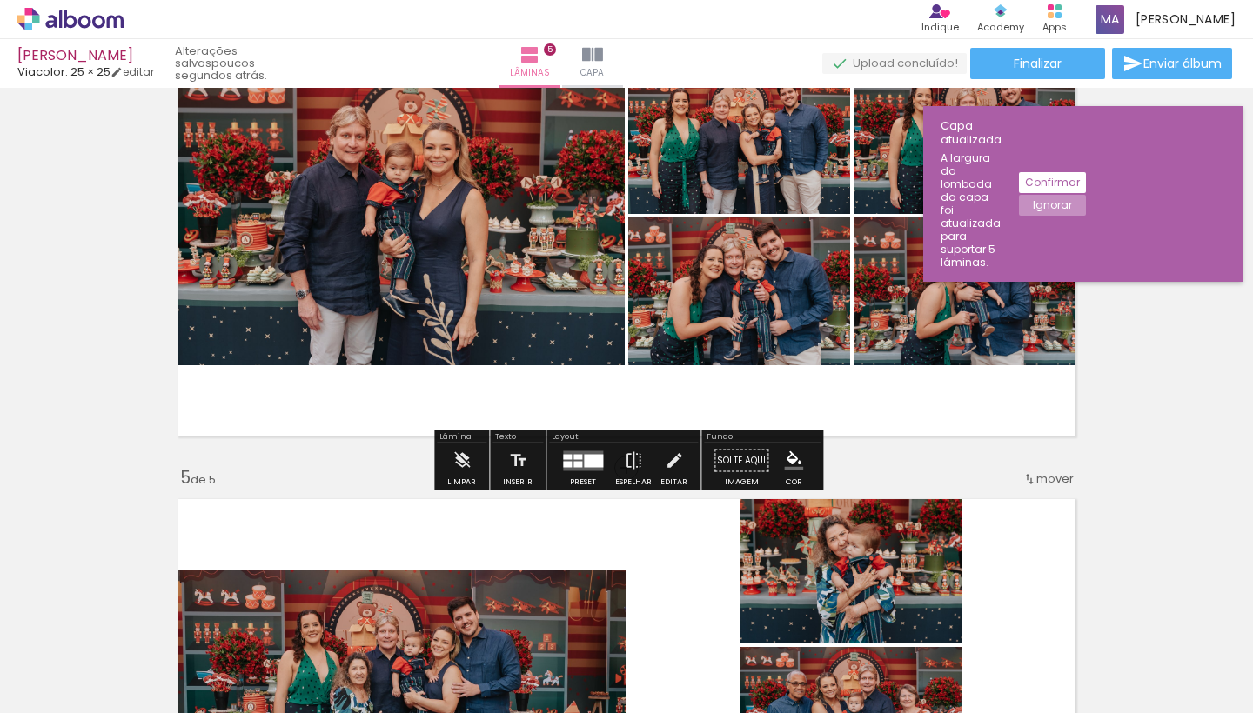
click at [497, 395] on quentale-layouter at bounding box center [627, 216] width 916 height 460
drag, startPoint x: 497, startPoint y: 395, endPoint x: 452, endPoint y: 395, distance: 45.2
click at [452, 395] on quentale-layouter at bounding box center [627, 216] width 916 height 460
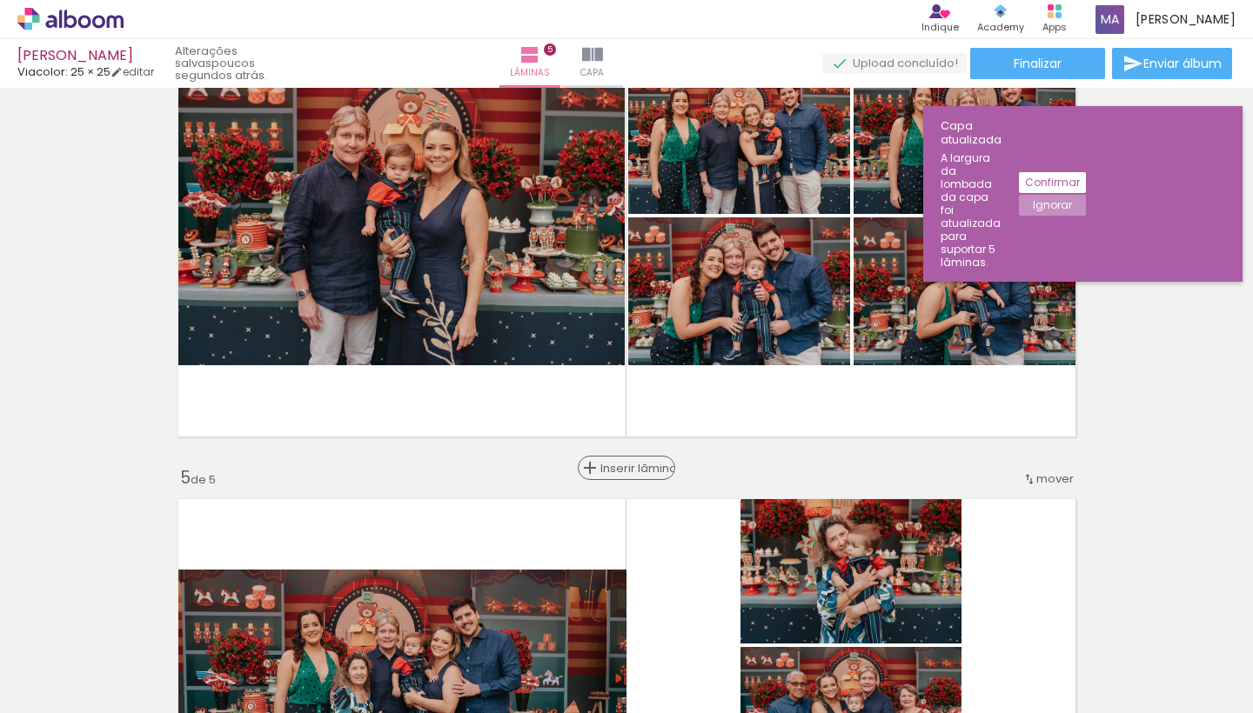
click at [619, 466] on div "Inserir lâmina" at bounding box center [626, 468] width 94 height 21
